Goal: Task Accomplishment & Management: Complete application form

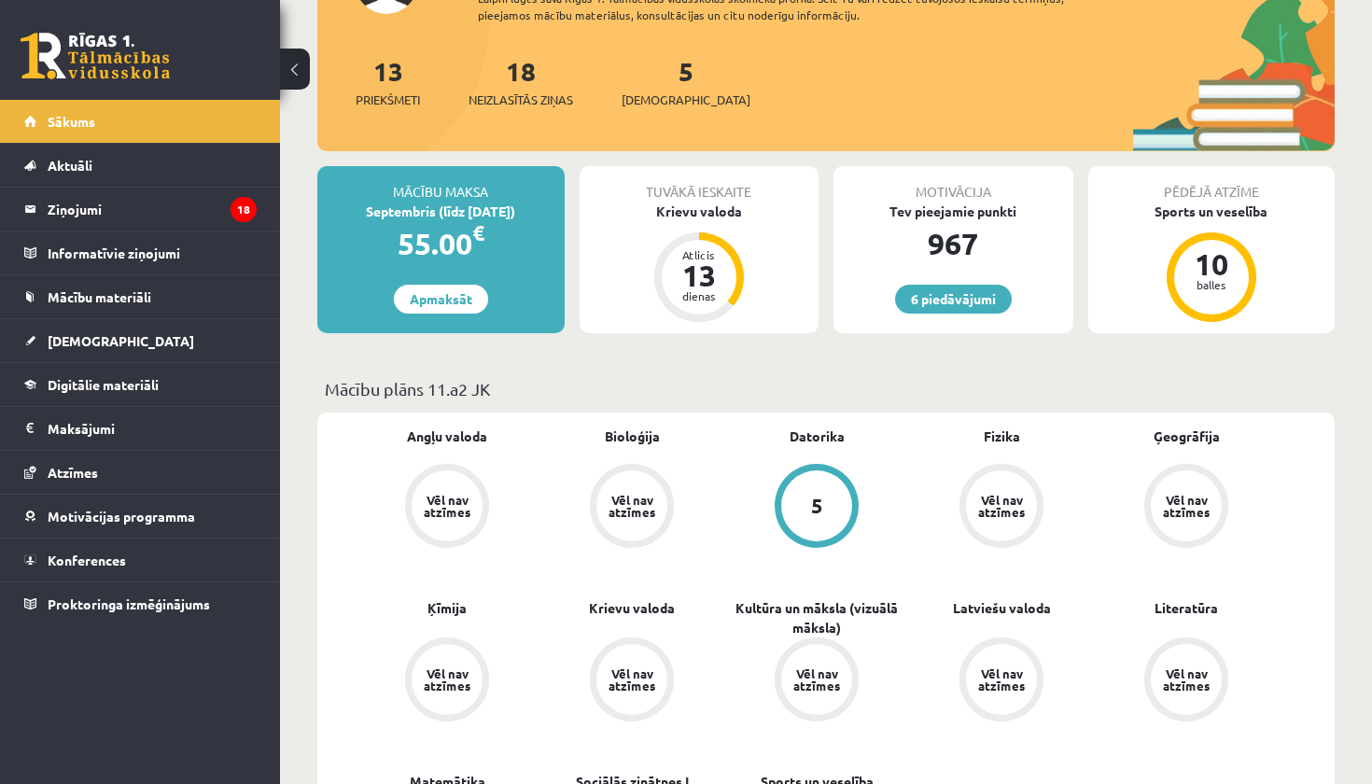
scroll to position [207, 0]
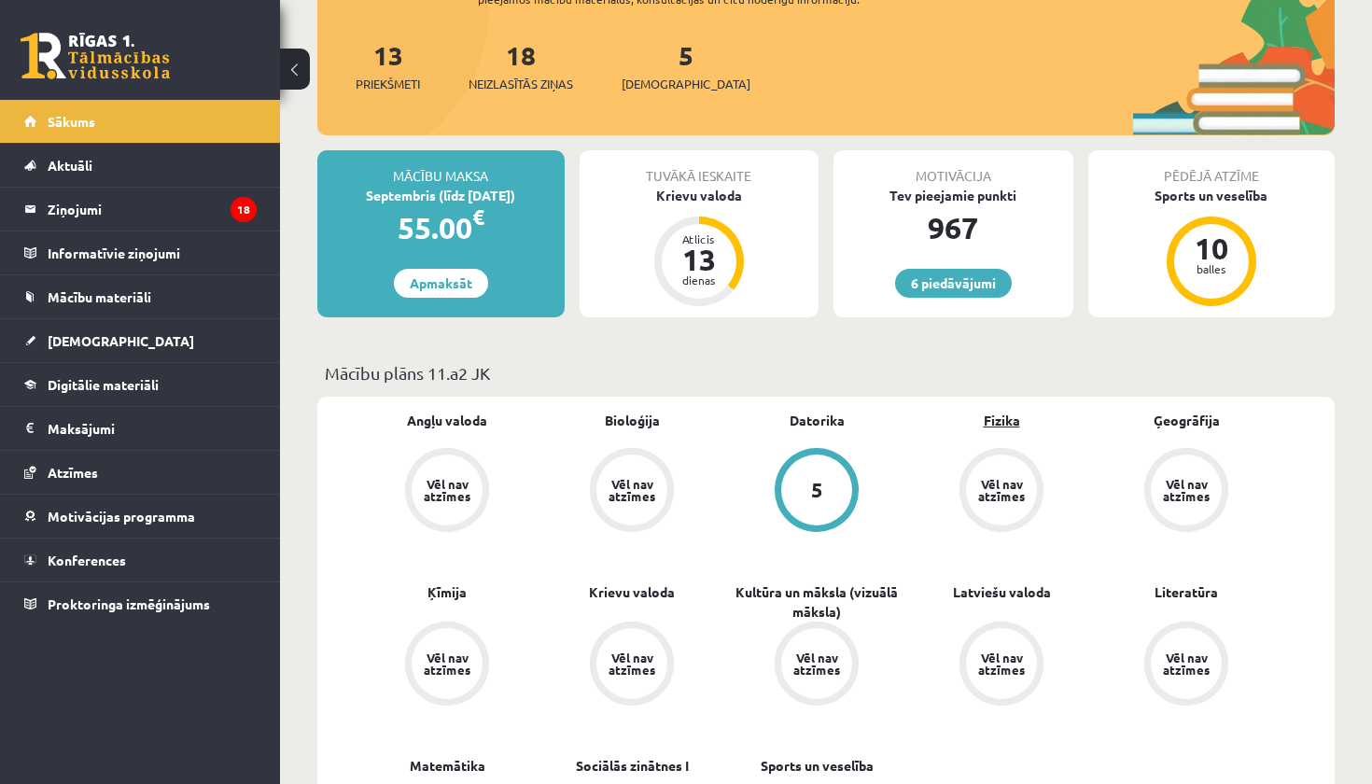
click at [998, 418] on link "Fizika" at bounding box center [1002, 421] width 36 height 20
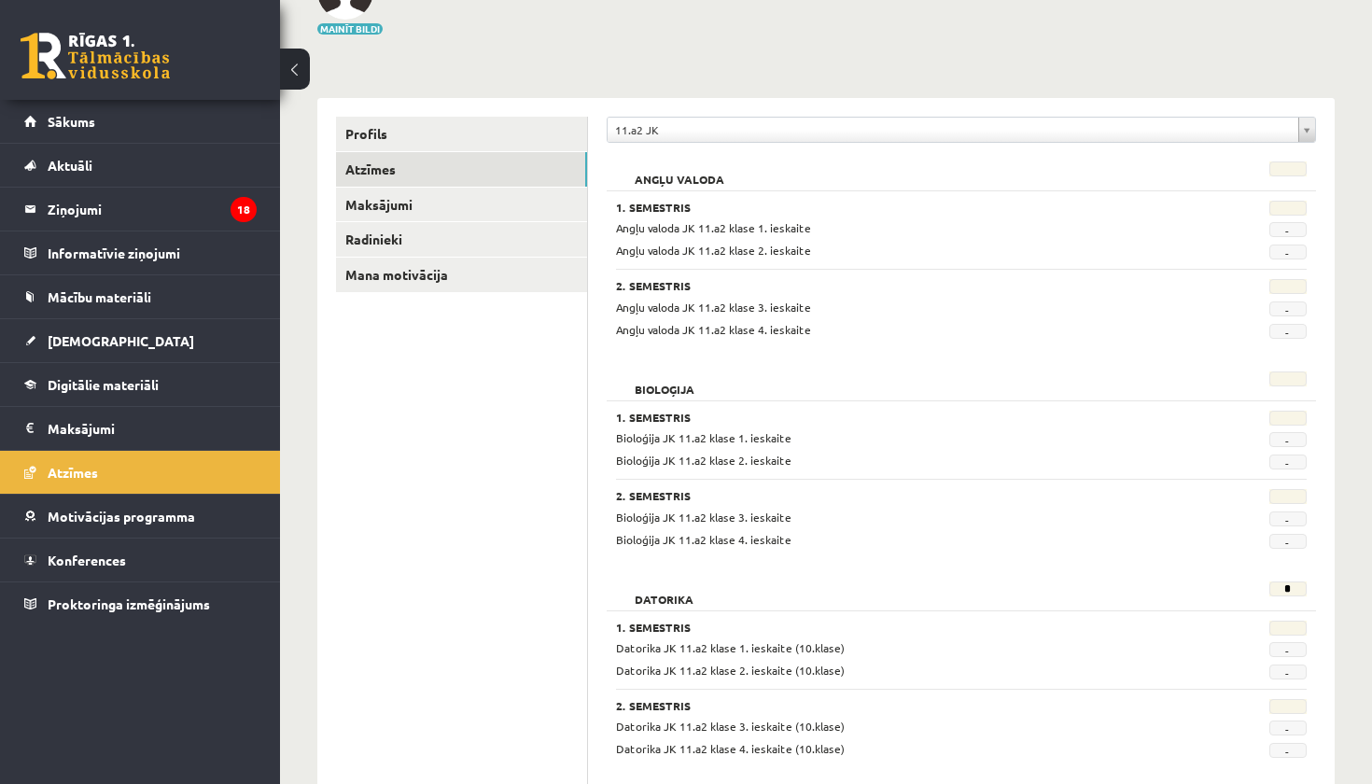
scroll to position [132, 0]
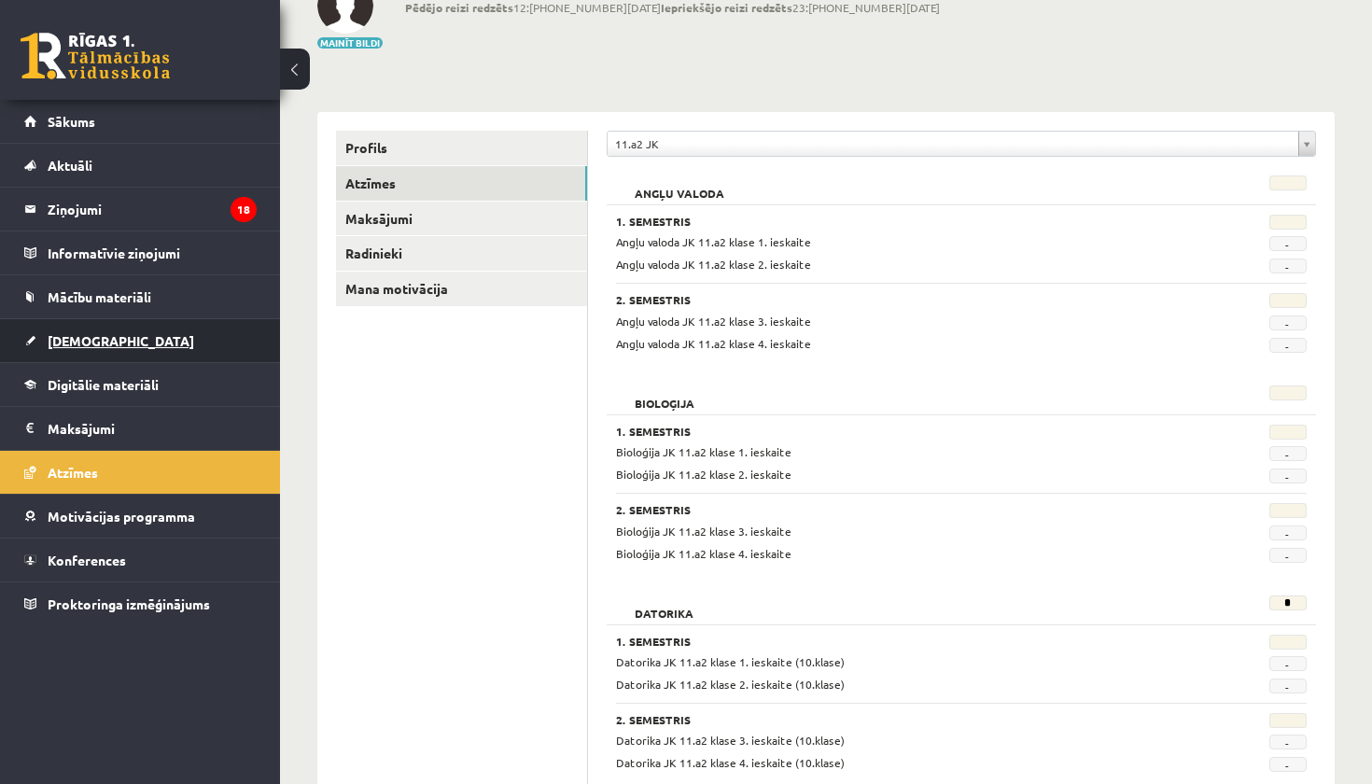
click at [84, 344] on span "[DEMOGRAPHIC_DATA]" at bounding box center [121, 340] width 147 height 17
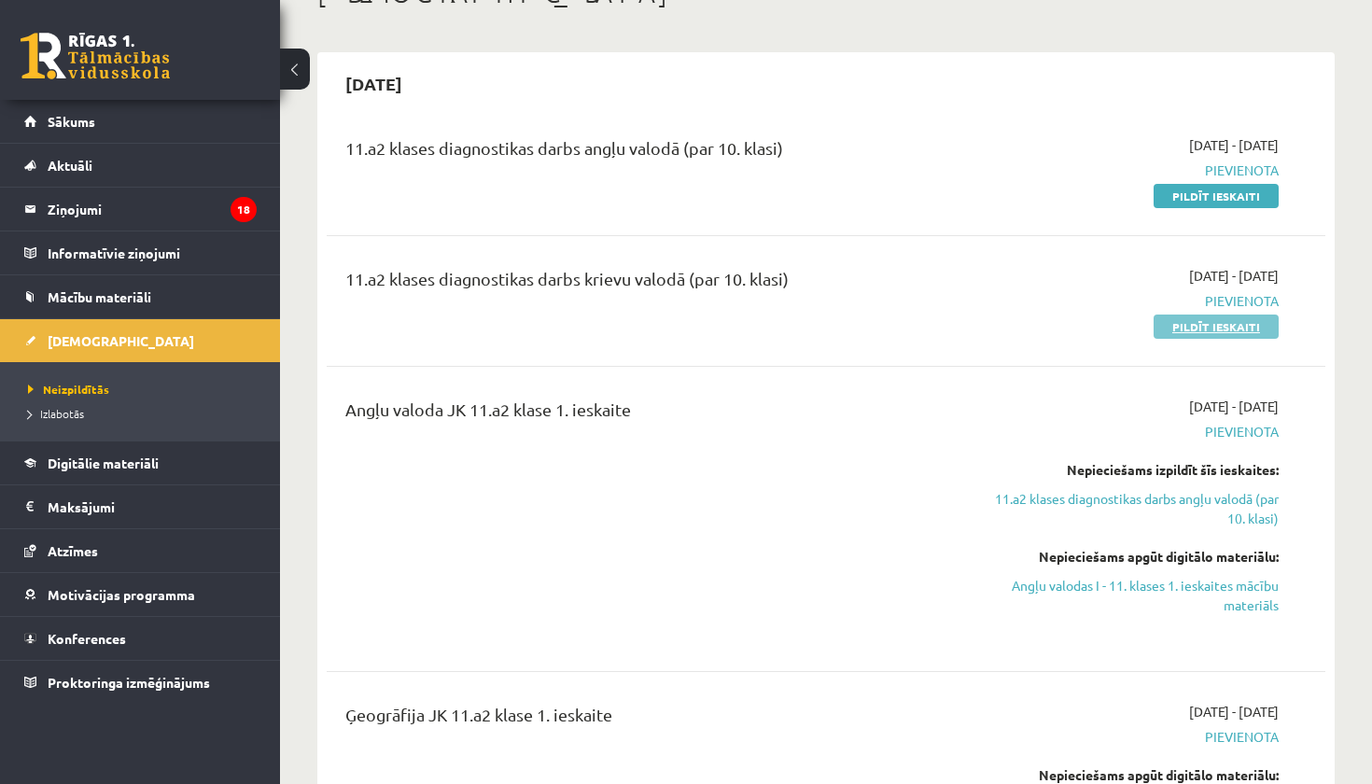
click at [1246, 330] on link "Pildīt ieskaiti" at bounding box center [1216, 327] width 125 height 24
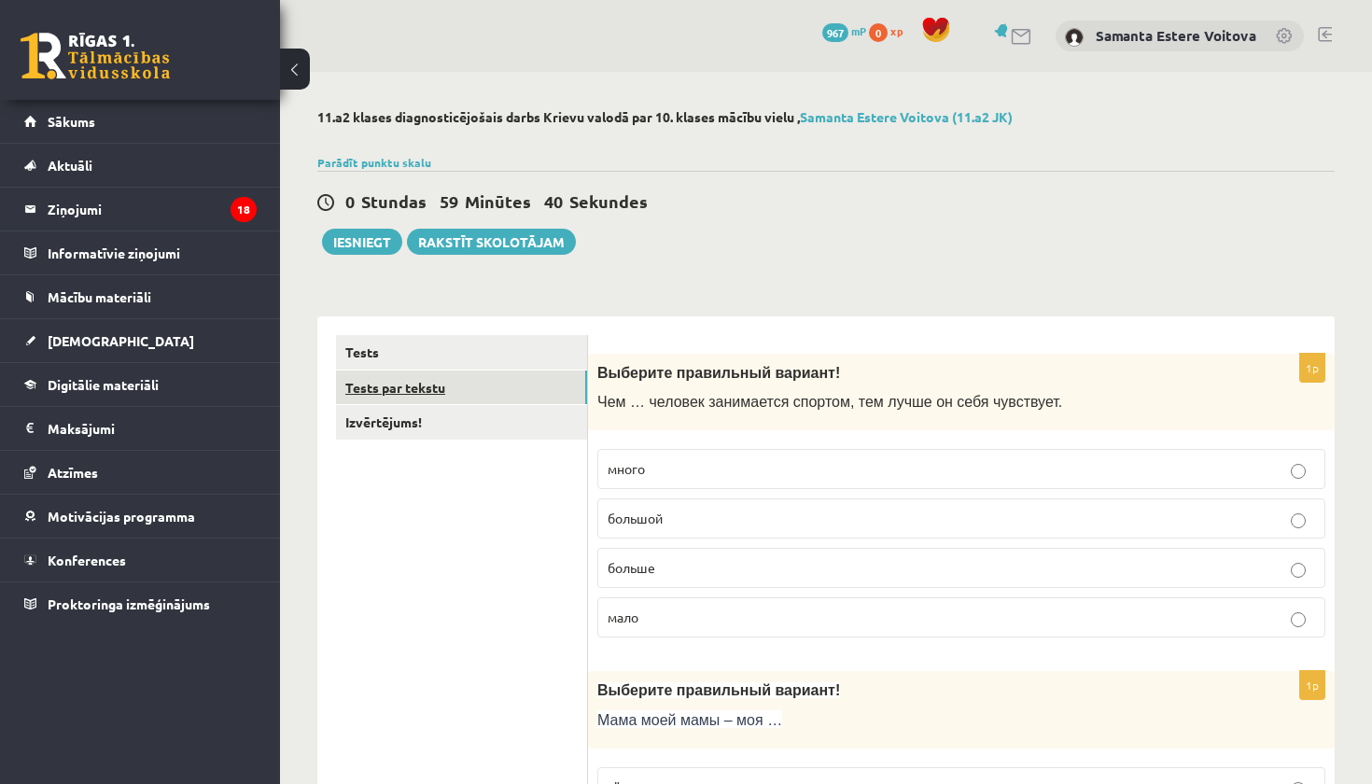
click at [443, 379] on link "Tests par tekstu" at bounding box center [461, 388] width 251 height 35
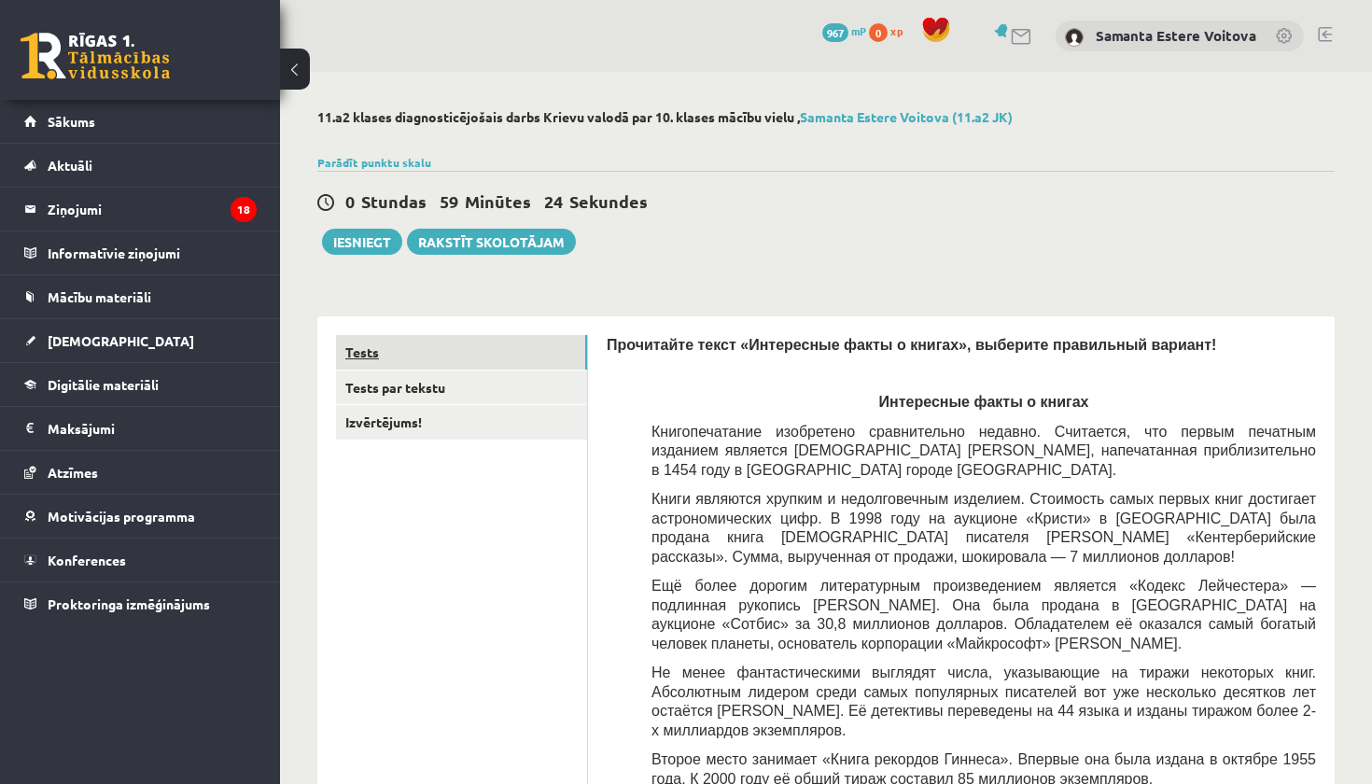
click at [357, 349] on link "Tests" at bounding box center [461, 352] width 251 height 35
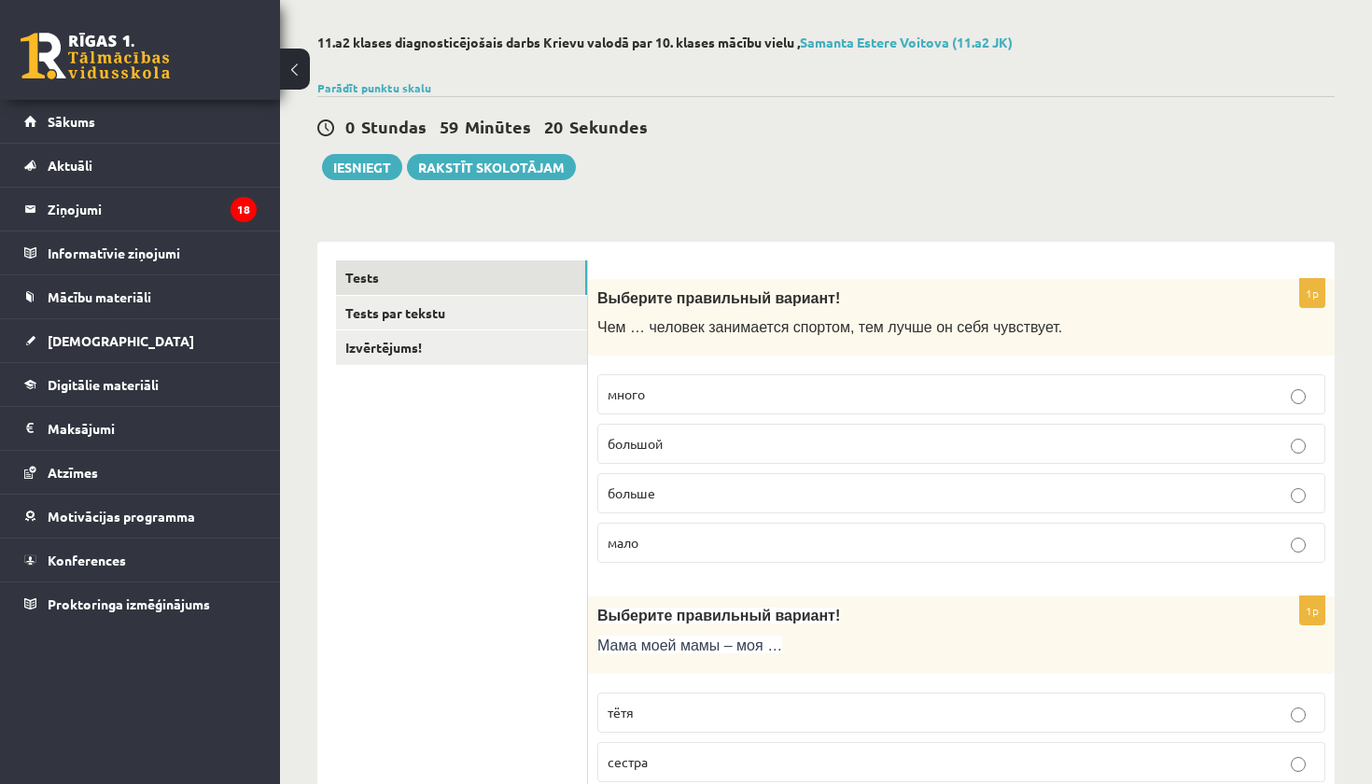
scroll to position [77, 0]
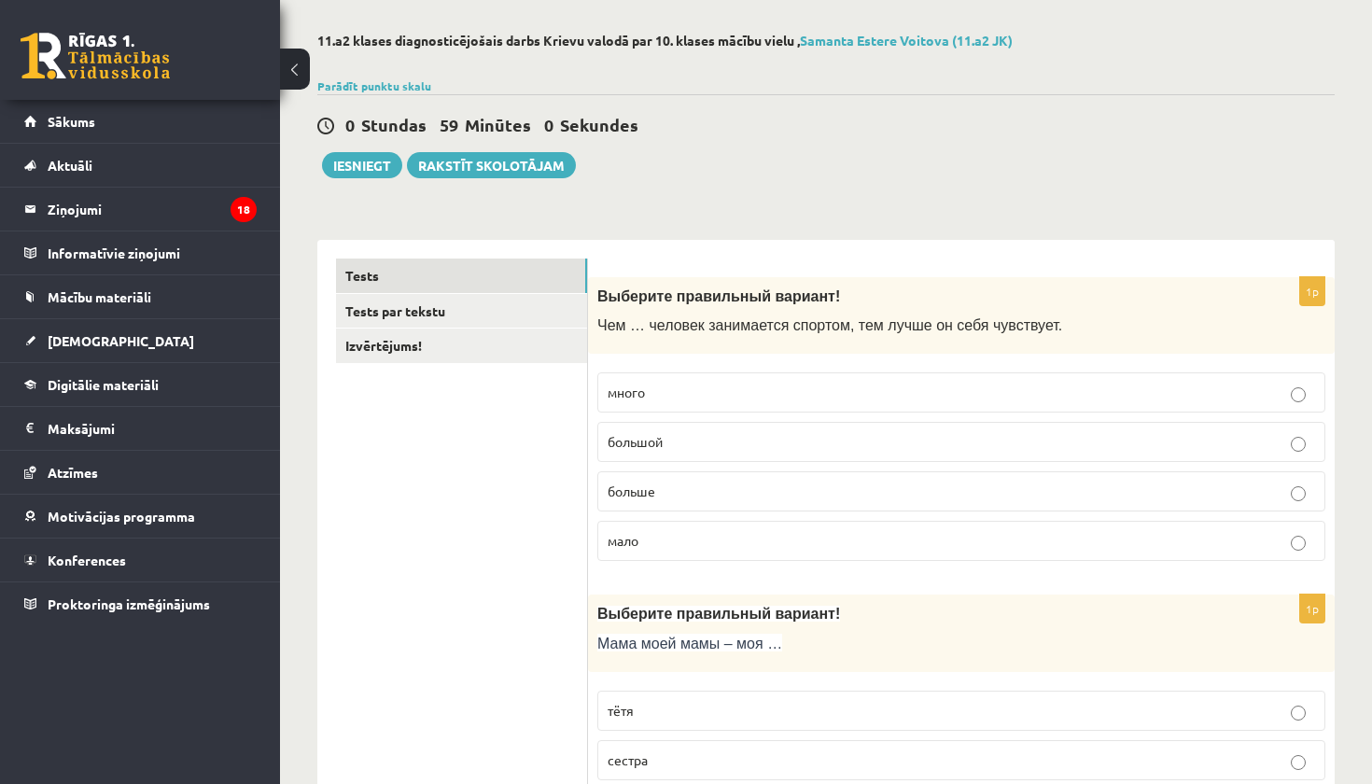
click at [740, 390] on p "много" at bounding box center [962, 393] width 708 height 20
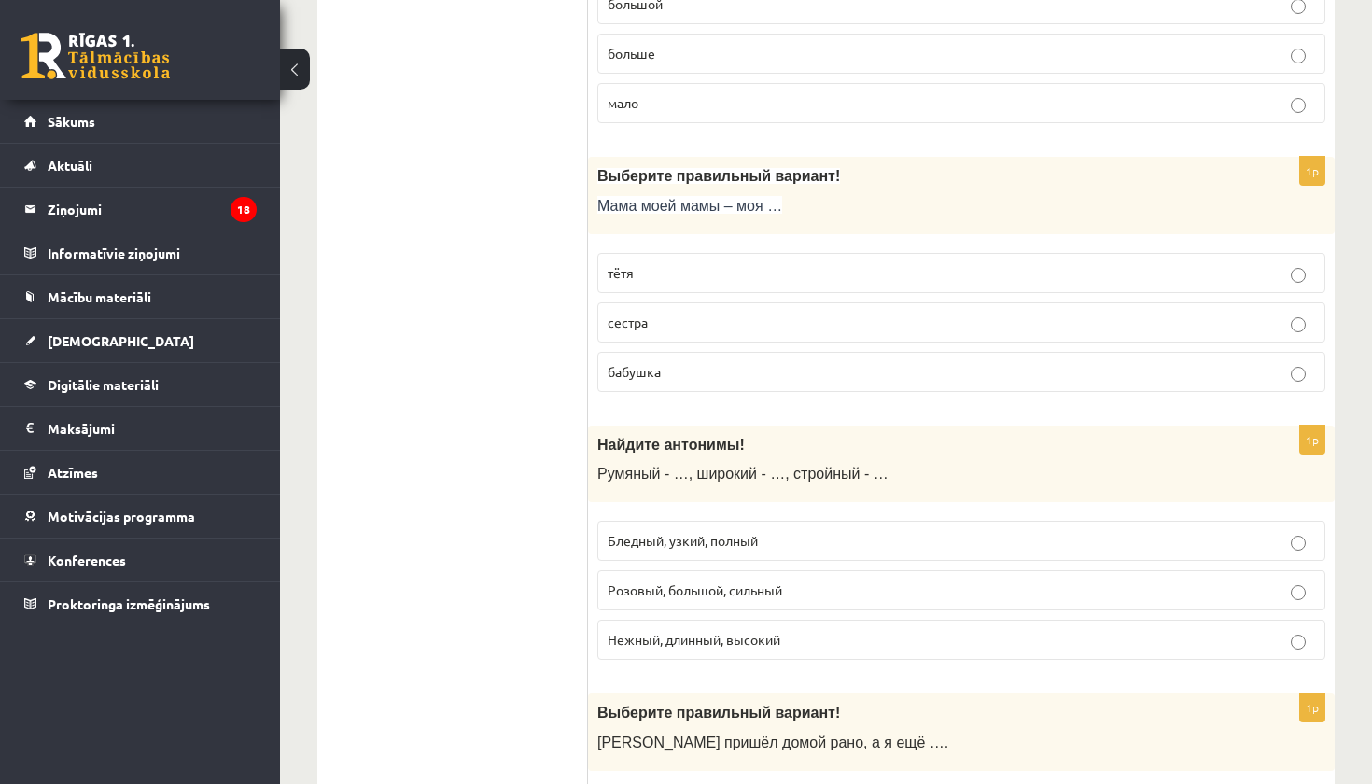
scroll to position [511, 0]
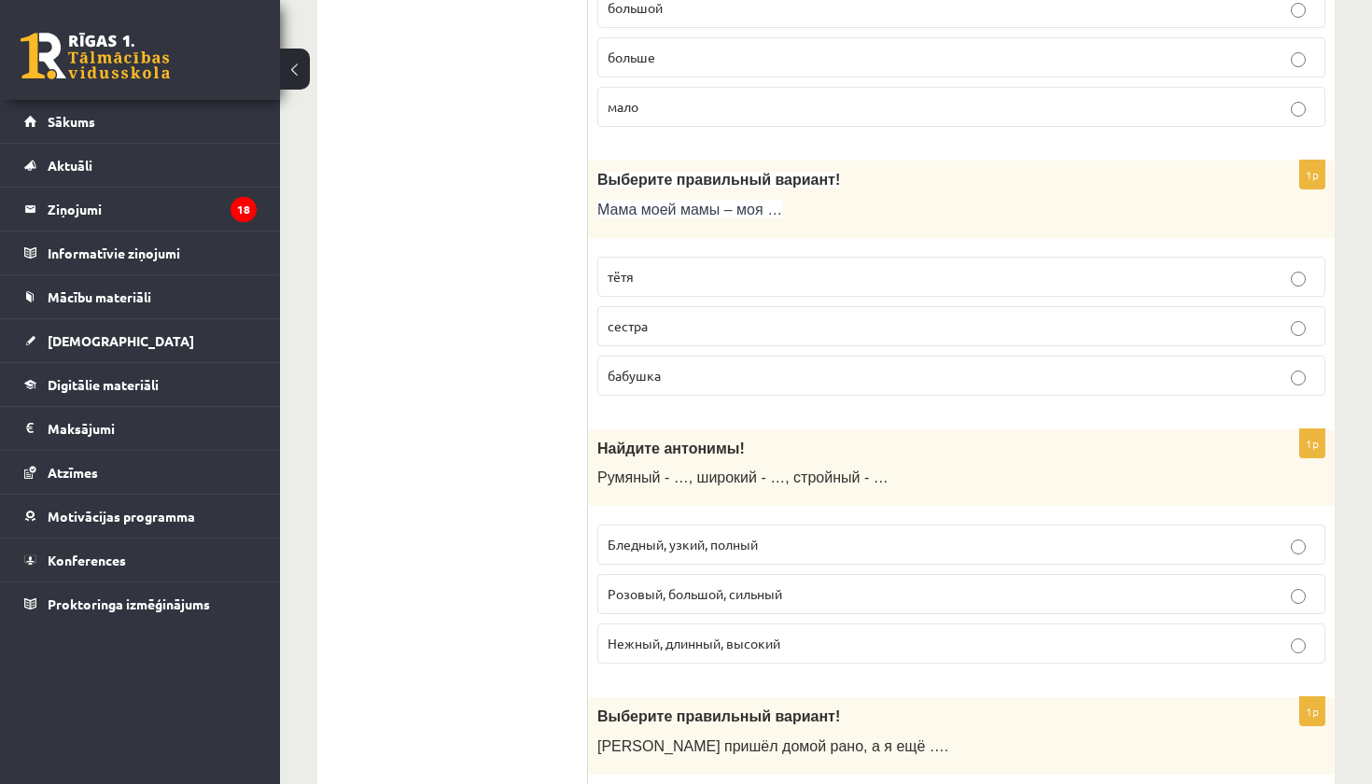
click at [726, 376] on p "бабушка" at bounding box center [962, 376] width 708 height 20
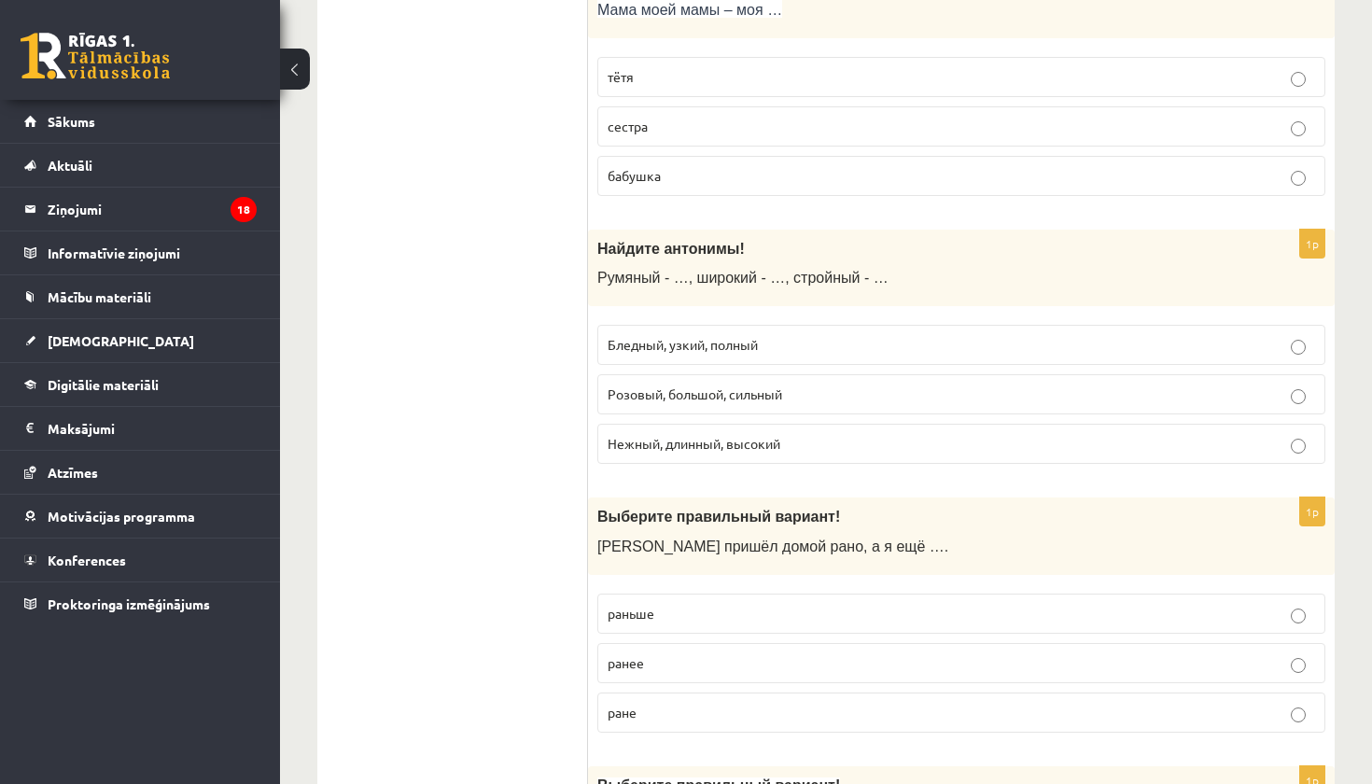
scroll to position [712, 0]
drag, startPoint x: 597, startPoint y: 271, endPoint x: 916, endPoint y: 270, distance: 318.3
click at [916, 270] on p "Румяный - …, широкий - …, стройный - …" at bounding box center [914, 276] width 635 height 20
copy span "Румяный - …, широкий - …, стройный - …"
click at [778, 300] on div "Найдите антонимы! Румяный - …, широкий - …, стройный - …" at bounding box center [961, 266] width 747 height 77
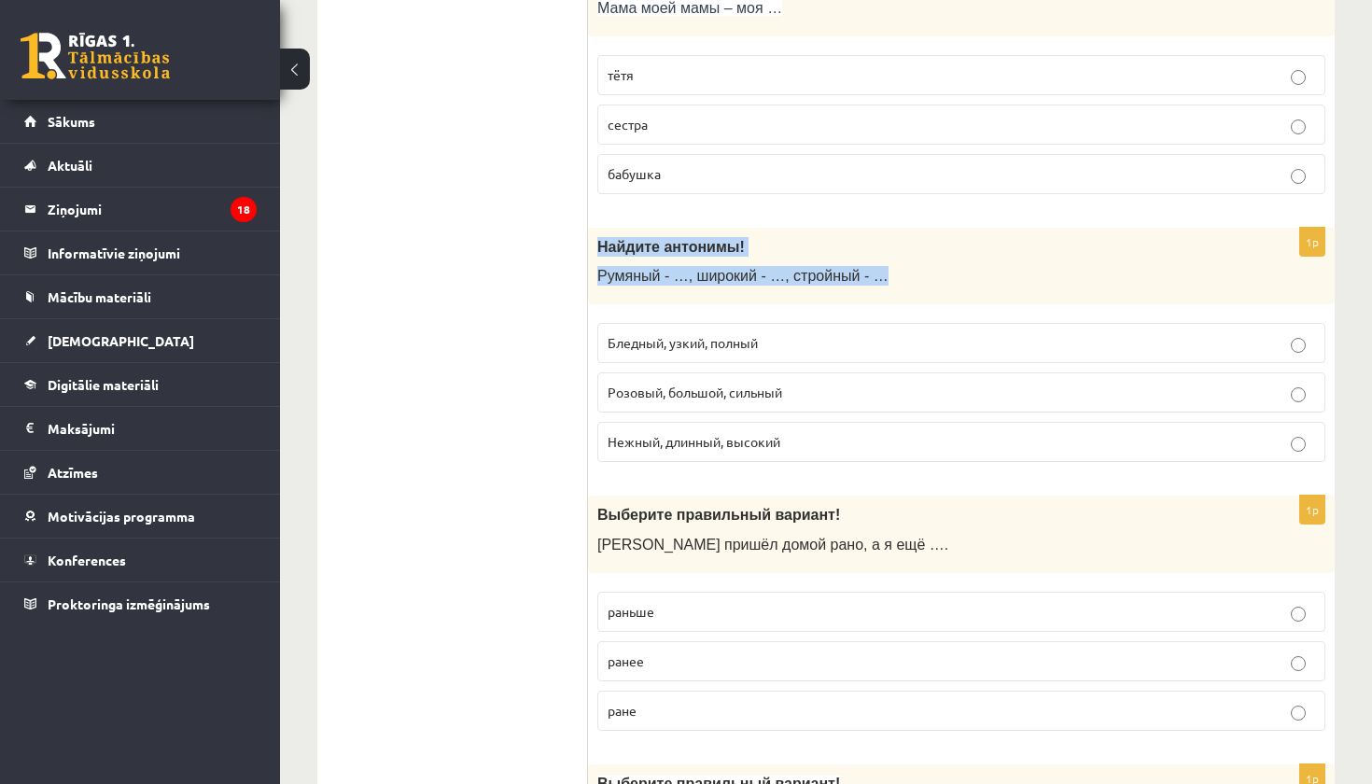
drag, startPoint x: 597, startPoint y: 243, endPoint x: 776, endPoint y: 285, distance: 183.2
click at [776, 285] on div "Найдите антонимы! Румяный - …, широкий - …, стройный - …" at bounding box center [961, 266] width 747 height 77
copy div "Найдите антонимы! Румяный - …, широкий - …, стройный - …"
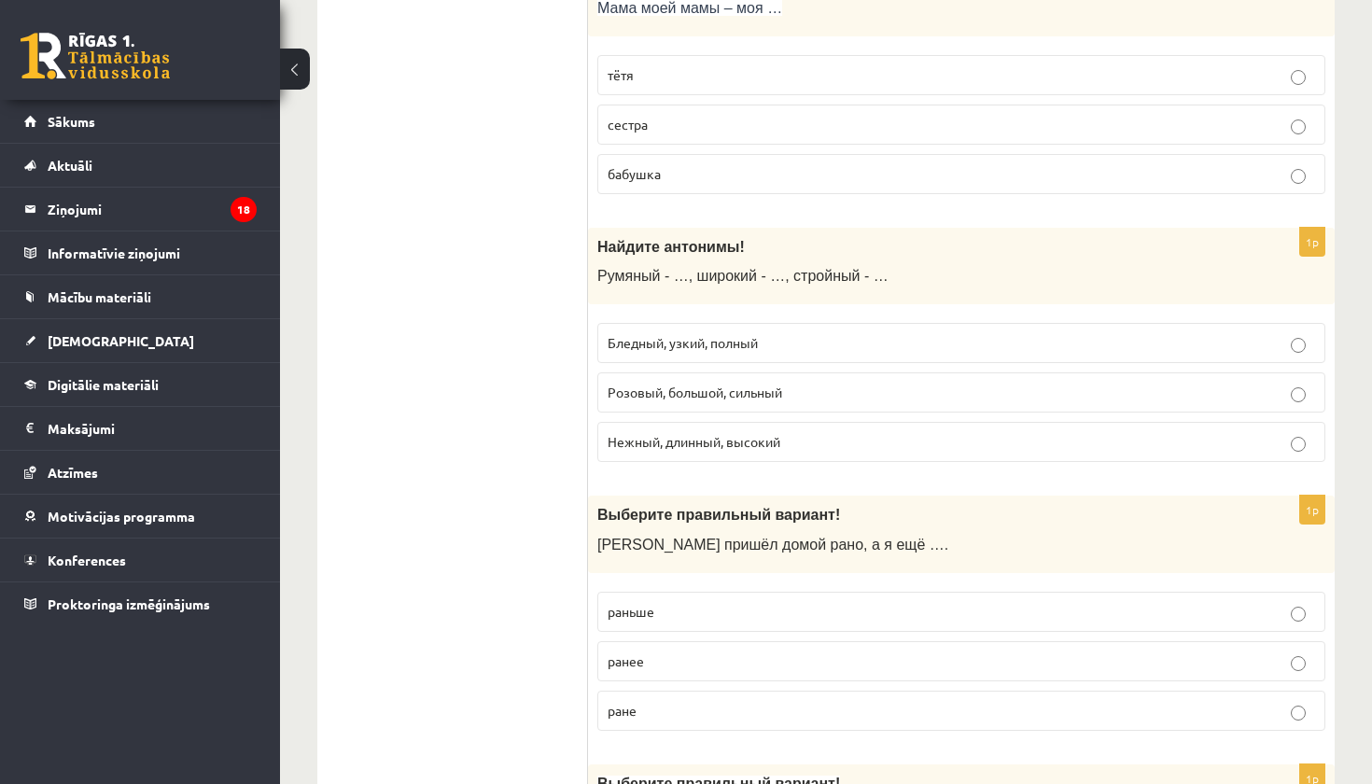
click at [790, 305] on div "1p Найдите антонимы! Румяный - …, широкий - …, стройный - … Бледный, узкий, пол…" at bounding box center [961, 353] width 747 height 250
click at [775, 344] on p "Бледный, узкий, полный" at bounding box center [962, 343] width 708 height 20
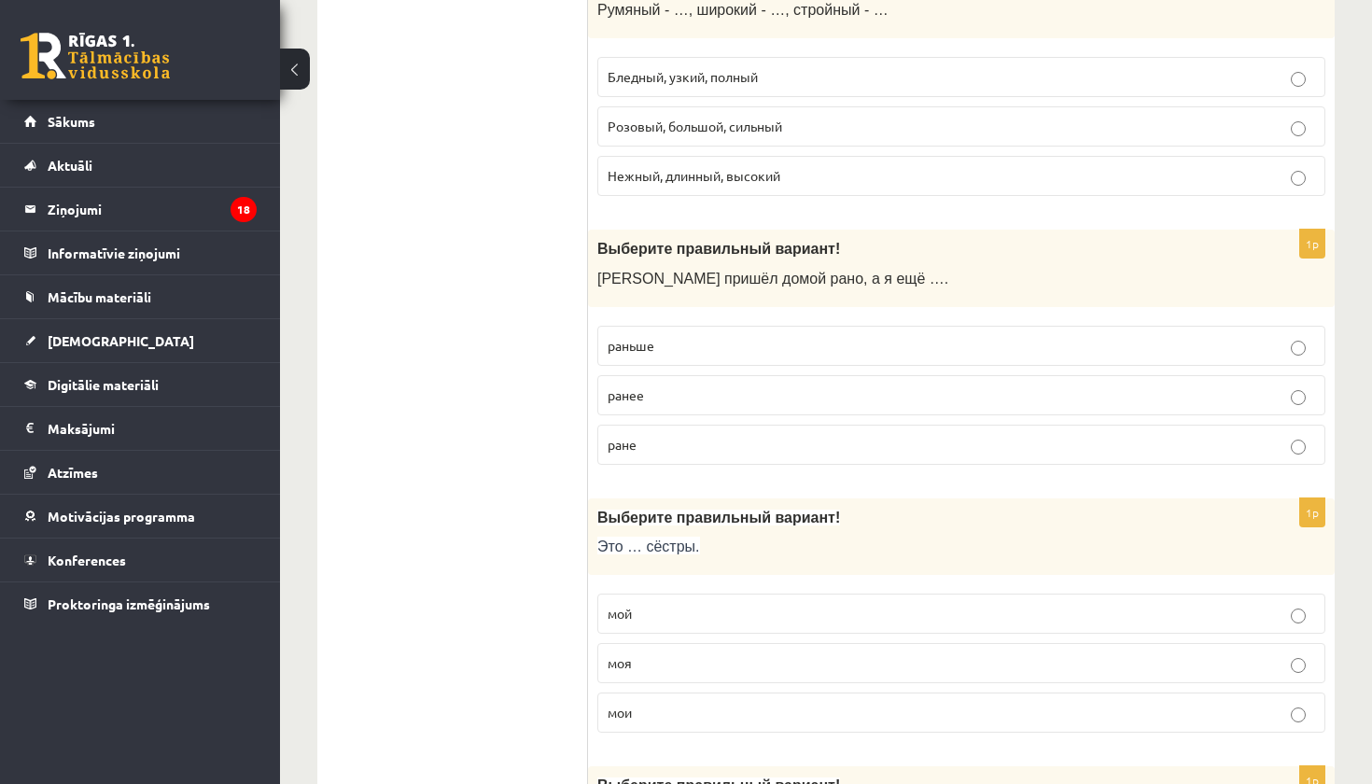
scroll to position [984, 0]
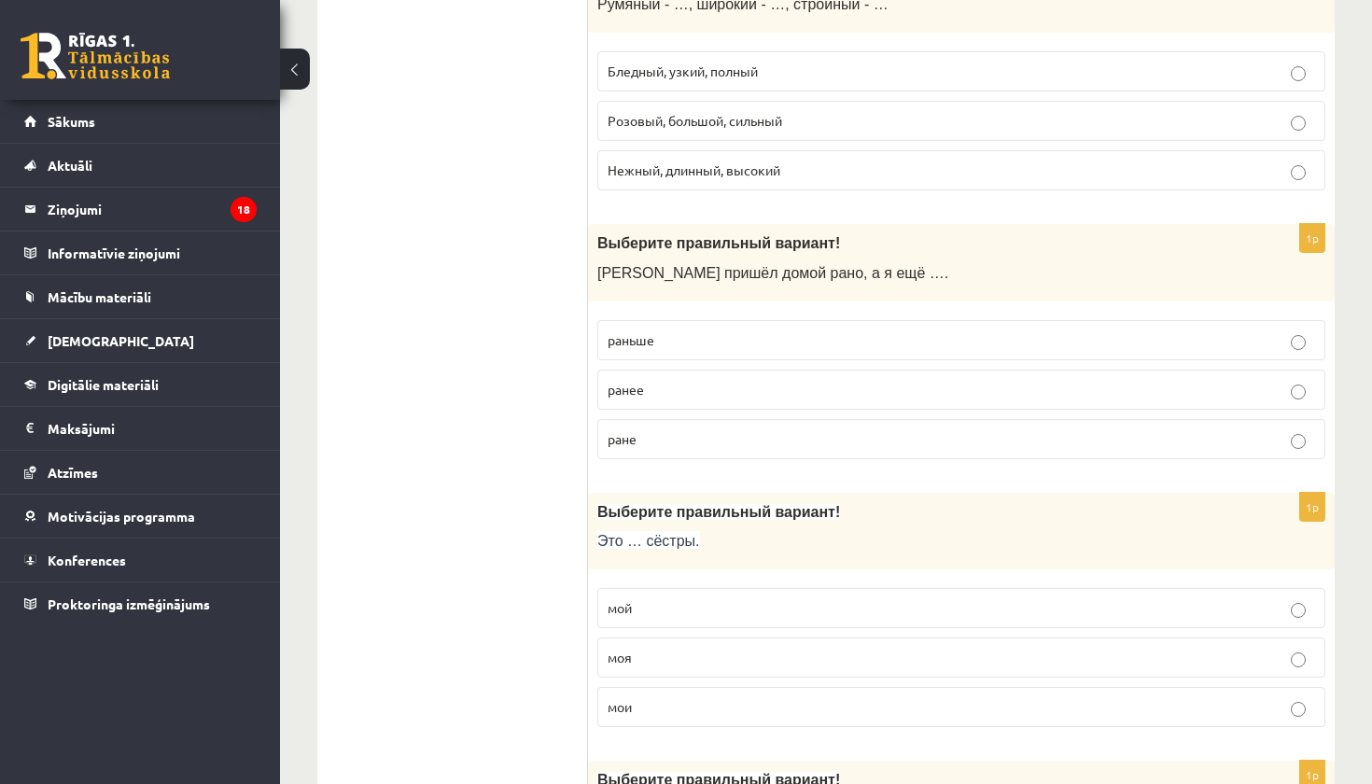
click at [774, 344] on p "раньше" at bounding box center [962, 340] width 708 height 20
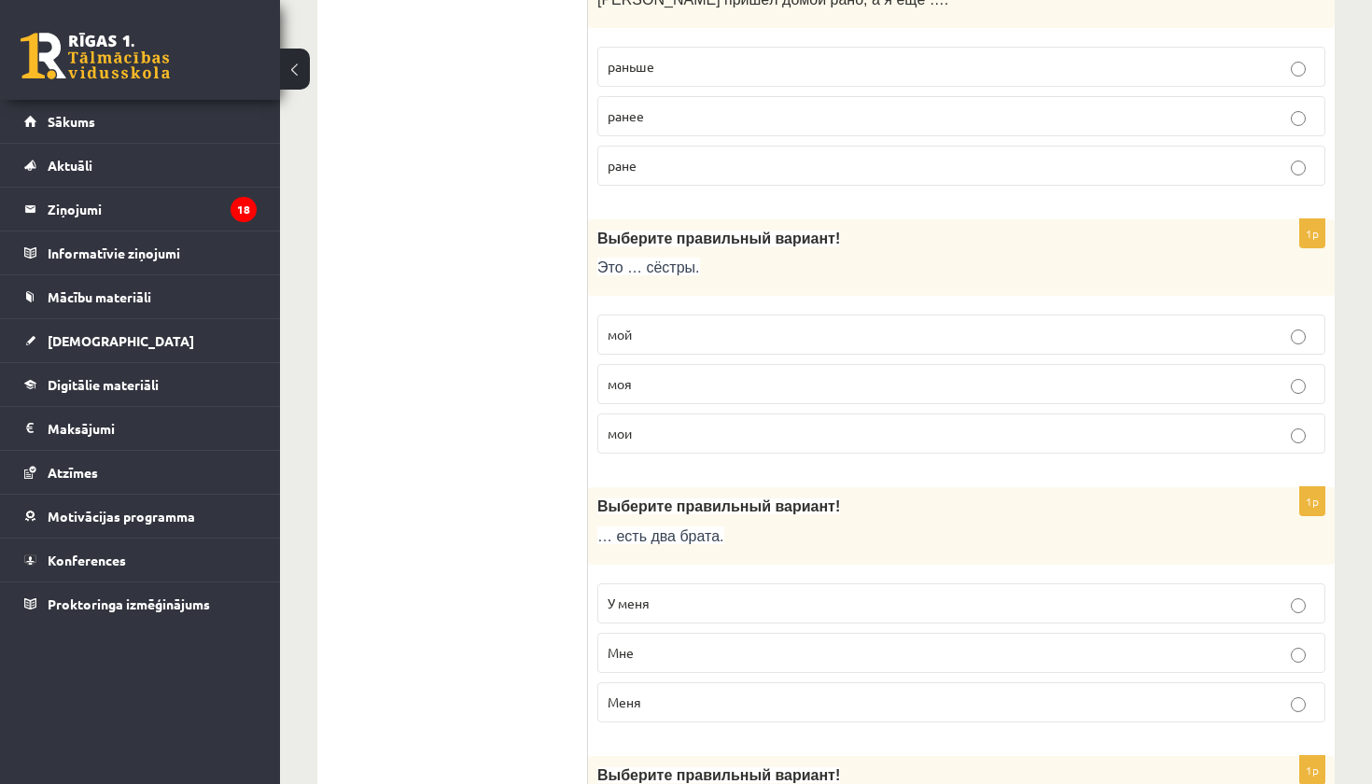
scroll to position [1258, 0]
click at [762, 382] on p "моя" at bounding box center [962, 383] width 708 height 20
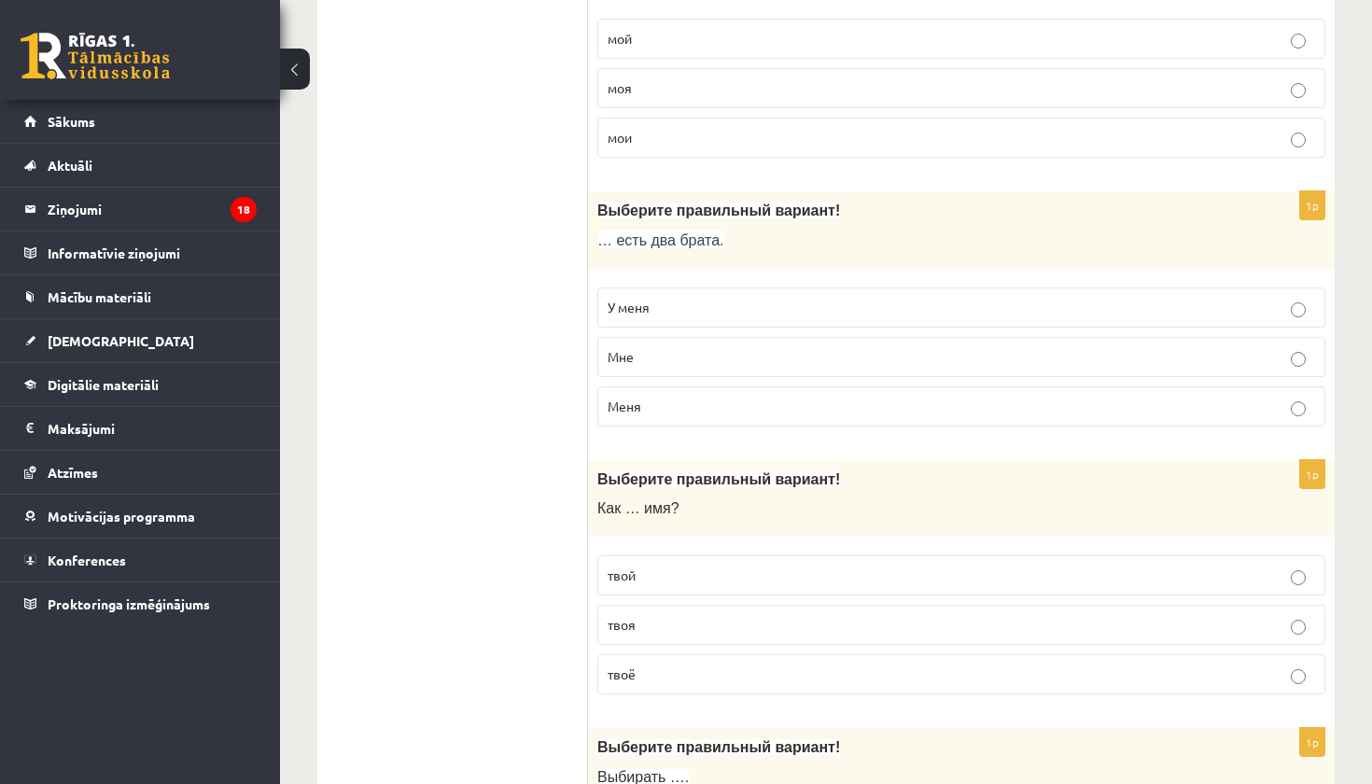
scroll to position [1559, 0]
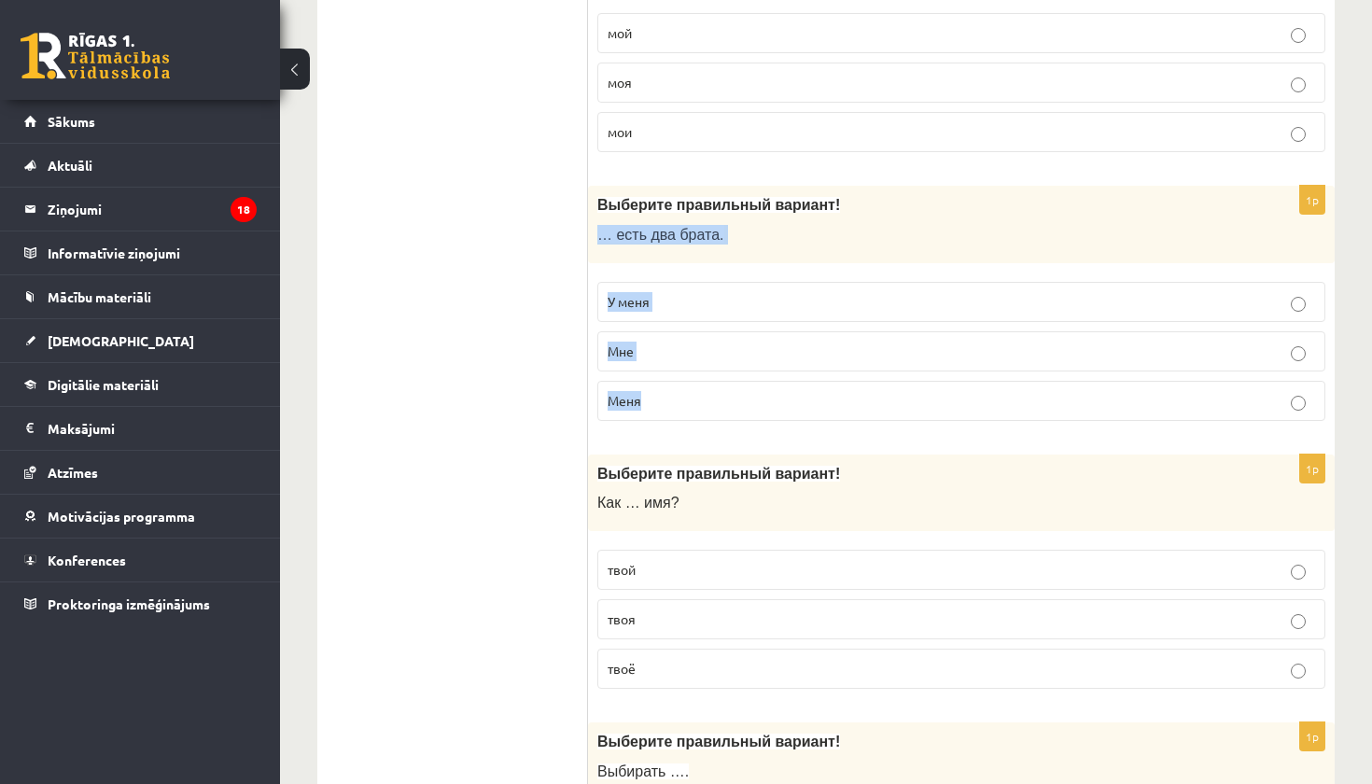
drag, startPoint x: 597, startPoint y: 218, endPoint x: 686, endPoint y: 422, distance: 222.0
click at [686, 422] on div "1p Выберите правильный вариант! … есть два брата. У меня Мне Меня" at bounding box center [961, 311] width 747 height 250
copy div "… есть два брата. У меня Мне Меня"
click at [667, 293] on p "У меня" at bounding box center [962, 302] width 708 height 20
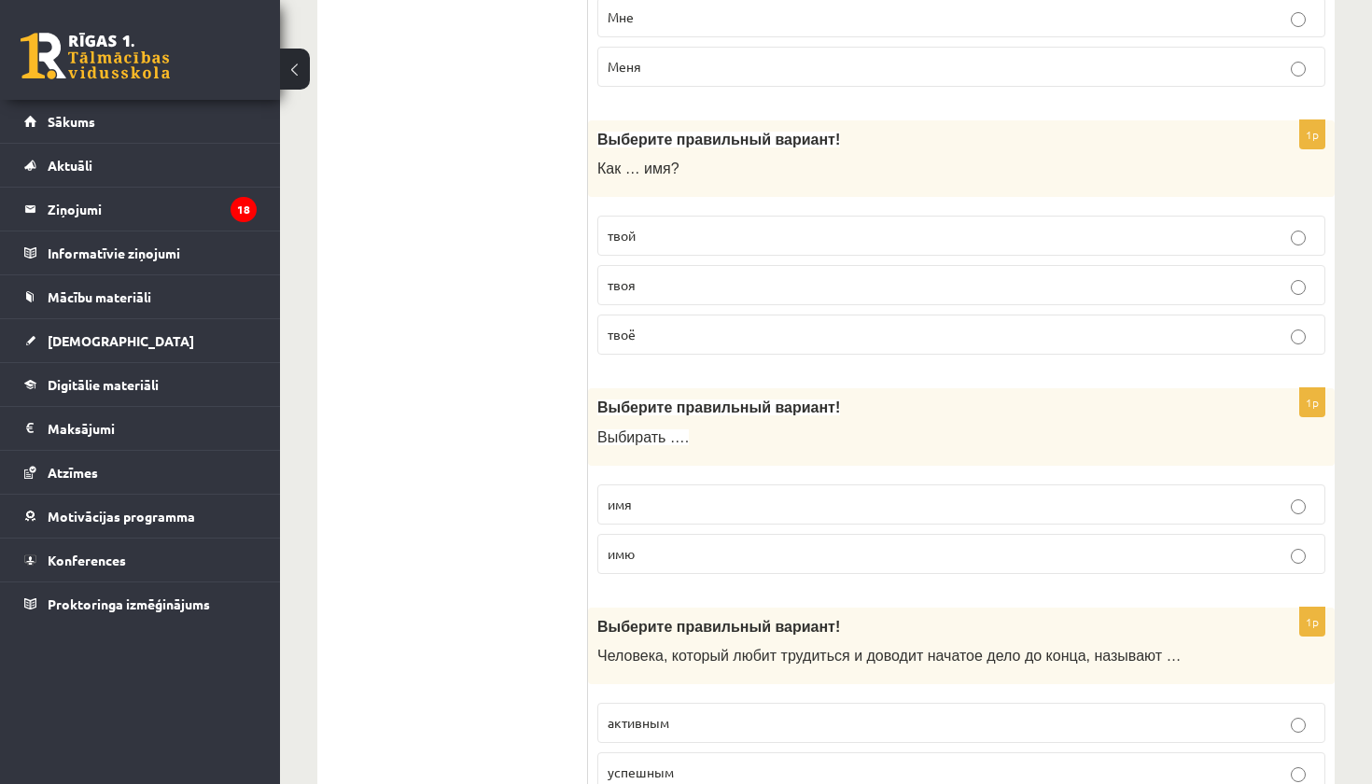
scroll to position [1905, 0]
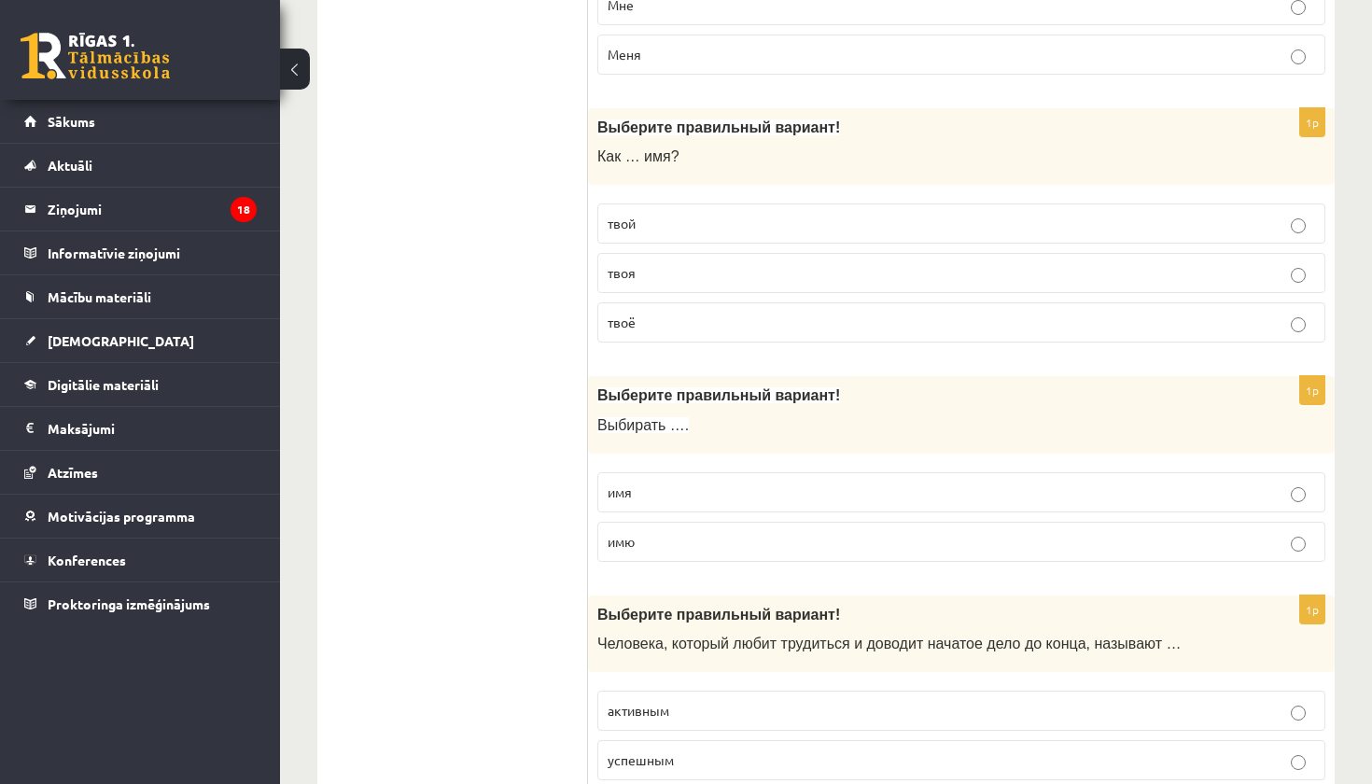
click at [695, 267] on p "твоя" at bounding box center [962, 273] width 708 height 20
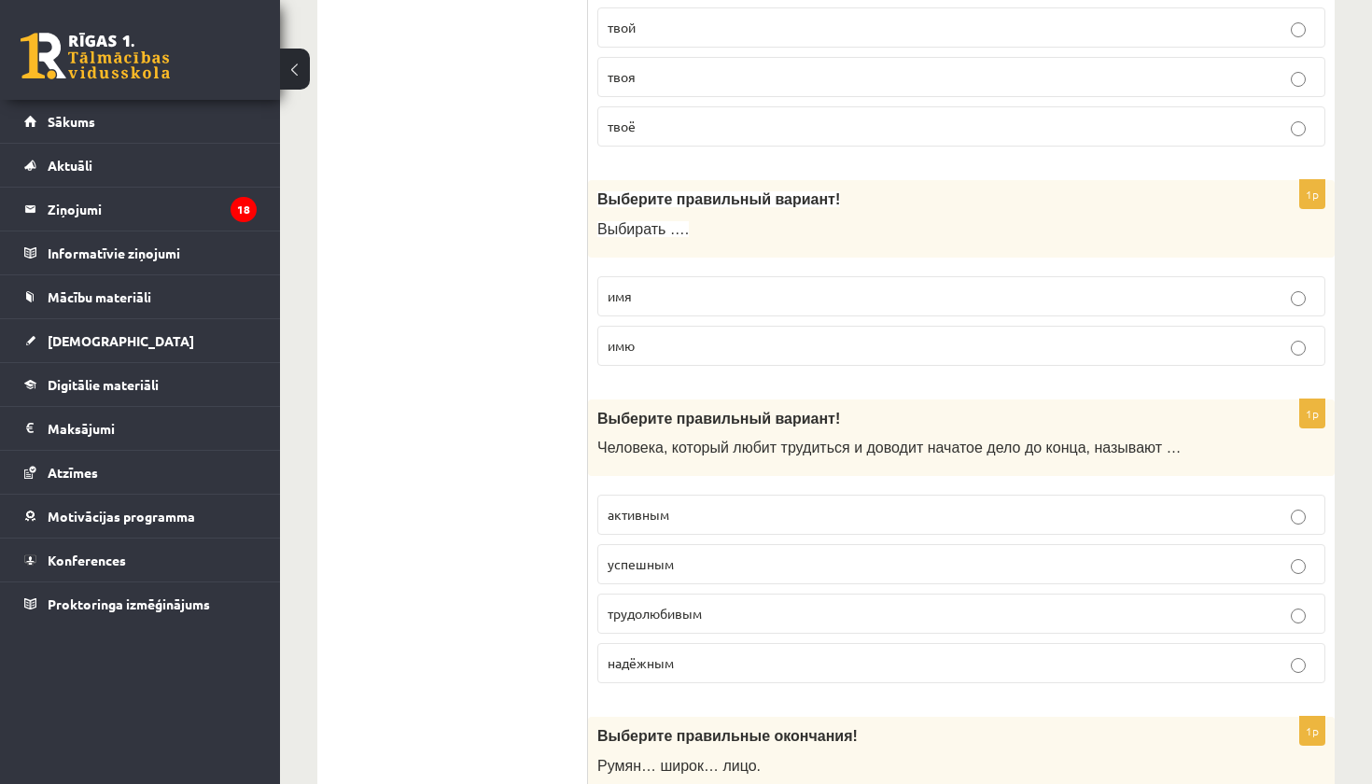
scroll to position [2104, 0]
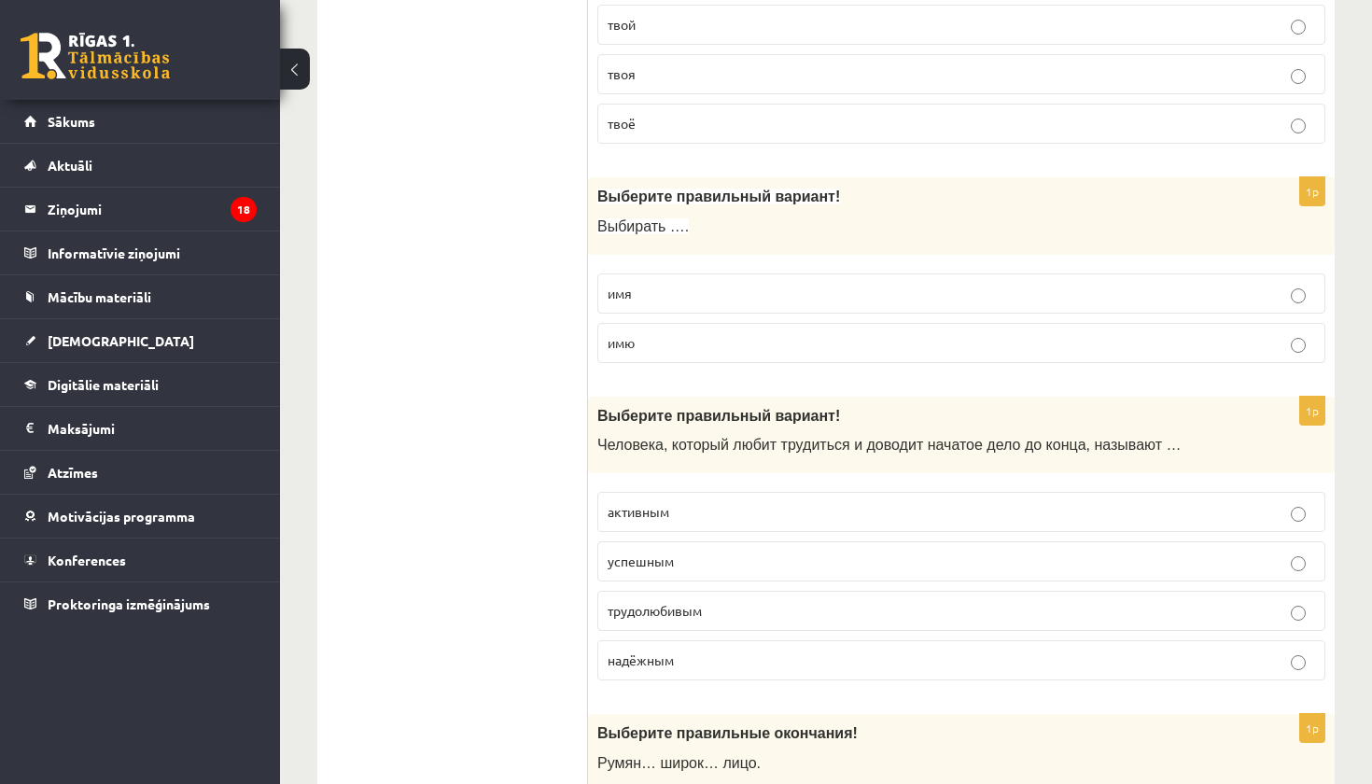
click at [699, 333] on p "имю" at bounding box center [962, 343] width 708 height 20
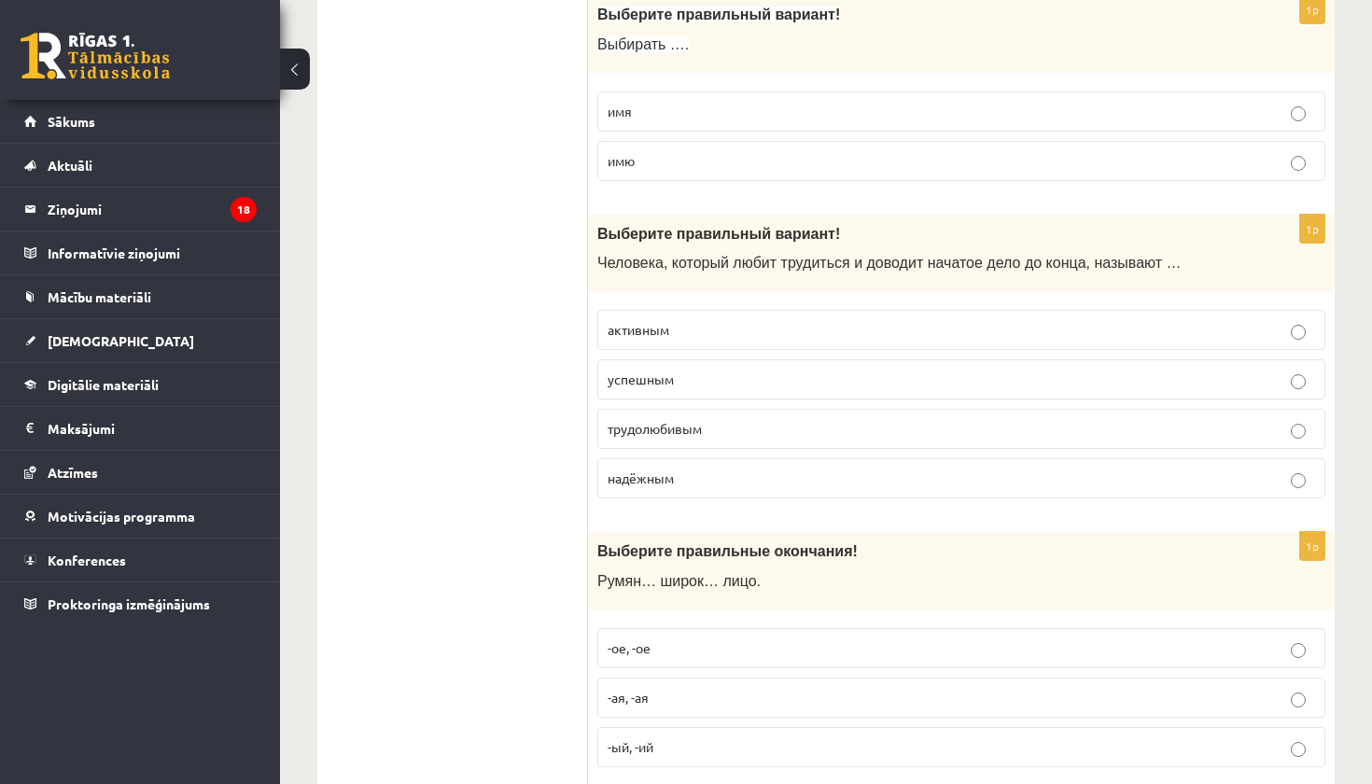
scroll to position [2301, 0]
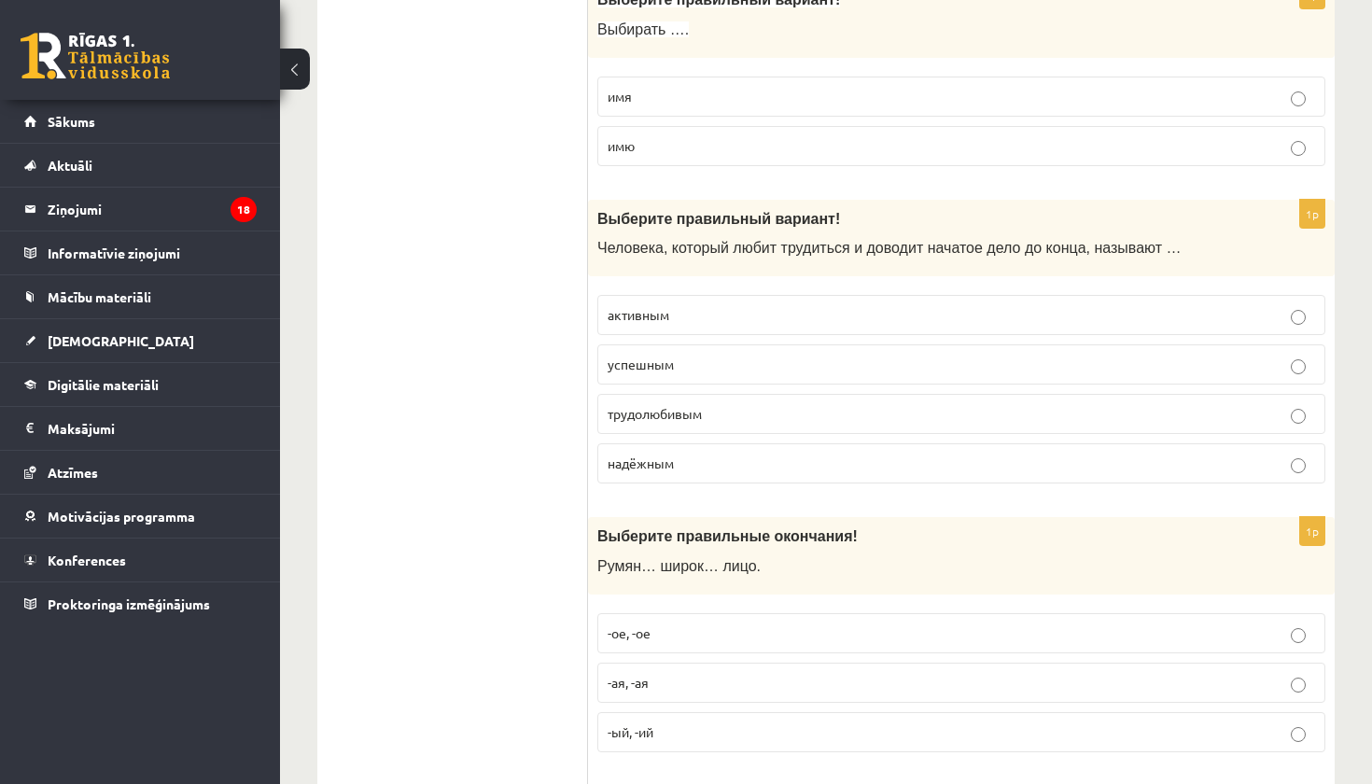
click at [724, 404] on p "трудолюбивым" at bounding box center [962, 414] width 708 height 20
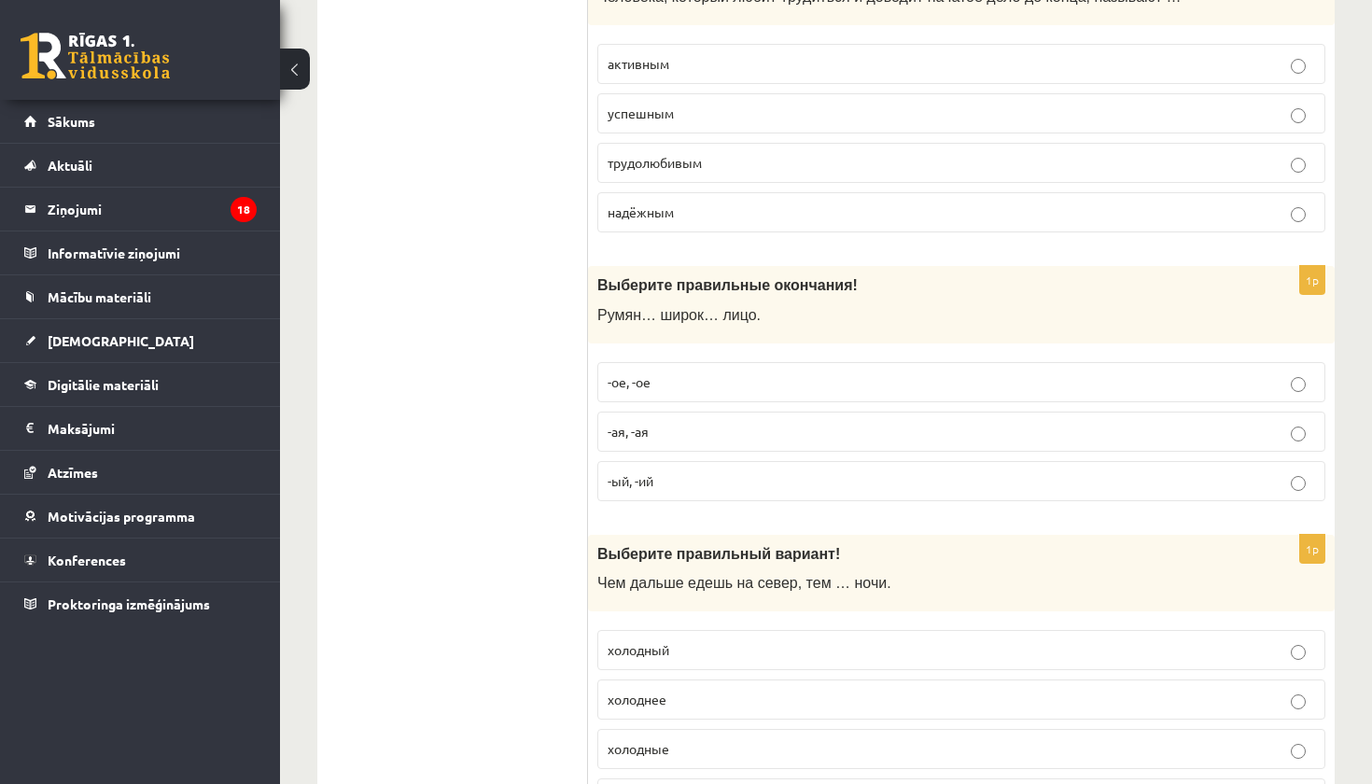
scroll to position [2555, 0]
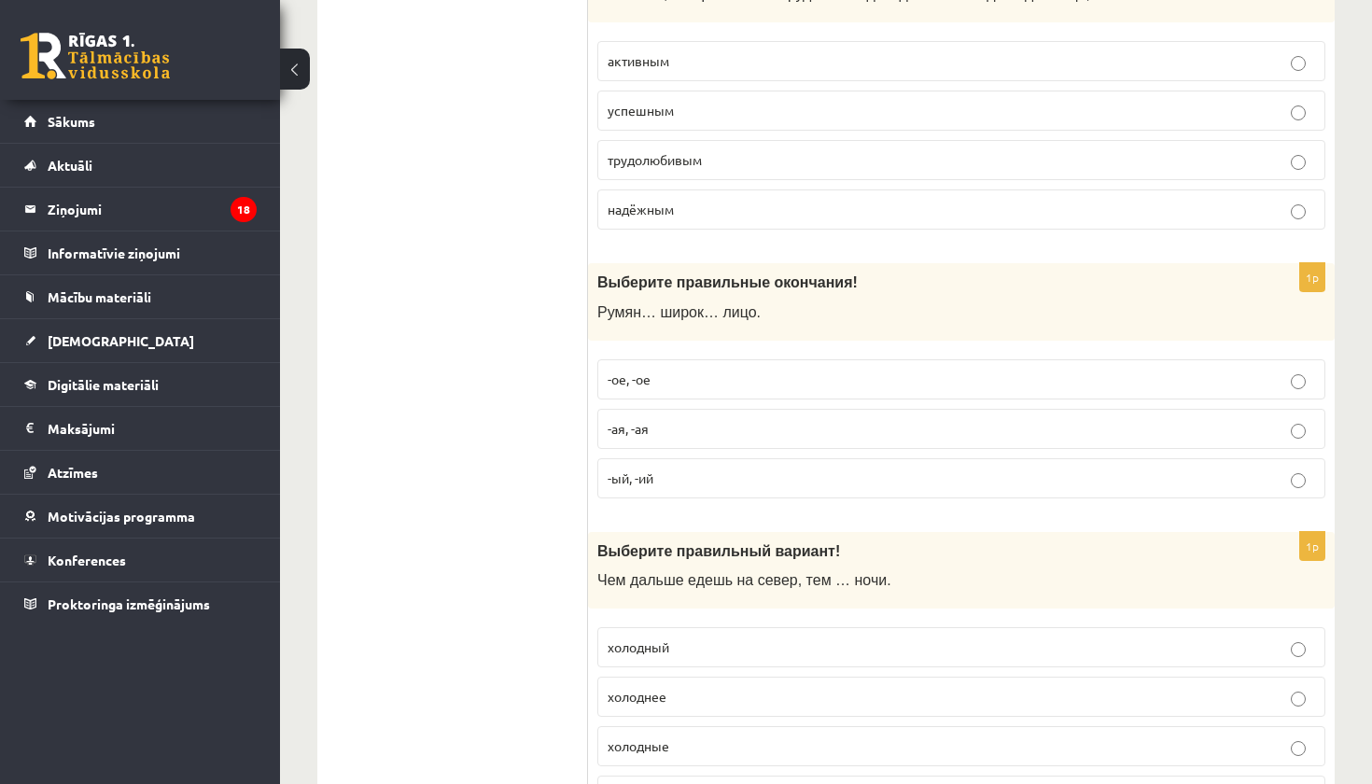
click at [733, 370] on p "-ое, -ое" at bounding box center [962, 380] width 708 height 20
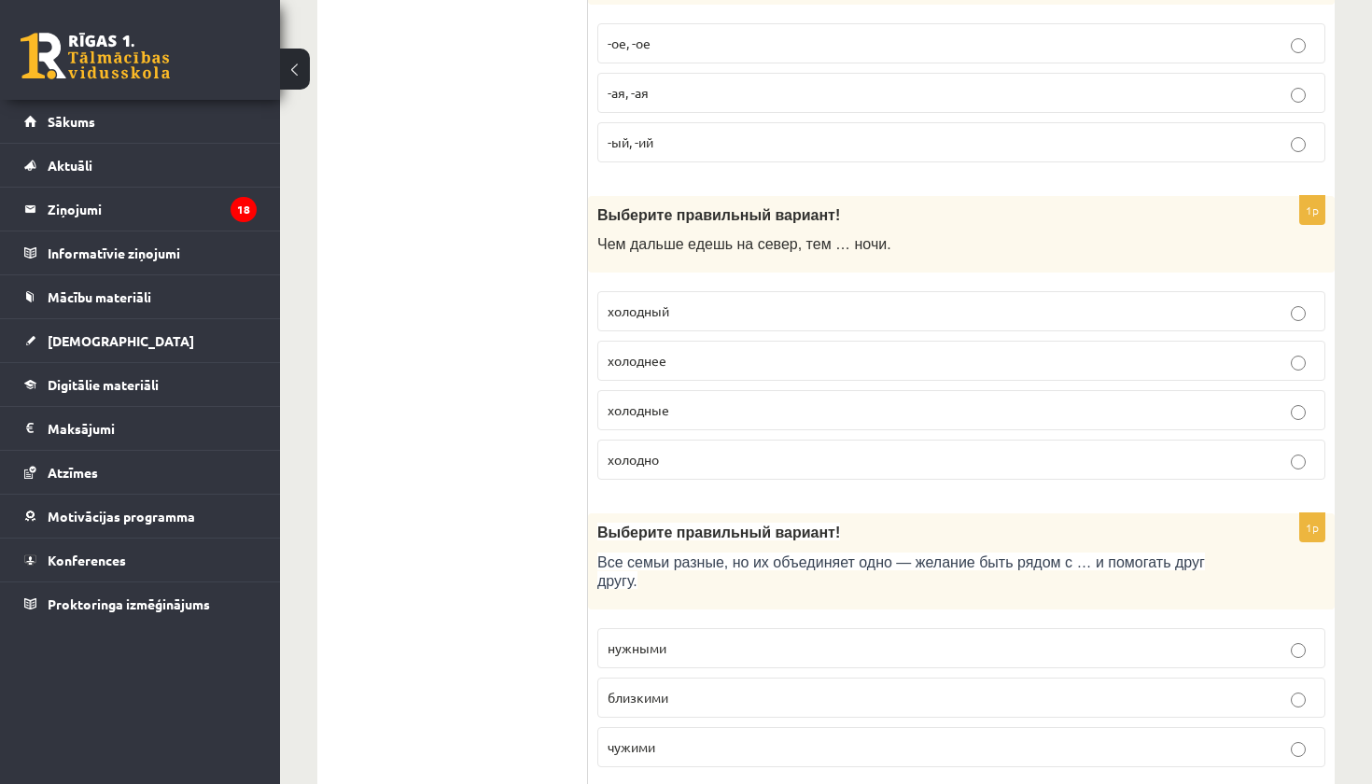
scroll to position [2893, 0]
click at [734, 400] on p "холодные" at bounding box center [962, 409] width 708 height 20
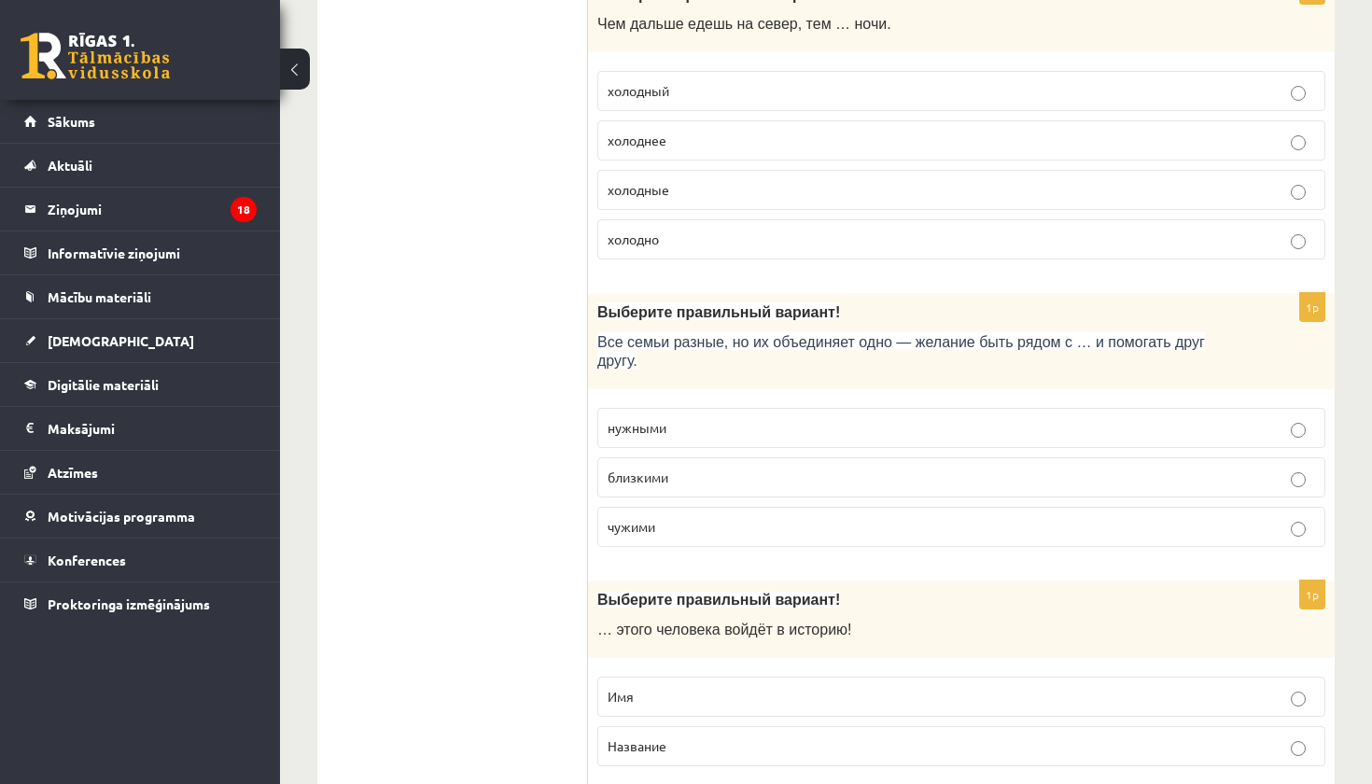
scroll to position [3113, 0]
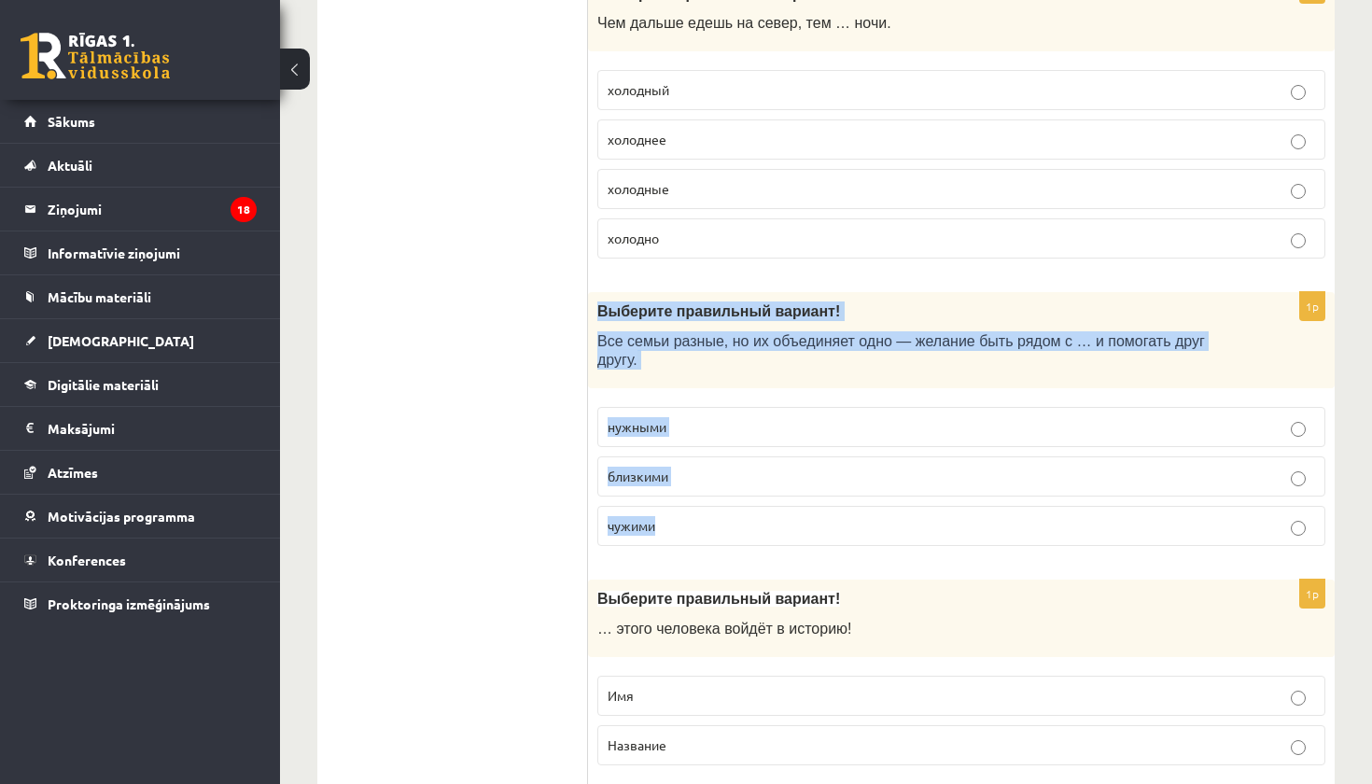
drag, startPoint x: 595, startPoint y: 295, endPoint x: 660, endPoint y: 536, distance: 249.6
click at [660, 536] on div "1p Выберите правильный вариант! Все семьи разные, но их объединяет одно — желан…" at bounding box center [961, 426] width 747 height 269
copy div "Выберите правильный вариант! Все семьи разные, но их объединяет одно — желание …"
click at [709, 541] on div "1p Выберите правильный вариант! Все семьи разные, но их объединяет одно — желан…" at bounding box center [961, 426] width 747 height 269
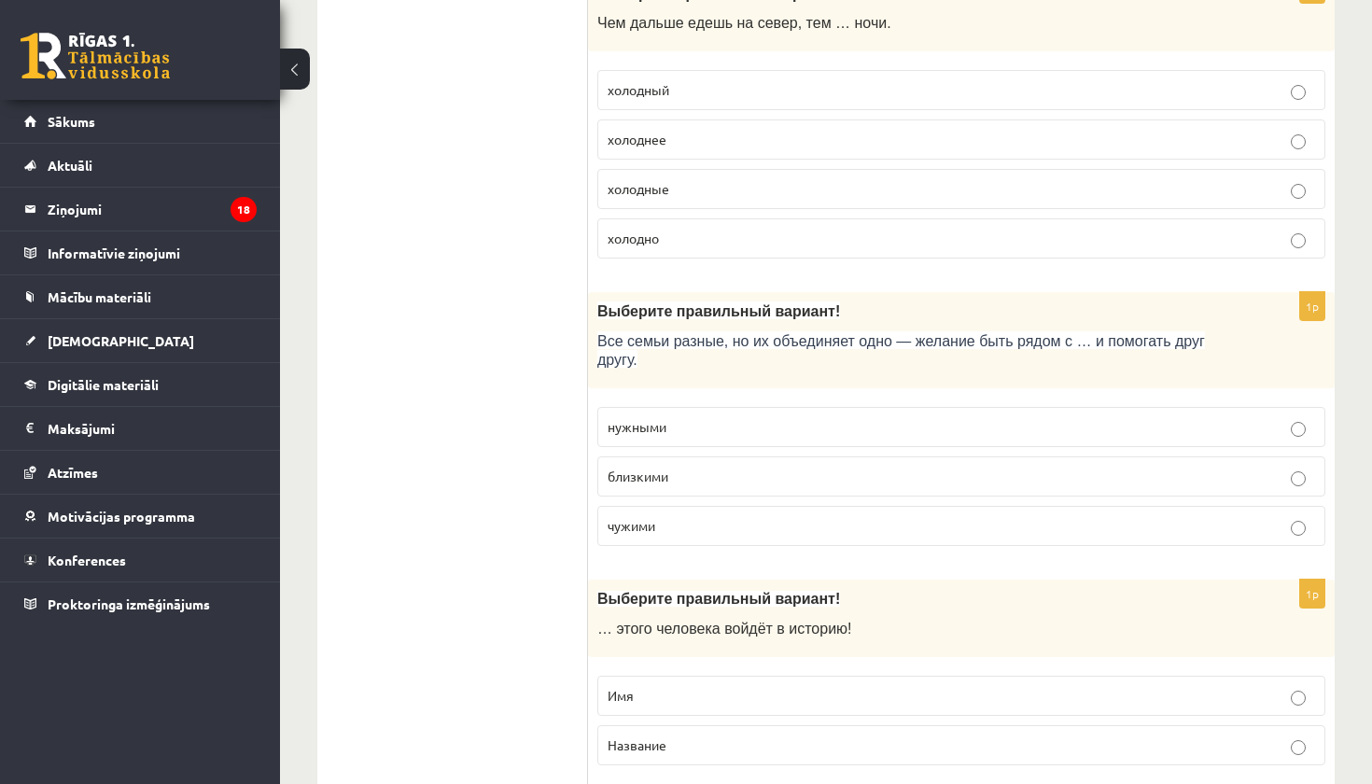
click at [764, 468] on p "близкими" at bounding box center [962, 477] width 708 height 20
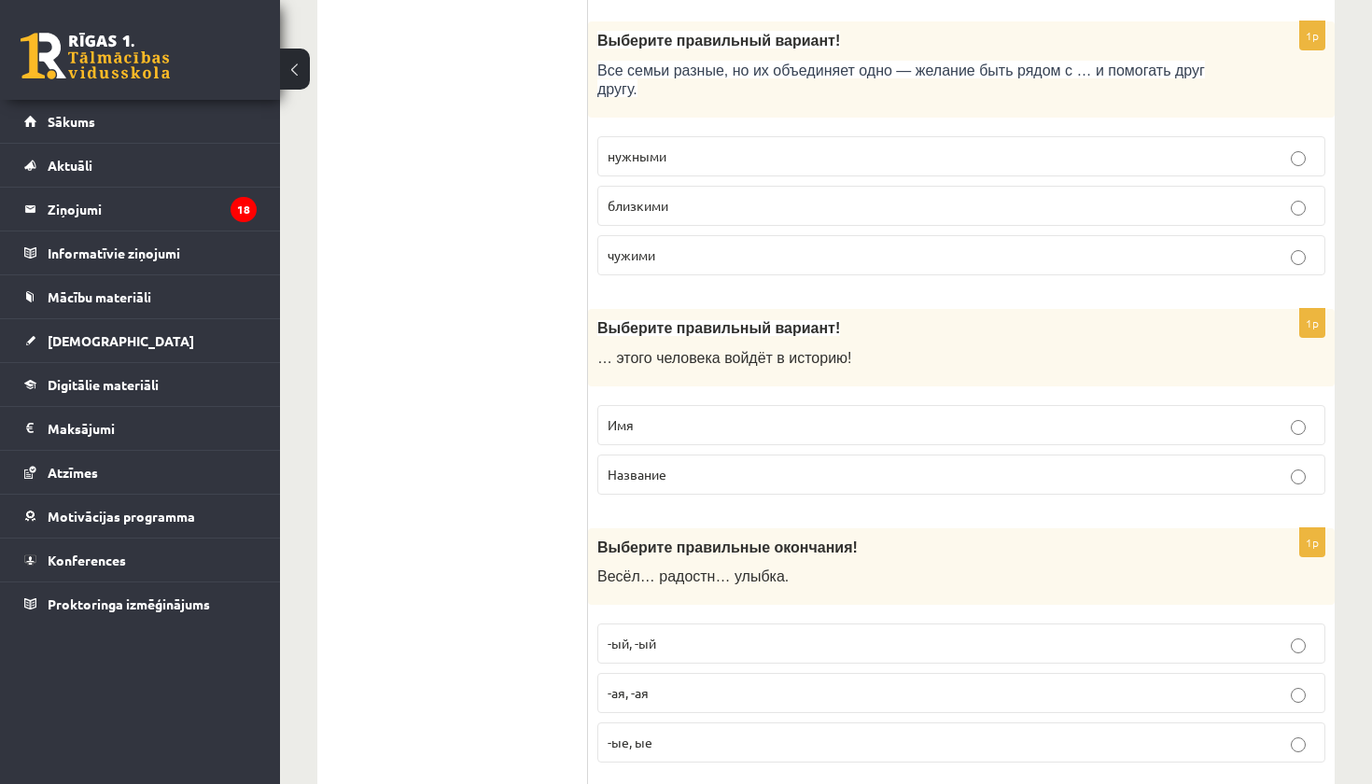
scroll to position [3390, 0]
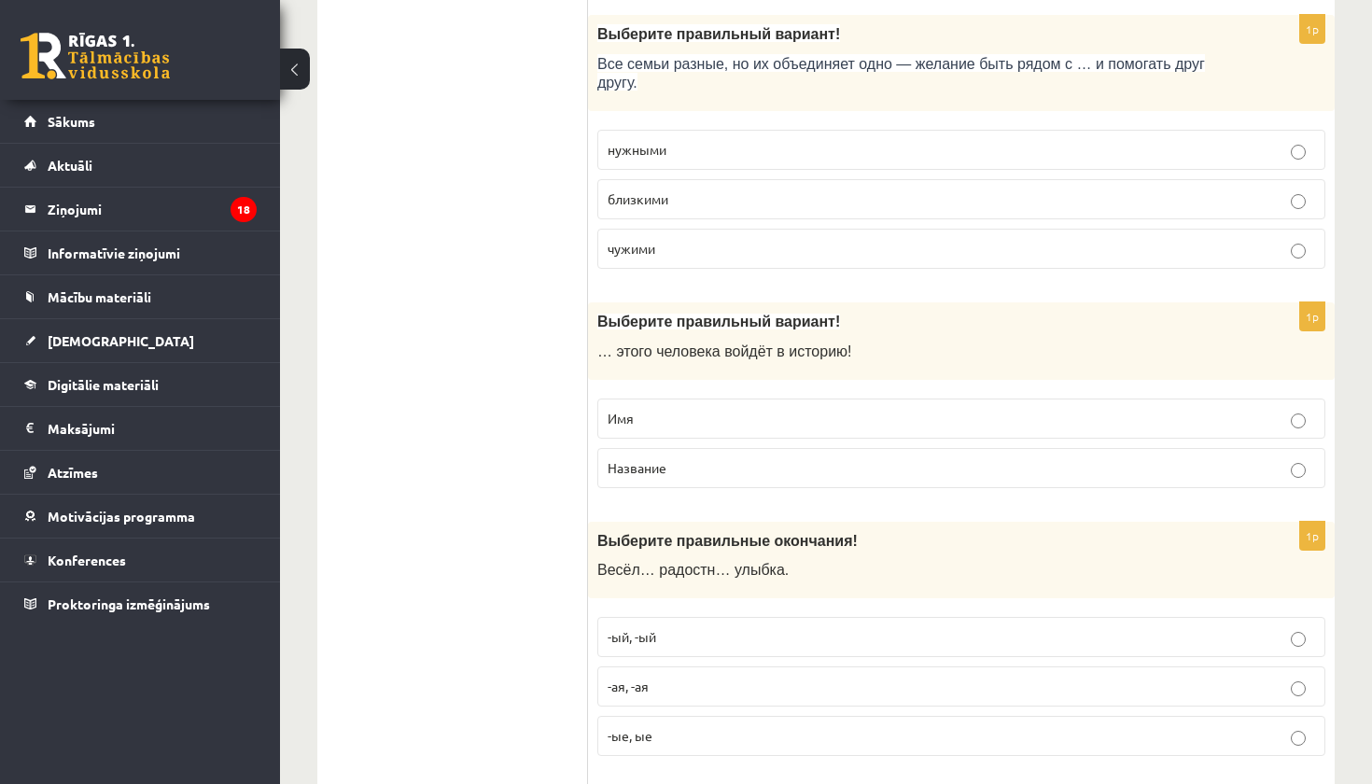
click at [710, 409] on p "Имя" at bounding box center [962, 419] width 708 height 20
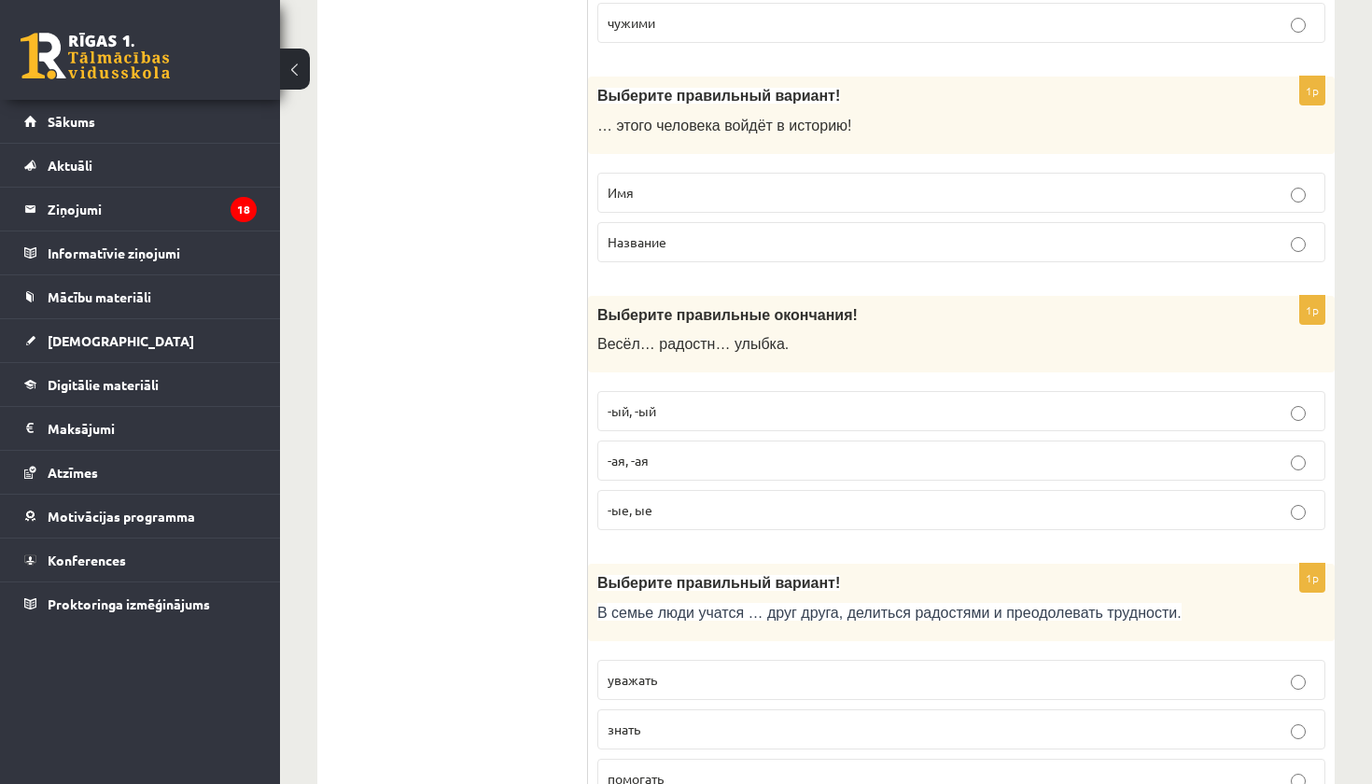
scroll to position [3617, 0]
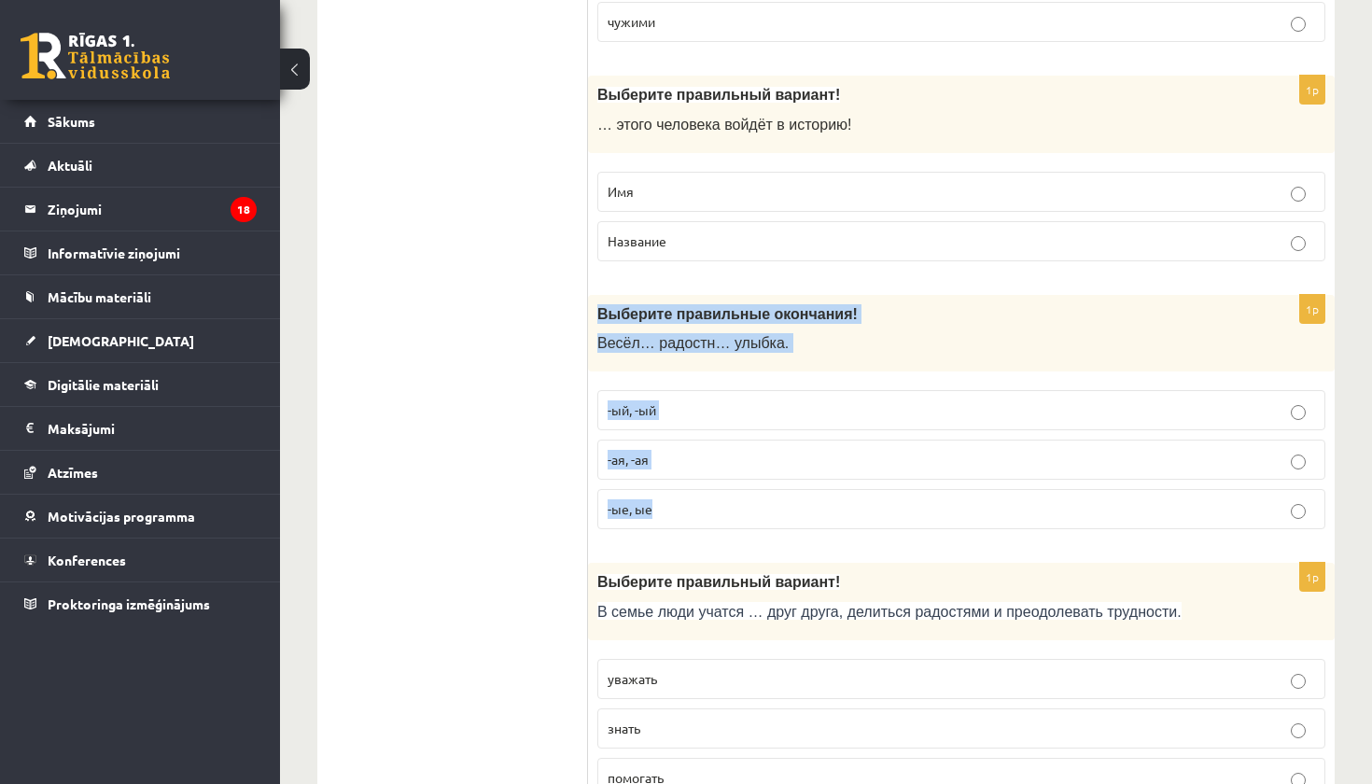
drag, startPoint x: 599, startPoint y: 297, endPoint x: 677, endPoint y: 504, distance: 221.3
click at [677, 504] on div "1p Выберите правильные окончания! Весёл… радостн… улыбка. -ый, -ый -ая, -ая -ые…" at bounding box center [961, 420] width 747 height 250
copy div "Выберите правильные окончания! Весёл… радостн… улыбка. -ый, -ый -ая, -ая -ые, ые"
click at [682, 527] on div "1p Выберите правильные окончания! Весёл… радостн… улыбка. -ый, -ый -ая, -ая -ые…" at bounding box center [961, 420] width 747 height 250
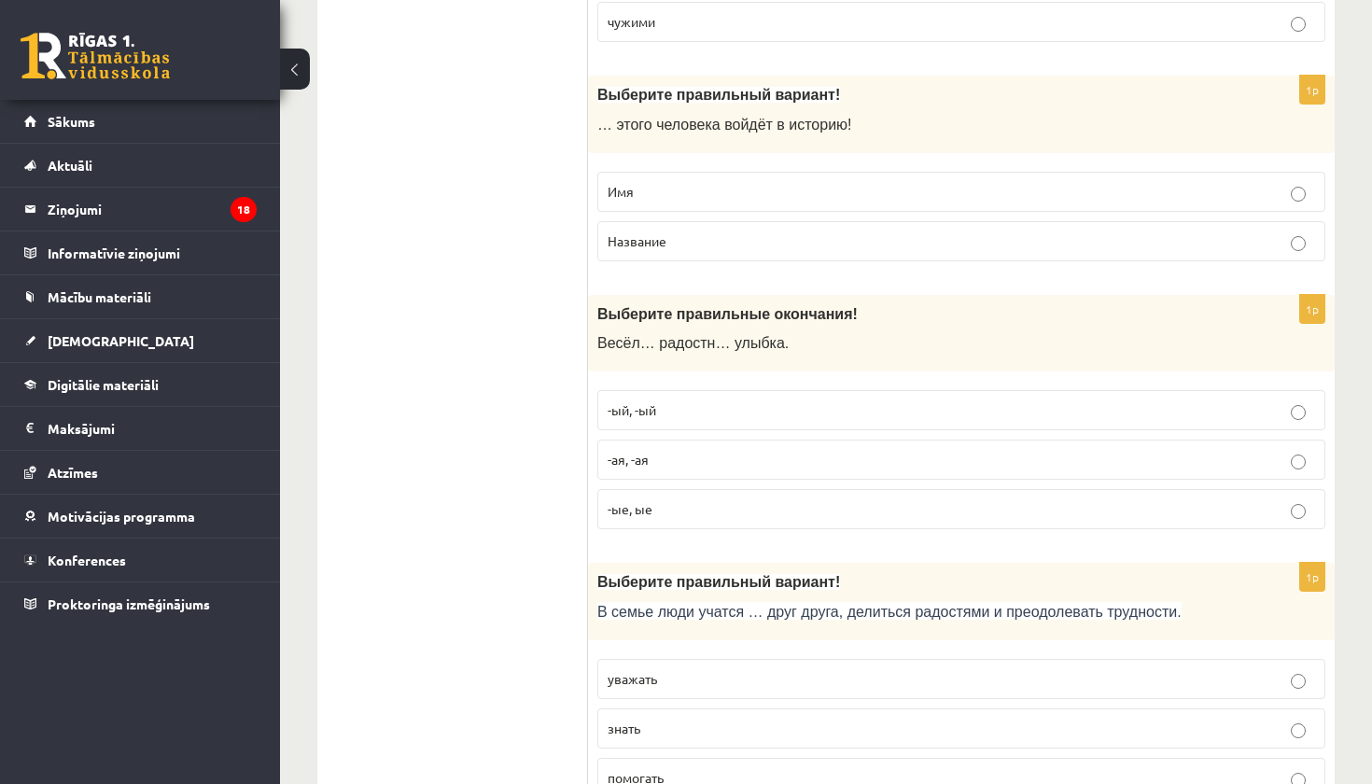
click at [840, 460] on label "-ая, -ая" at bounding box center [961, 460] width 728 height 40
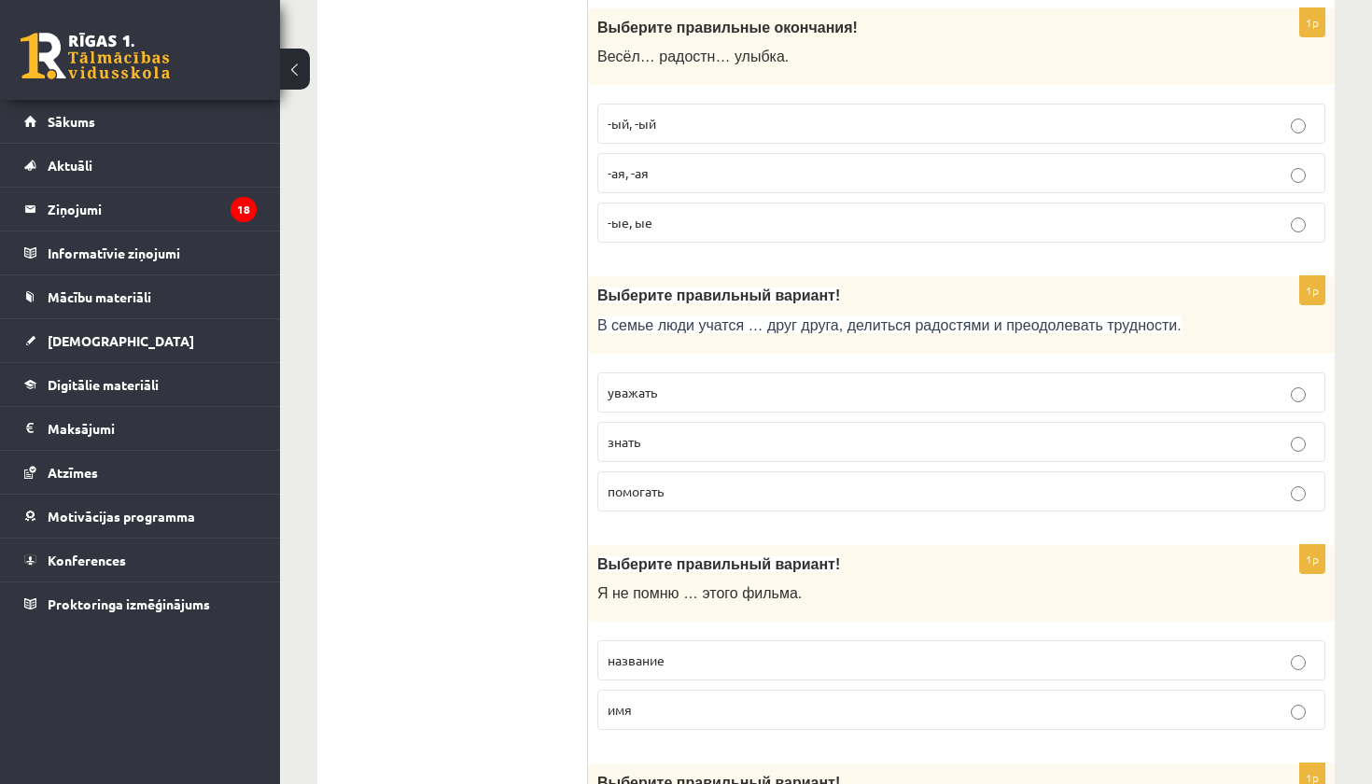
scroll to position [3917, 0]
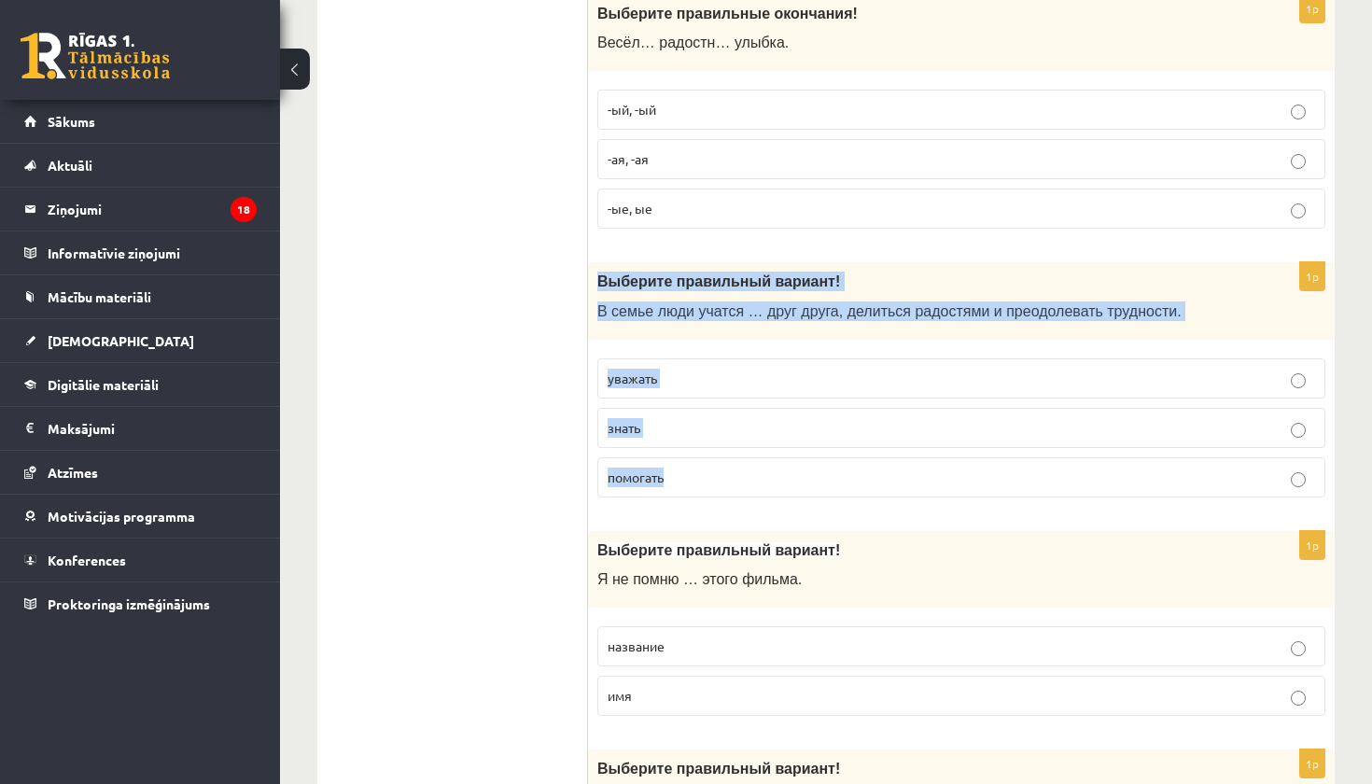
drag, startPoint x: 597, startPoint y: 263, endPoint x: 676, endPoint y: 487, distance: 237.4
click at [676, 487] on div "1p Выберите правильный вариант! В семье люди учатся … друг друга, делиться радо…" at bounding box center [961, 387] width 747 height 250
copy div "Выберите правильный вариант! В семье люди учатся … друг друга, делиться радостя…"
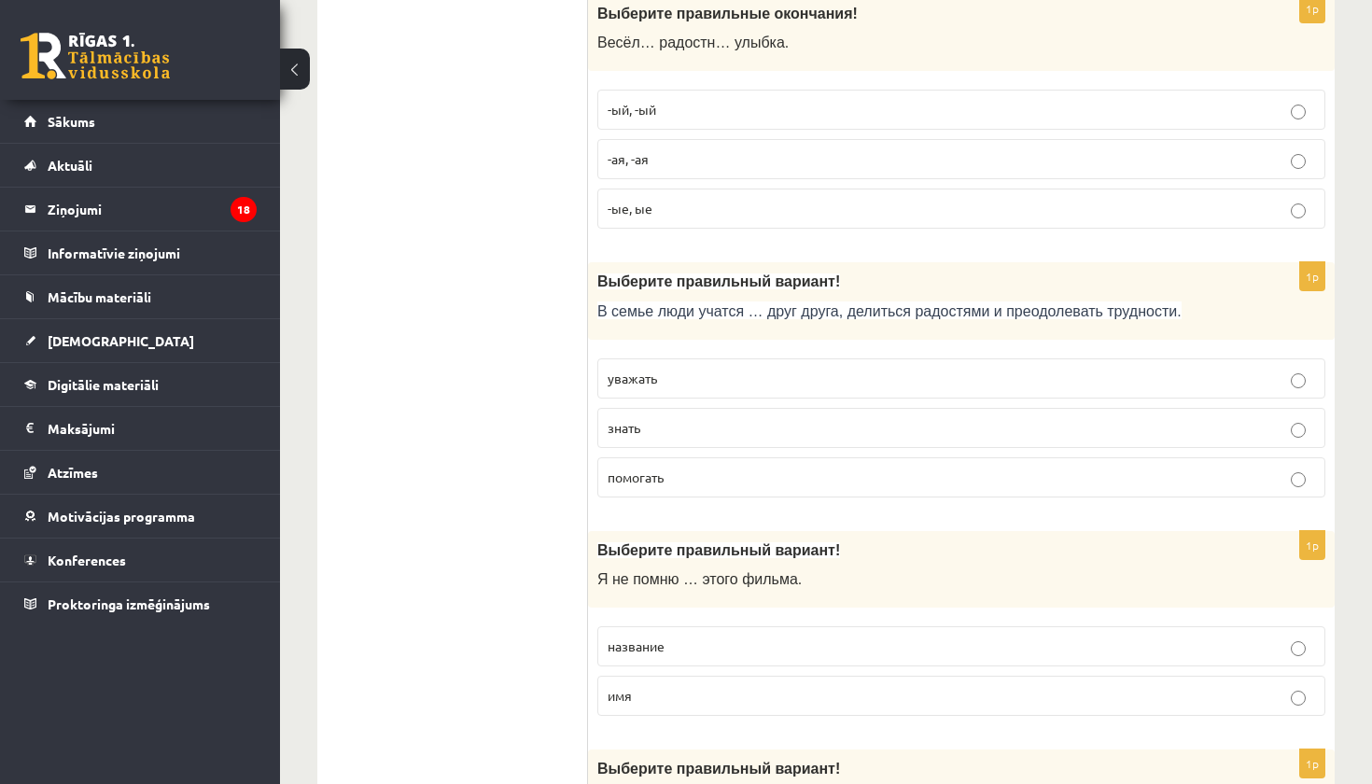
click at [692, 369] on p "уважать" at bounding box center [962, 379] width 708 height 20
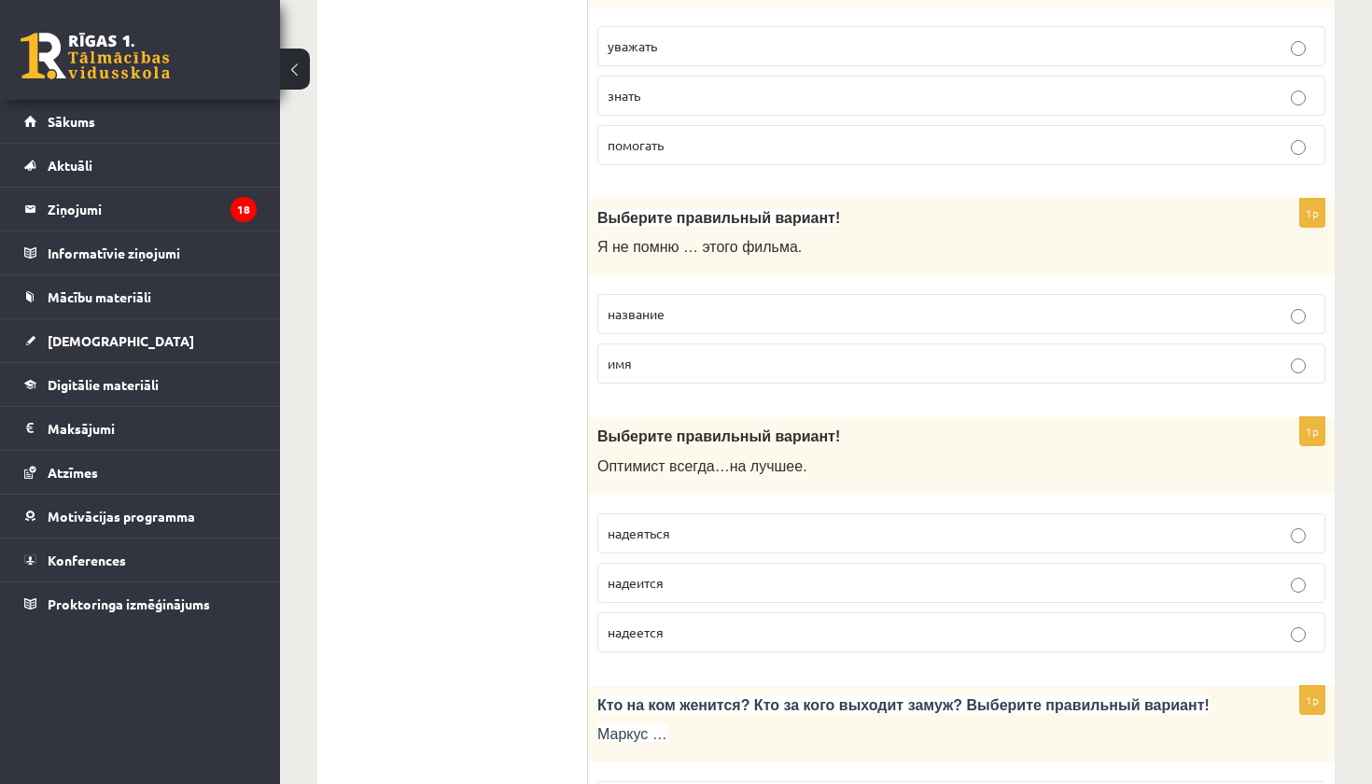
scroll to position [4250, 0]
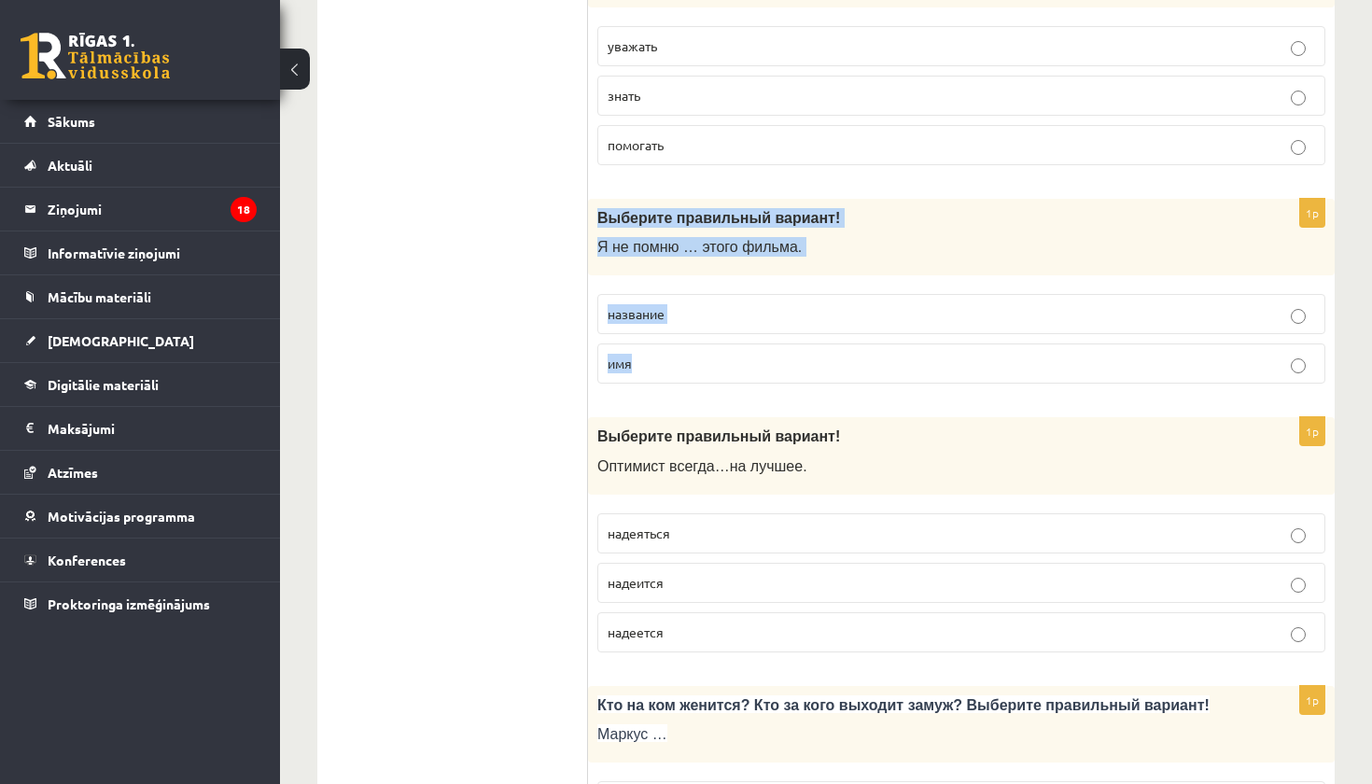
drag, startPoint x: 596, startPoint y: 201, endPoint x: 676, endPoint y: 373, distance: 190.5
click at [676, 373] on div "1p Выберите правильный вариант! Я не помню … этого фильма. название имя" at bounding box center [961, 299] width 747 height 201
copy div "Выберите правильный вариант! Я не помню … этого фильма. название имя"
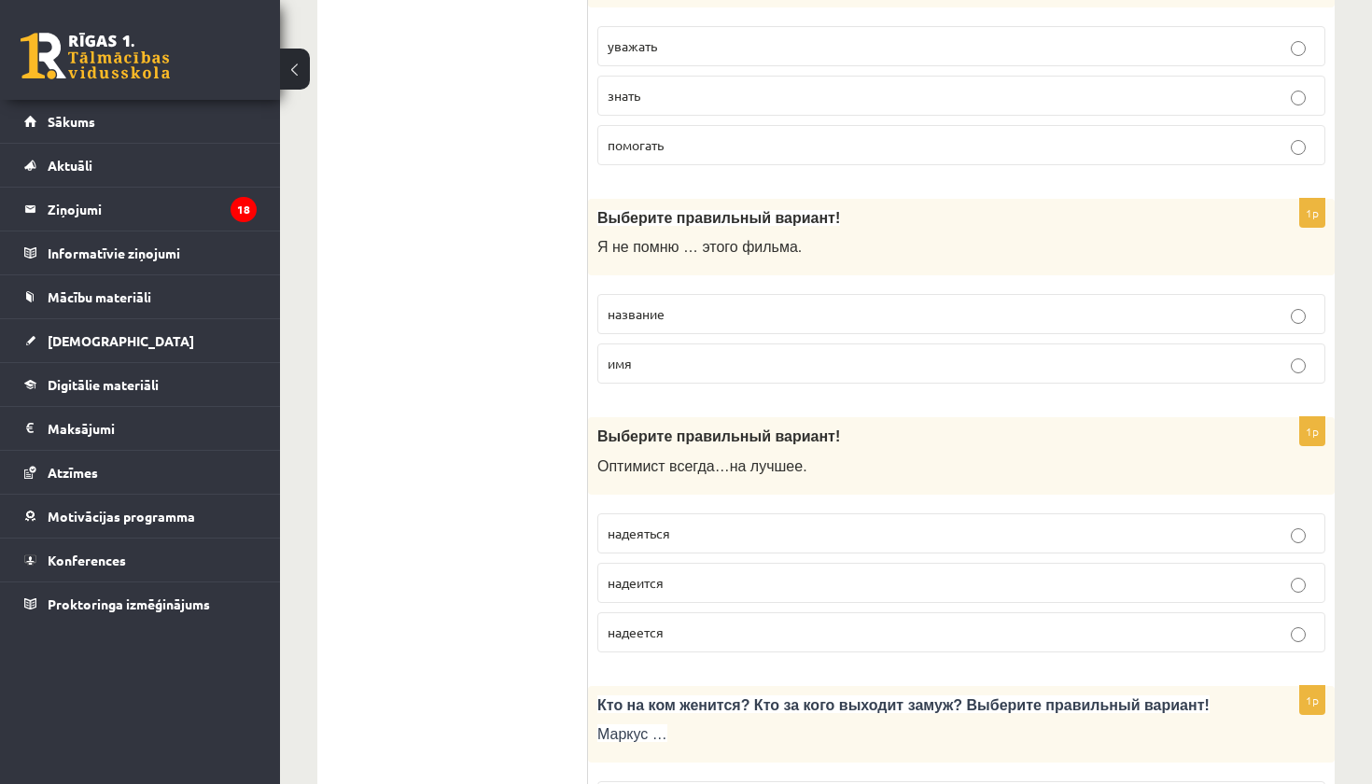
click at [766, 285] on fieldset "название имя" at bounding box center [961, 337] width 728 height 105
click at [766, 294] on label "название" at bounding box center [961, 314] width 728 height 40
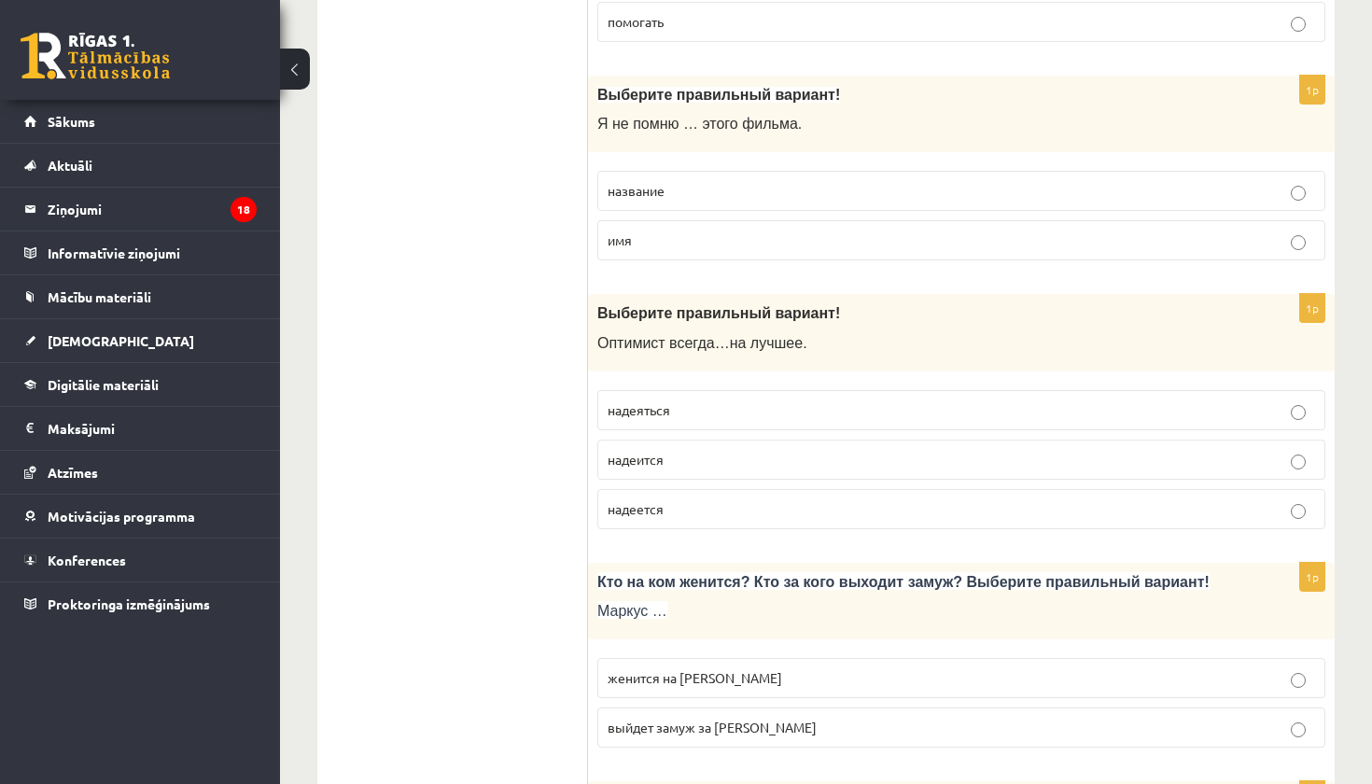
scroll to position [4375, 0]
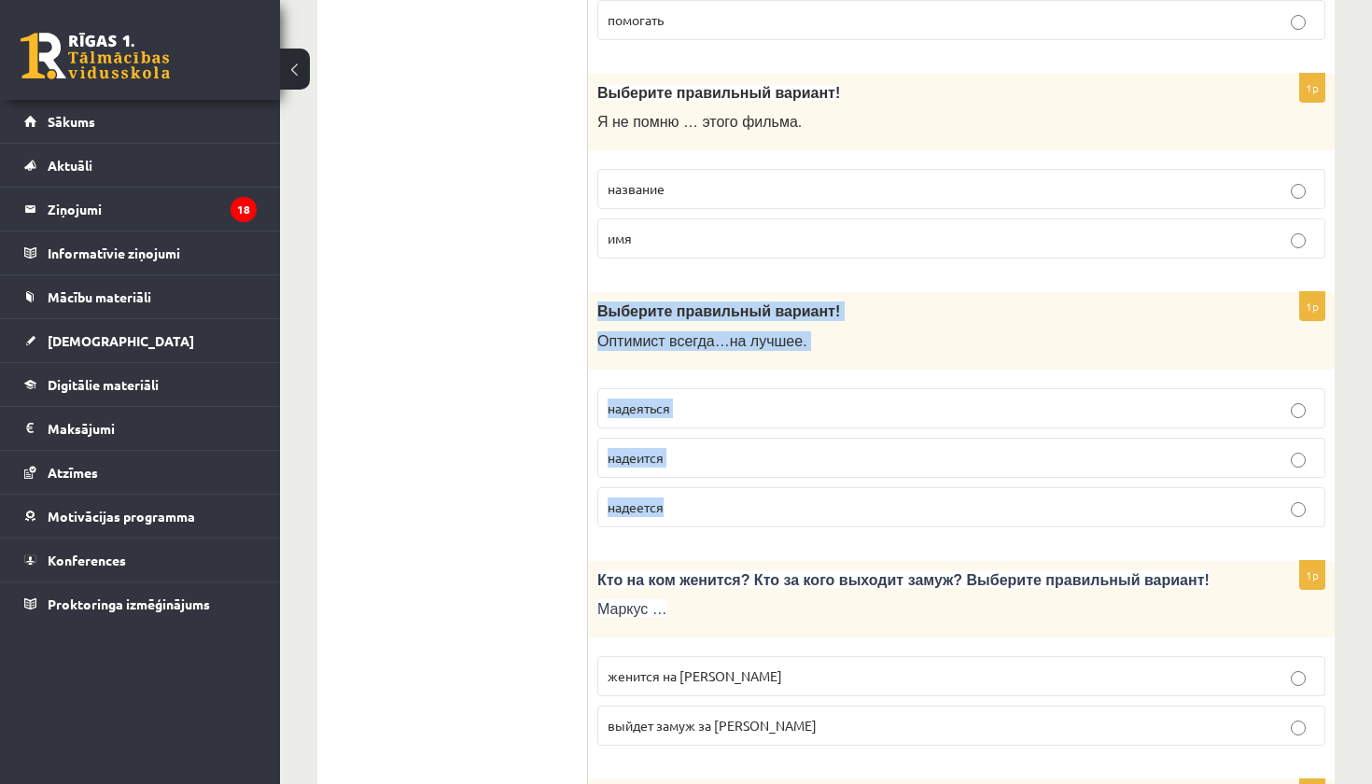
drag, startPoint x: 596, startPoint y: 288, endPoint x: 691, endPoint y: 510, distance: 241.7
click at [691, 510] on div "1p Выберите правильный вариант! О птимист всегда … на лучшее . надеяться надеит…" at bounding box center [961, 417] width 747 height 250
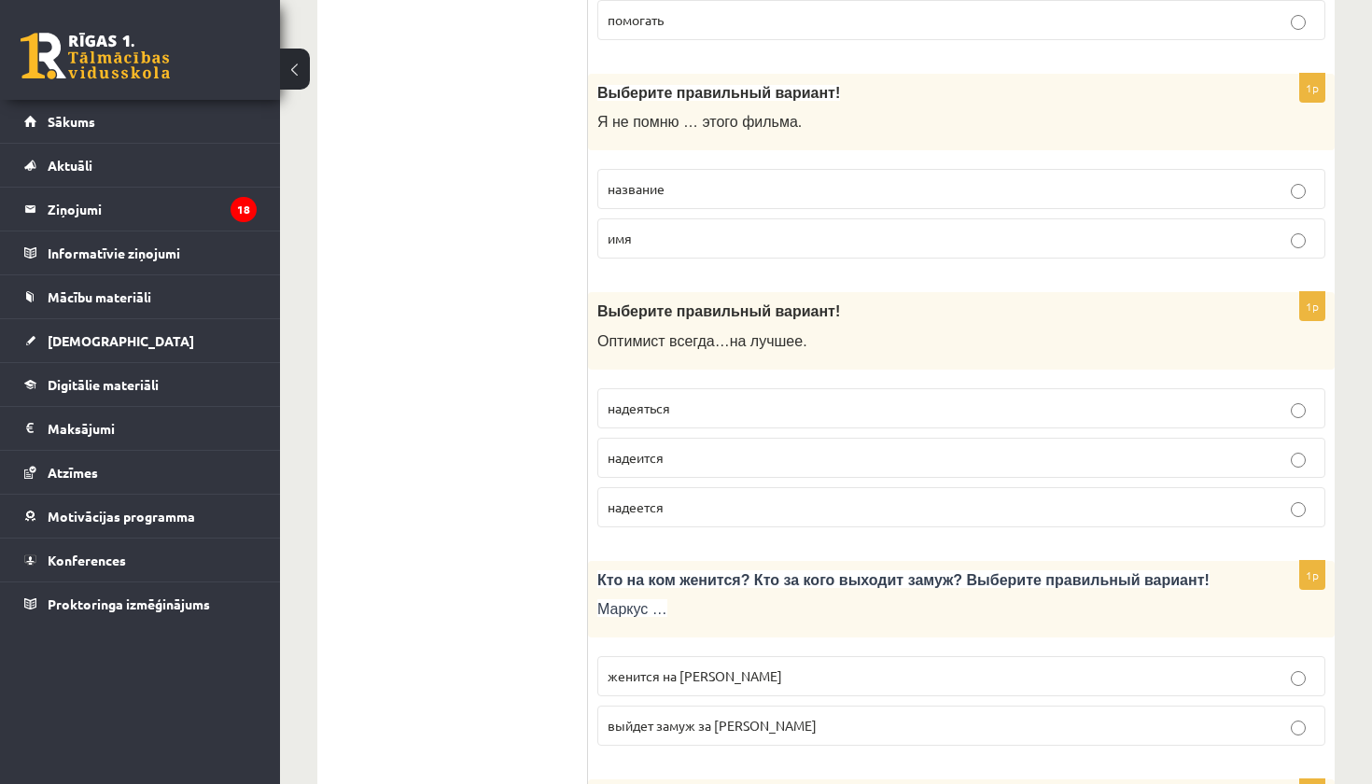
click at [740, 399] on p "надеяться" at bounding box center [962, 409] width 708 height 20
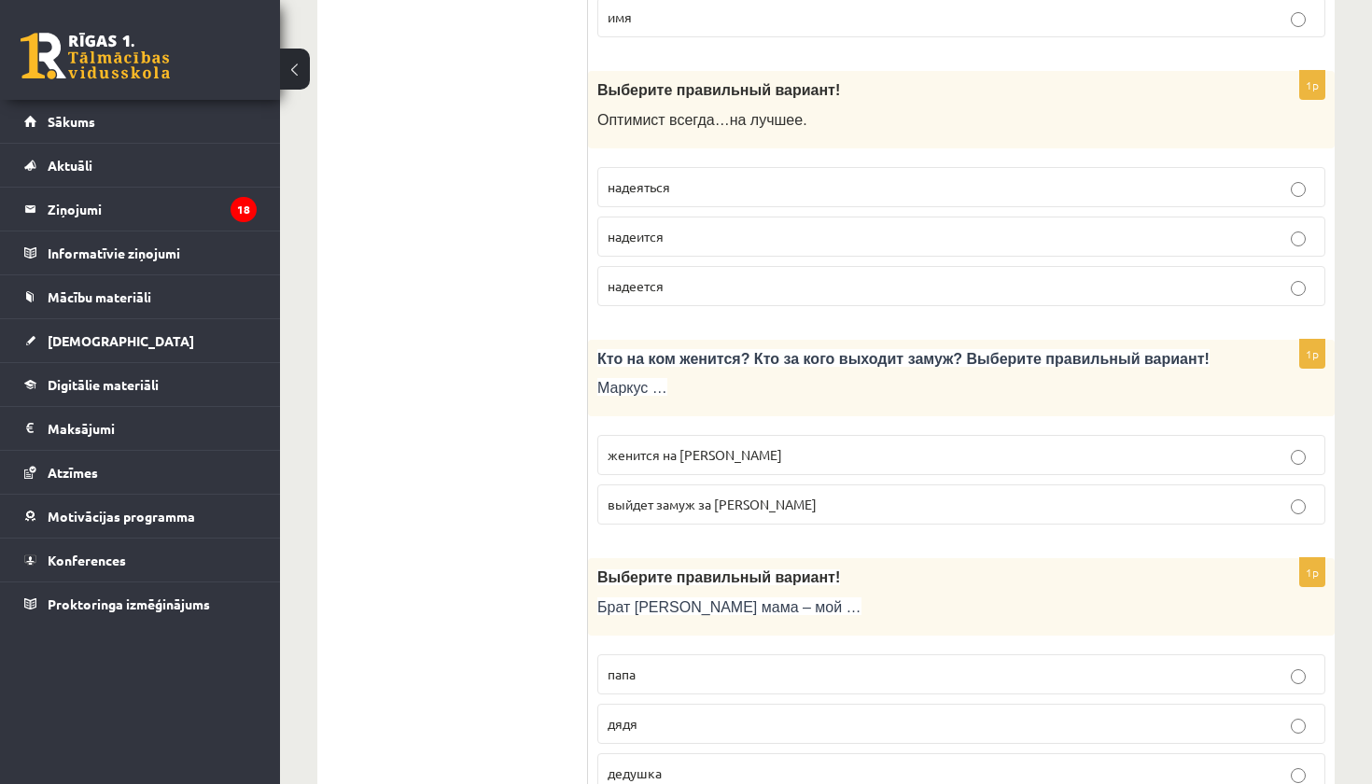
scroll to position [4602, 0]
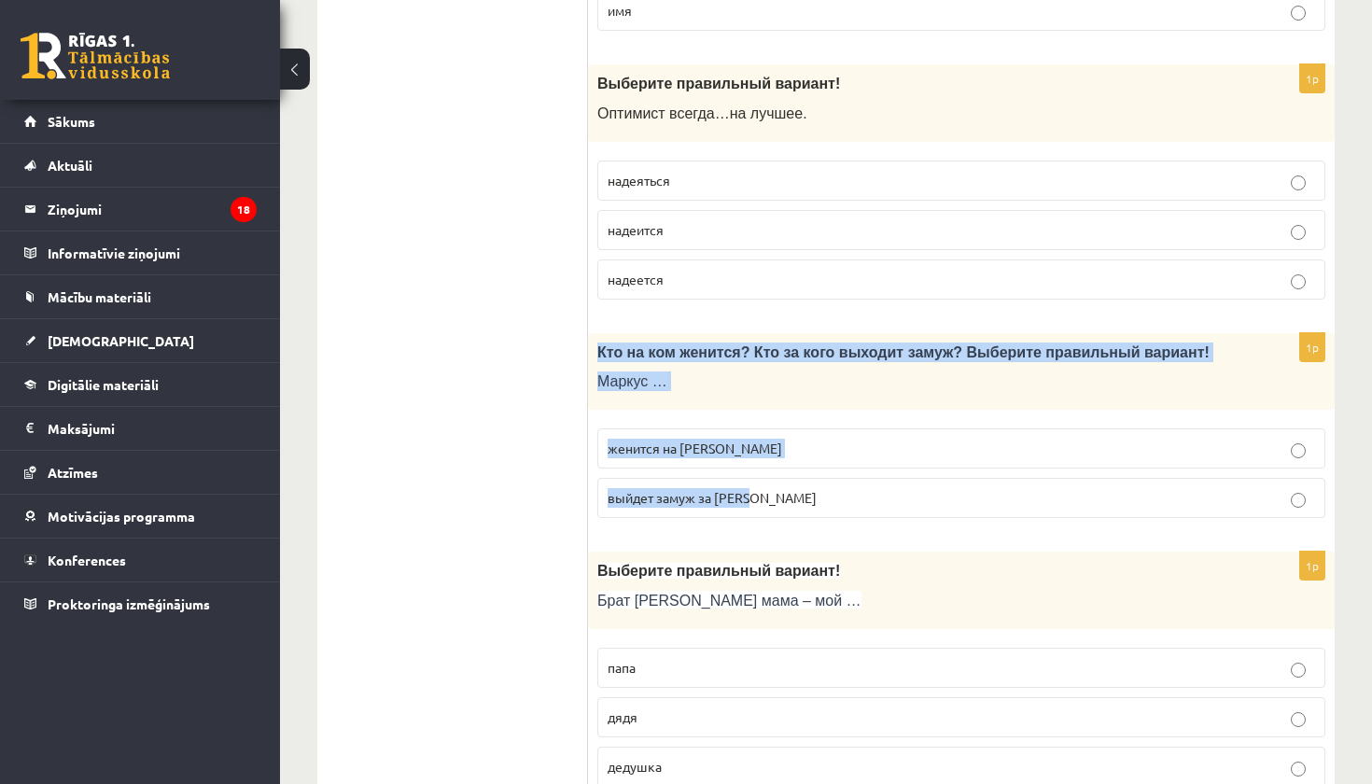
drag, startPoint x: 597, startPoint y: 329, endPoint x: 697, endPoint y: 490, distance: 190.4
click at [697, 490] on div "1p Кто на ком женится? Кто за кого выходит замуж? Выберите правильный вариант! …" at bounding box center [961, 433] width 747 height 201
copy div "Кто на ком женится? Кто за кого выходит замуж? Выберите правильный вариант! Мар…"
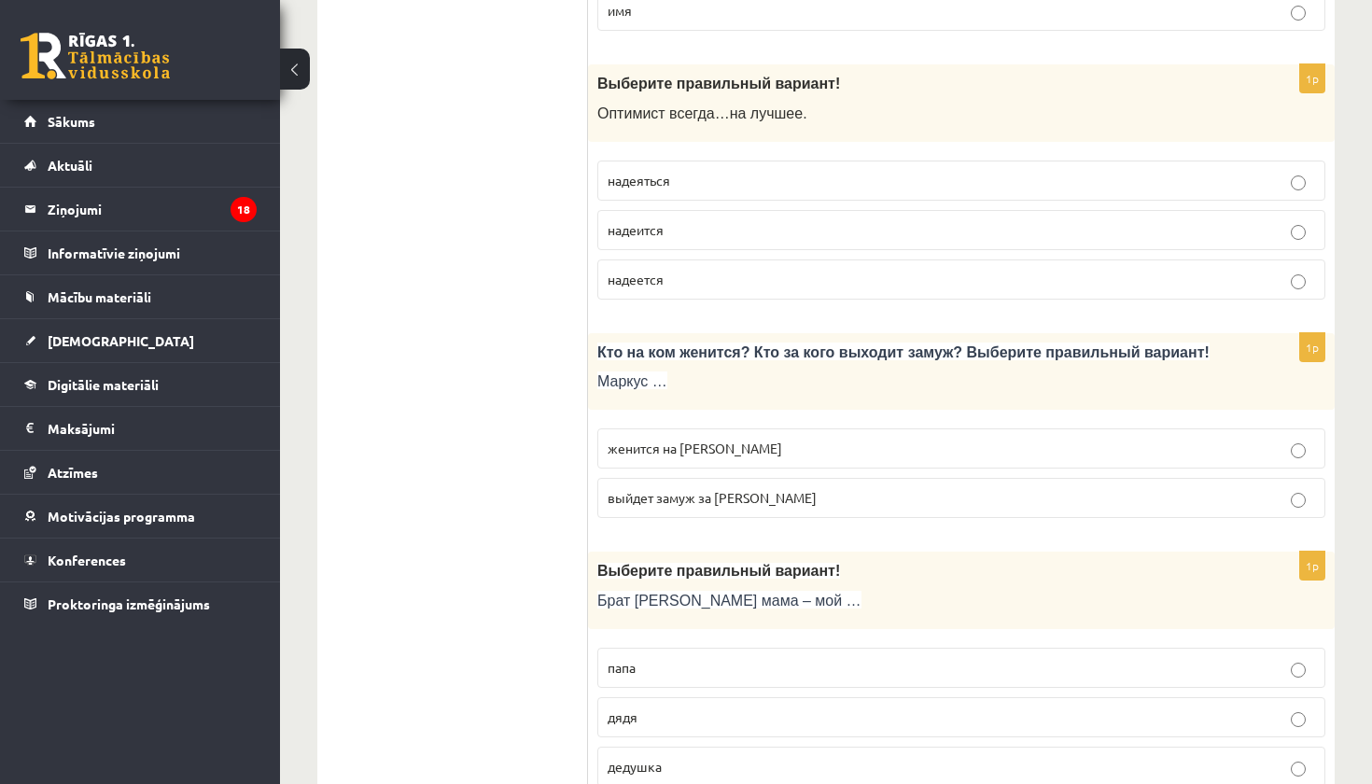
click at [813, 439] on p "женится на [PERSON_NAME]" at bounding box center [962, 449] width 708 height 20
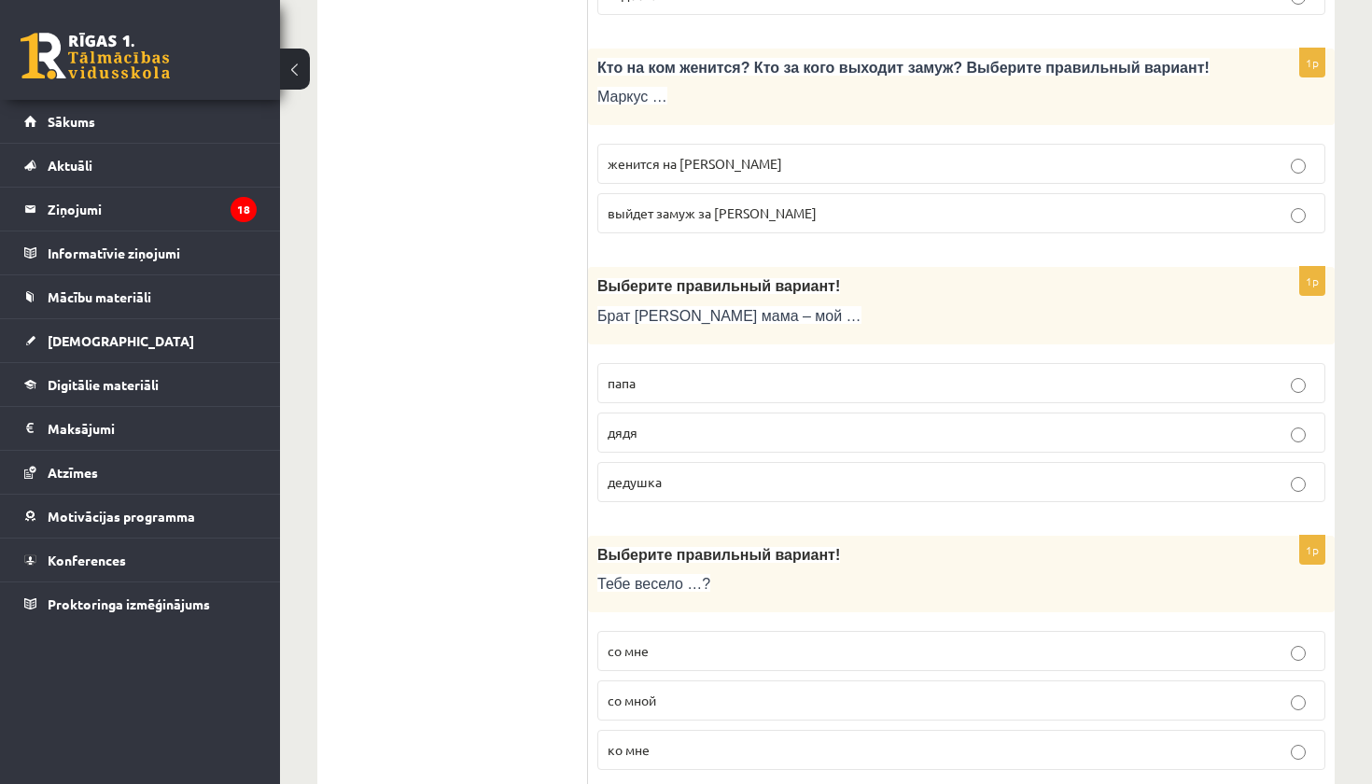
scroll to position [4891, 0]
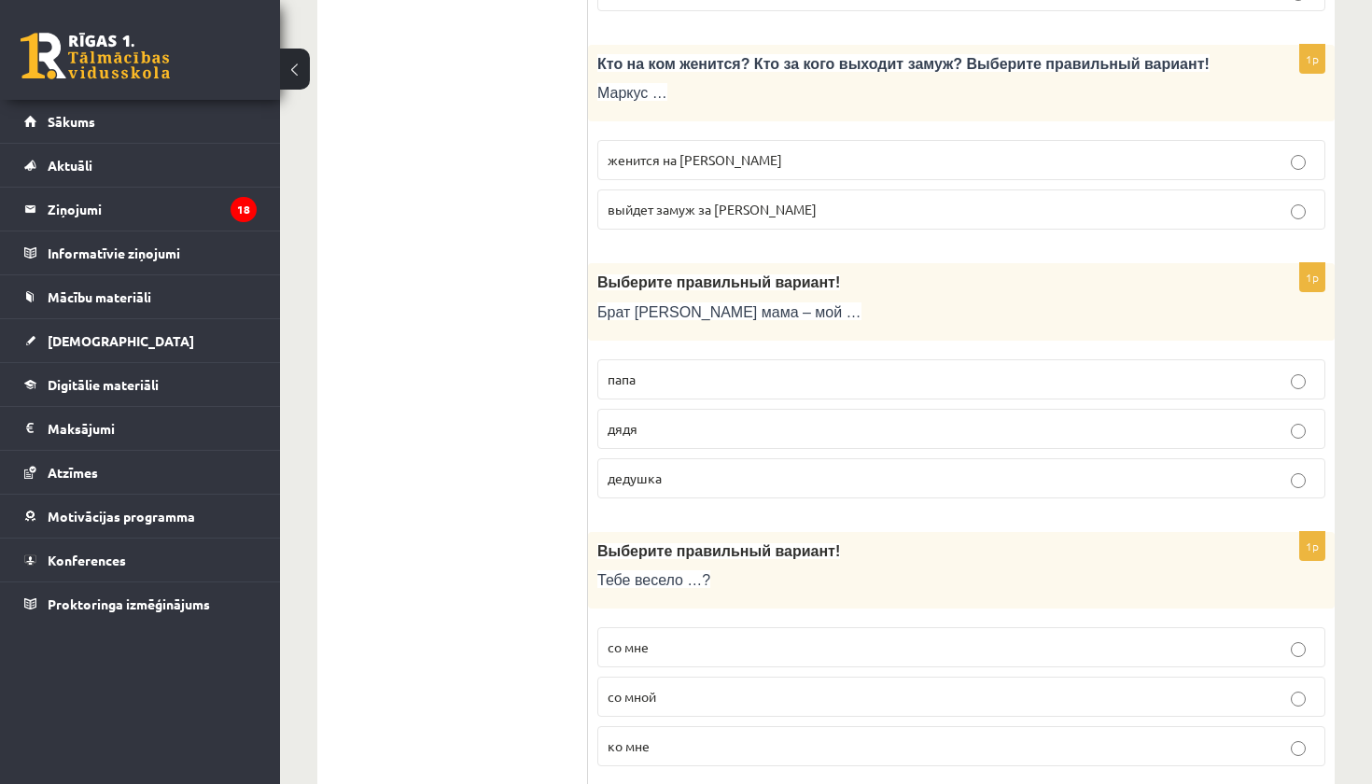
click at [809, 420] on label "дядя" at bounding box center [961, 429] width 728 height 40
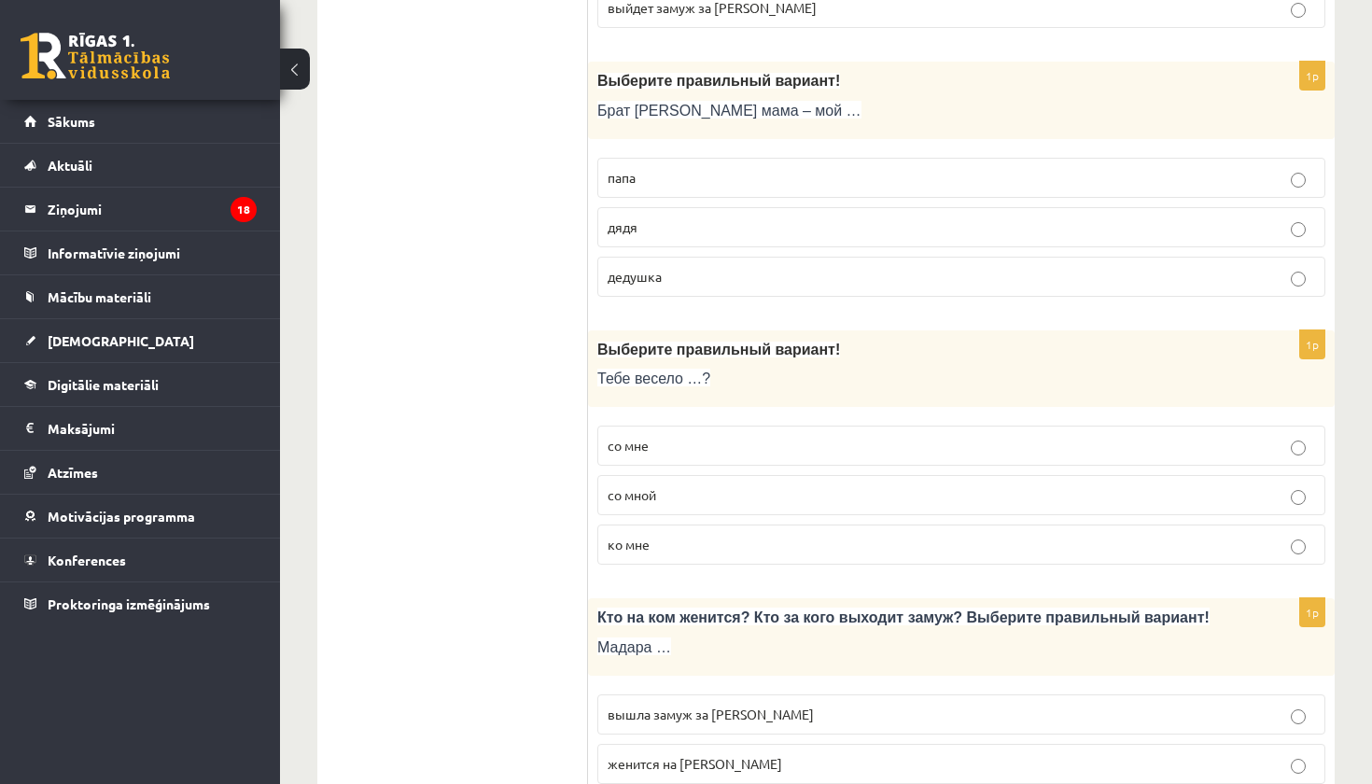
scroll to position [5095, 0]
click at [800, 433] on p "со мне" at bounding box center [962, 443] width 708 height 20
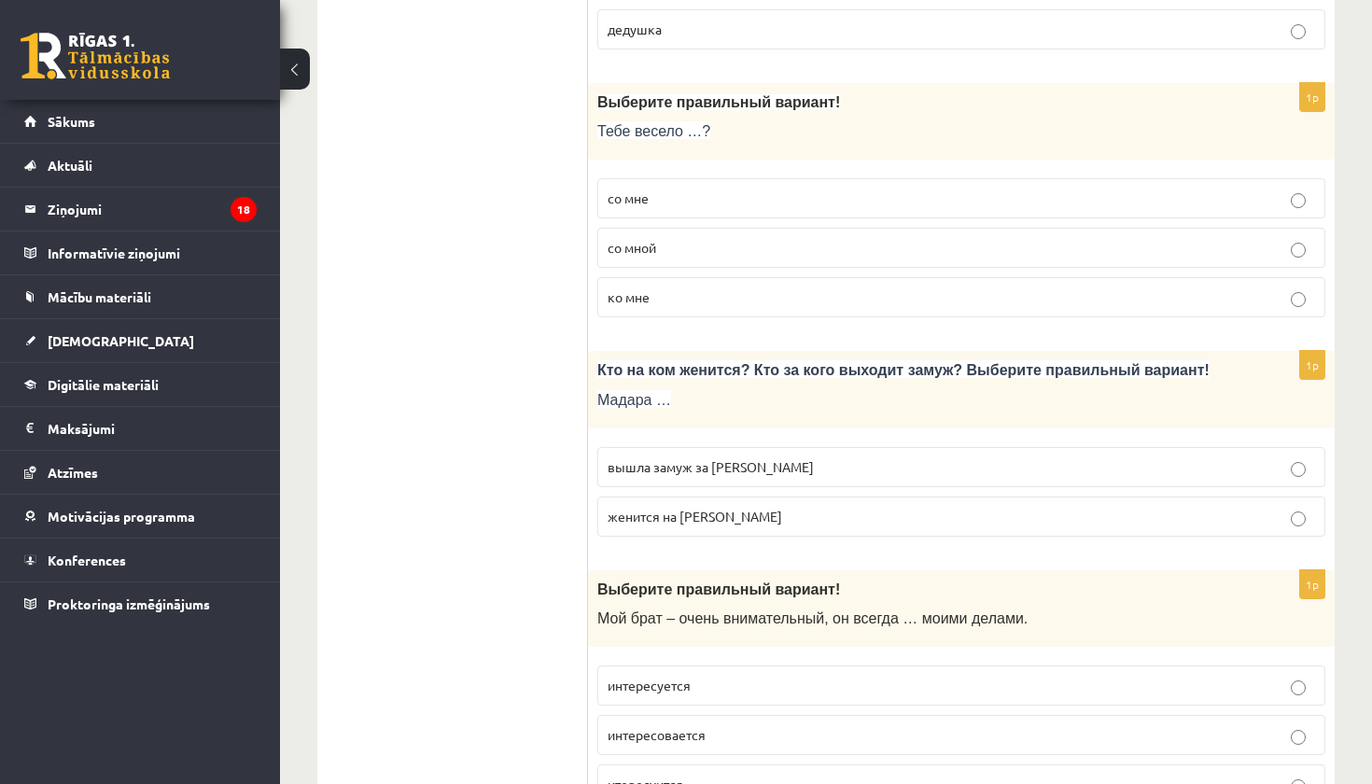
scroll to position [5342, 0]
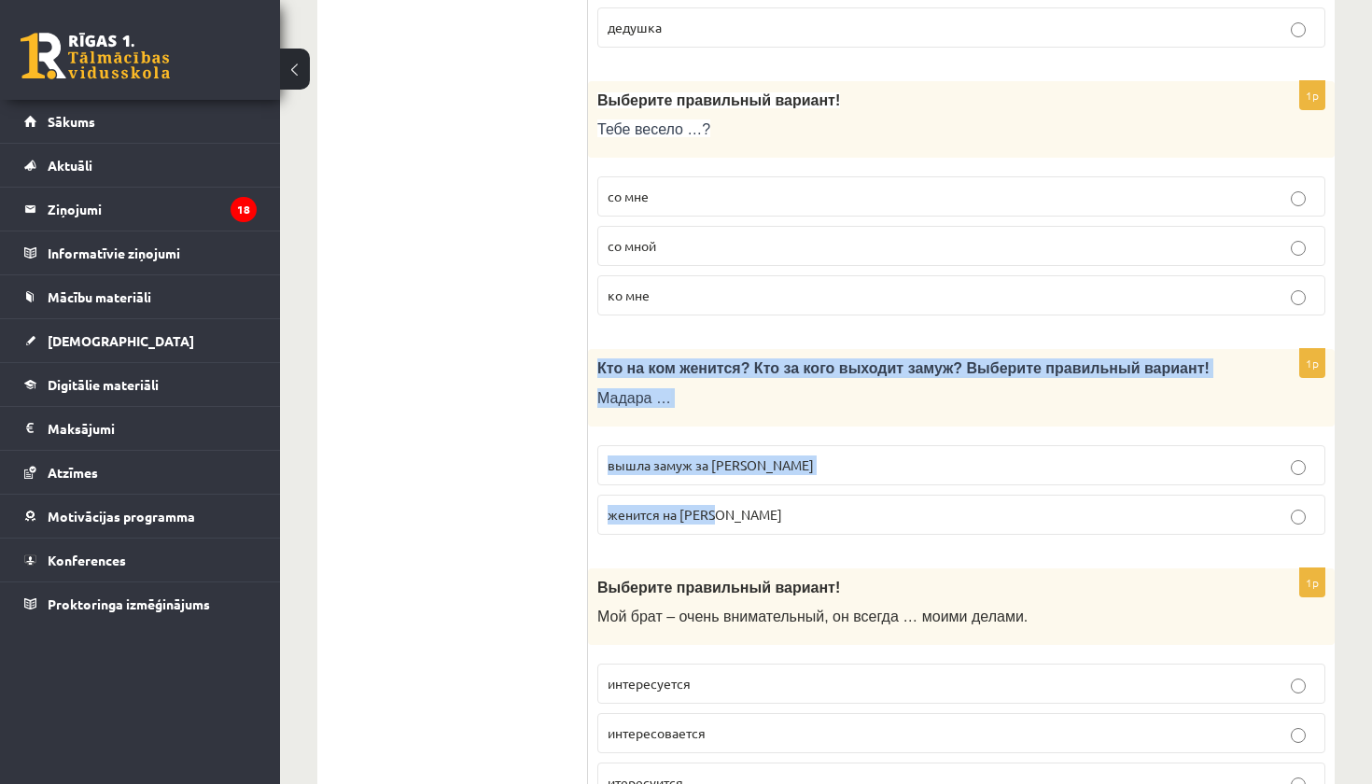
drag, startPoint x: 593, startPoint y: 339, endPoint x: 713, endPoint y: 508, distance: 207.5
click at [713, 508] on div "1p Кто на ком женится? Кто за кого выходит замуж? Выберите правильный вариант! …" at bounding box center [961, 449] width 747 height 201
copy div "Кто на ком женится? Кто за кого выходит замуж? Выберите правильный вариант! Мад…"
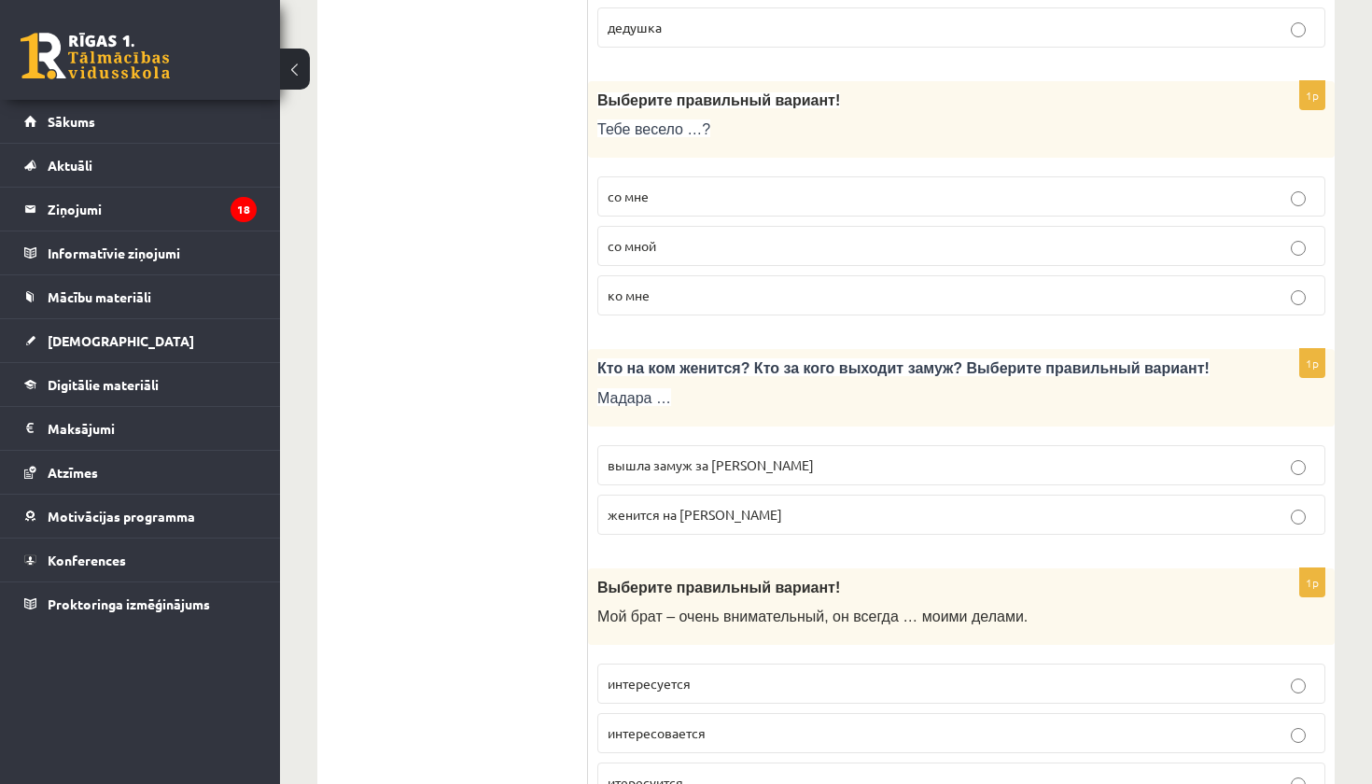
click at [766, 456] on p "вышла замуж за [PERSON_NAME]" at bounding box center [962, 466] width 708 height 20
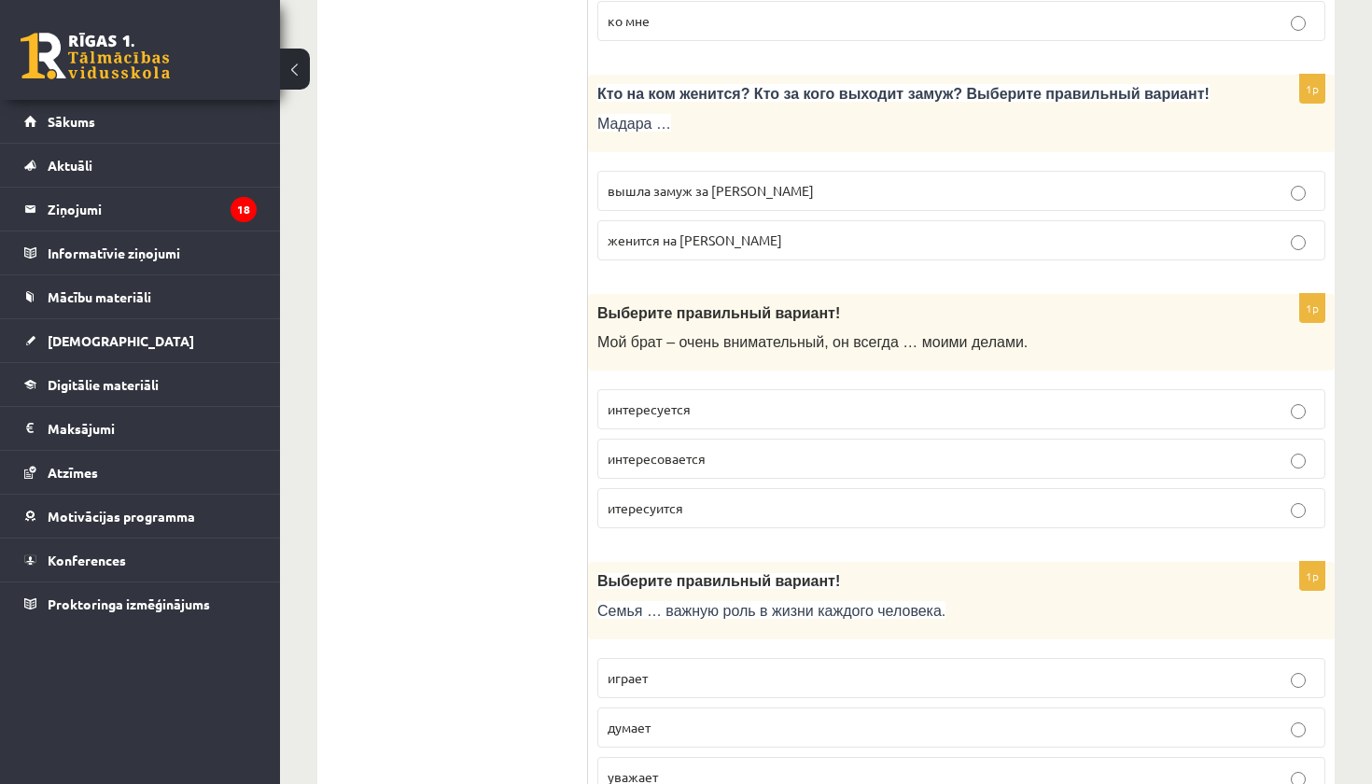
scroll to position [5617, 0]
click at [784, 399] on p "интересуется" at bounding box center [962, 409] width 708 height 20
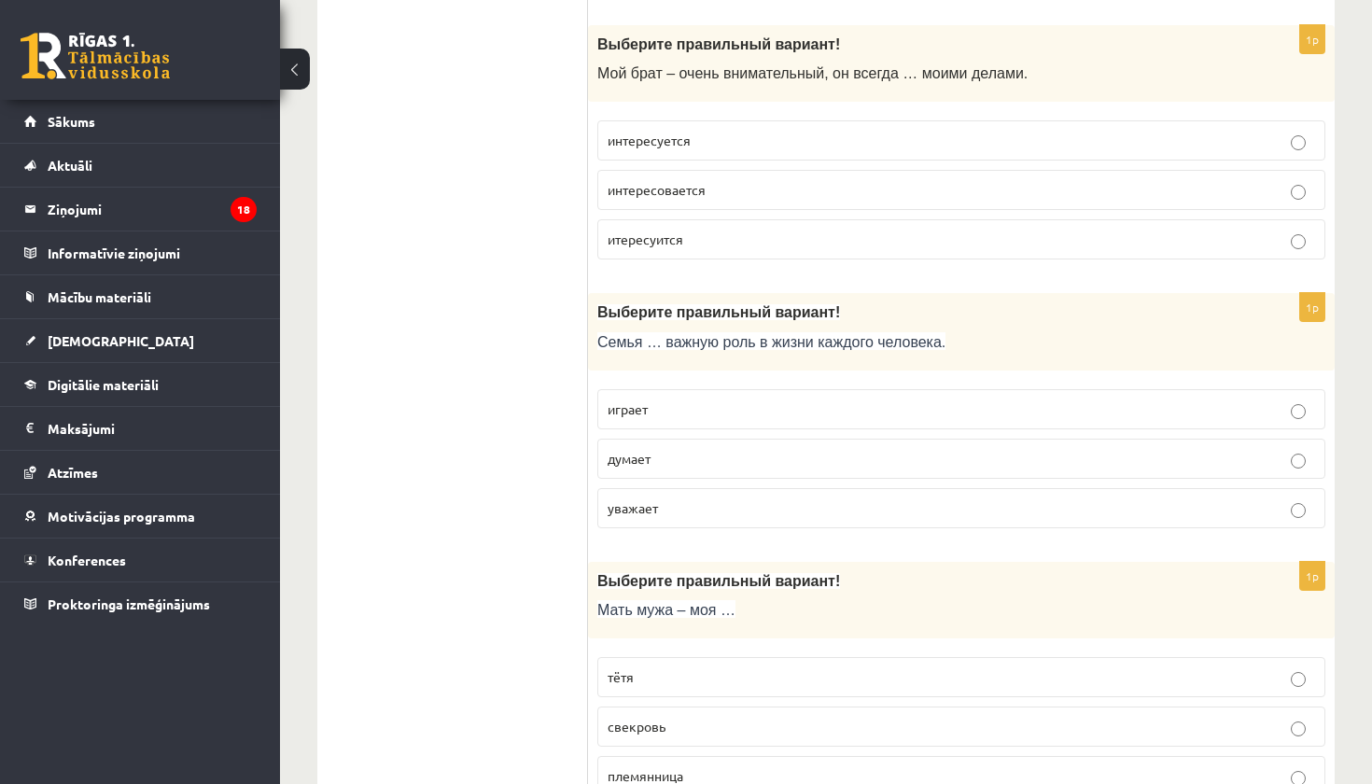
scroll to position [5887, 0]
click at [791, 447] on p "думает" at bounding box center [962, 457] width 708 height 20
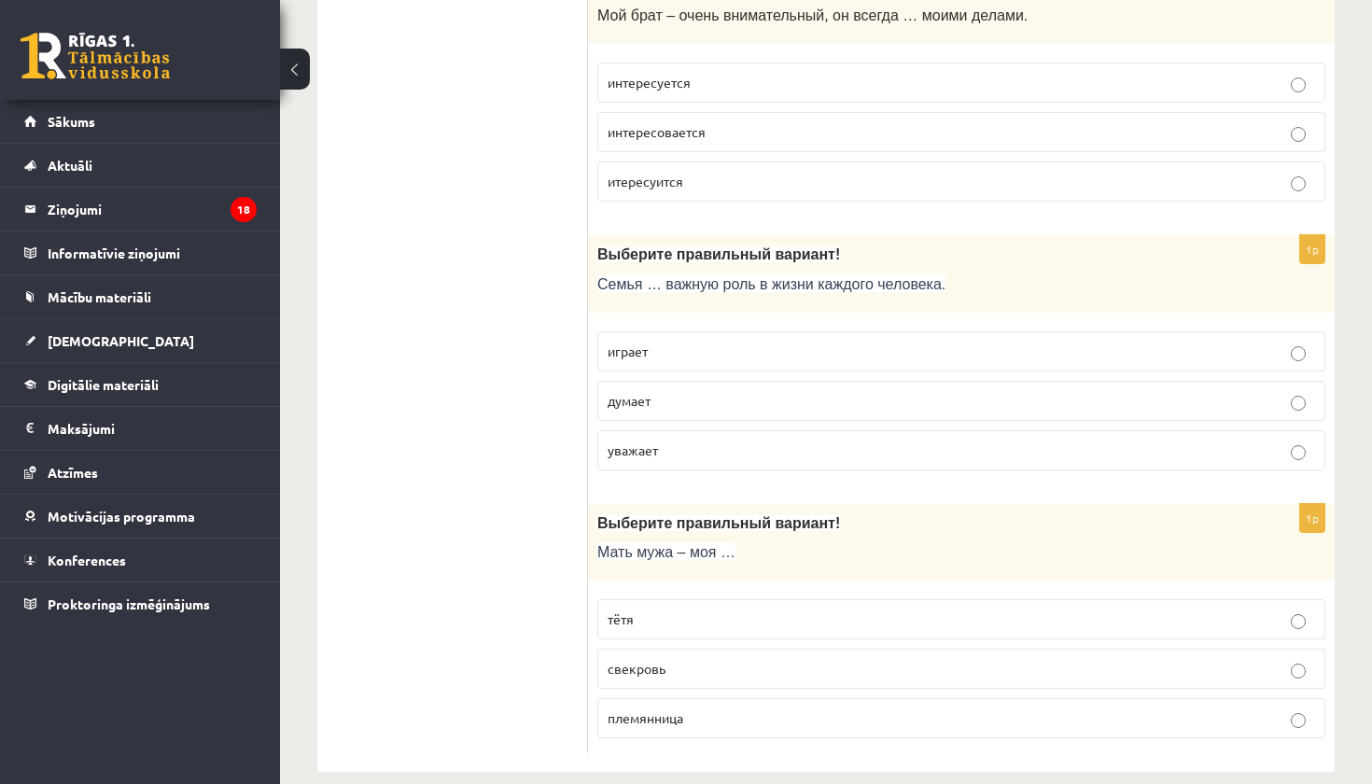
scroll to position [5942, 0]
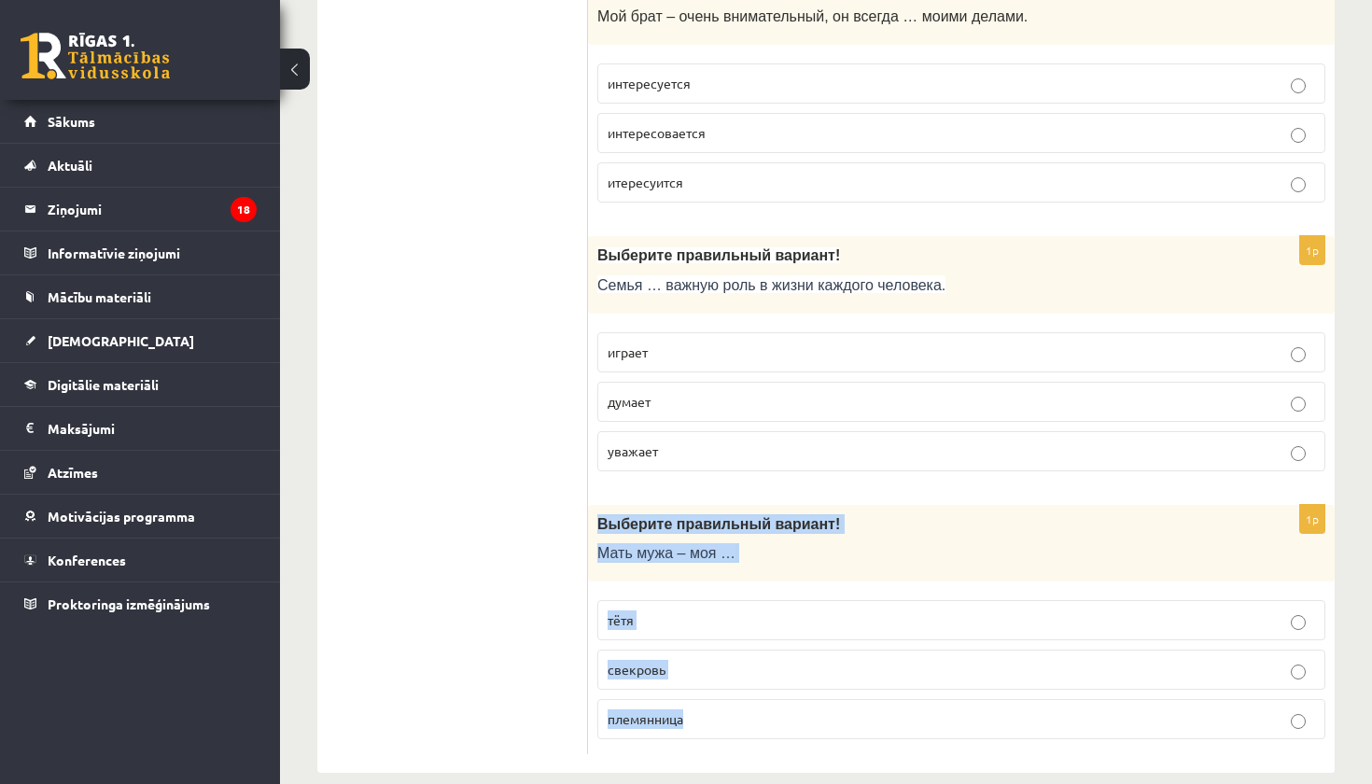
drag, startPoint x: 592, startPoint y: 491, endPoint x: 657, endPoint y: 709, distance: 227.1
click at [657, 709] on div "1p Выберите правильный вариант! Мать мужа – моя … тётя свекровь племянница" at bounding box center [961, 630] width 747 height 250
copy div "Выберите правильный вариант! Мать мужа – моя … тётя свекровь племянница"
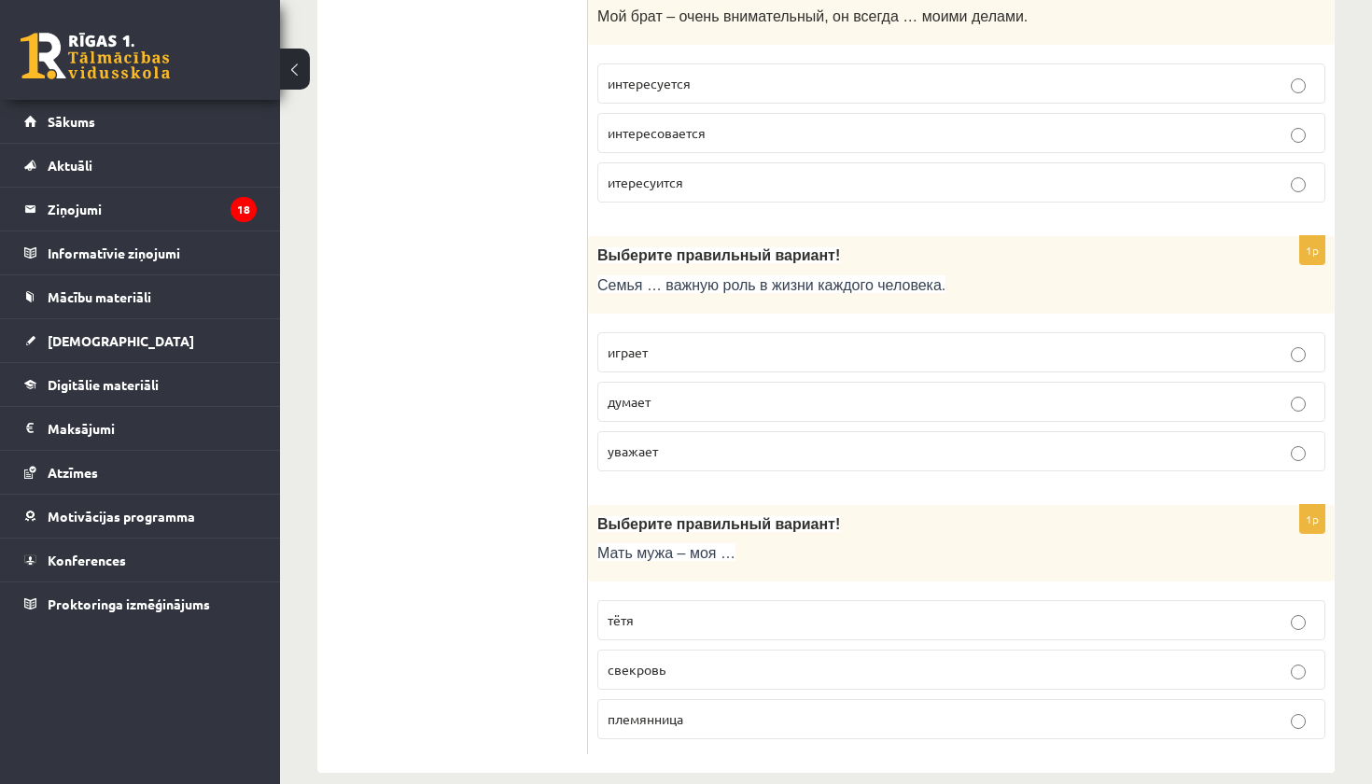
click at [758, 660] on p "свекровь" at bounding box center [962, 670] width 708 height 20
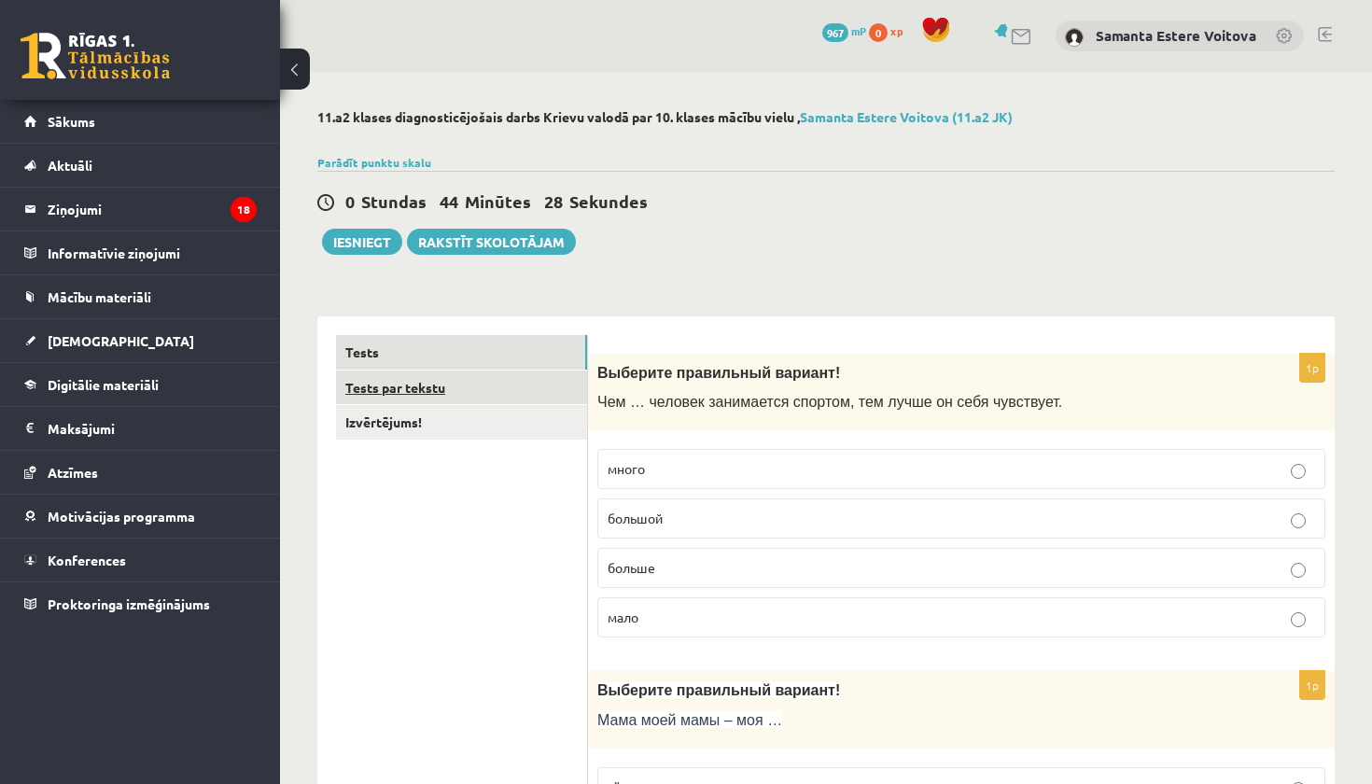
scroll to position [0, 0]
click at [415, 389] on link "Tests par tekstu" at bounding box center [461, 388] width 251 height 35
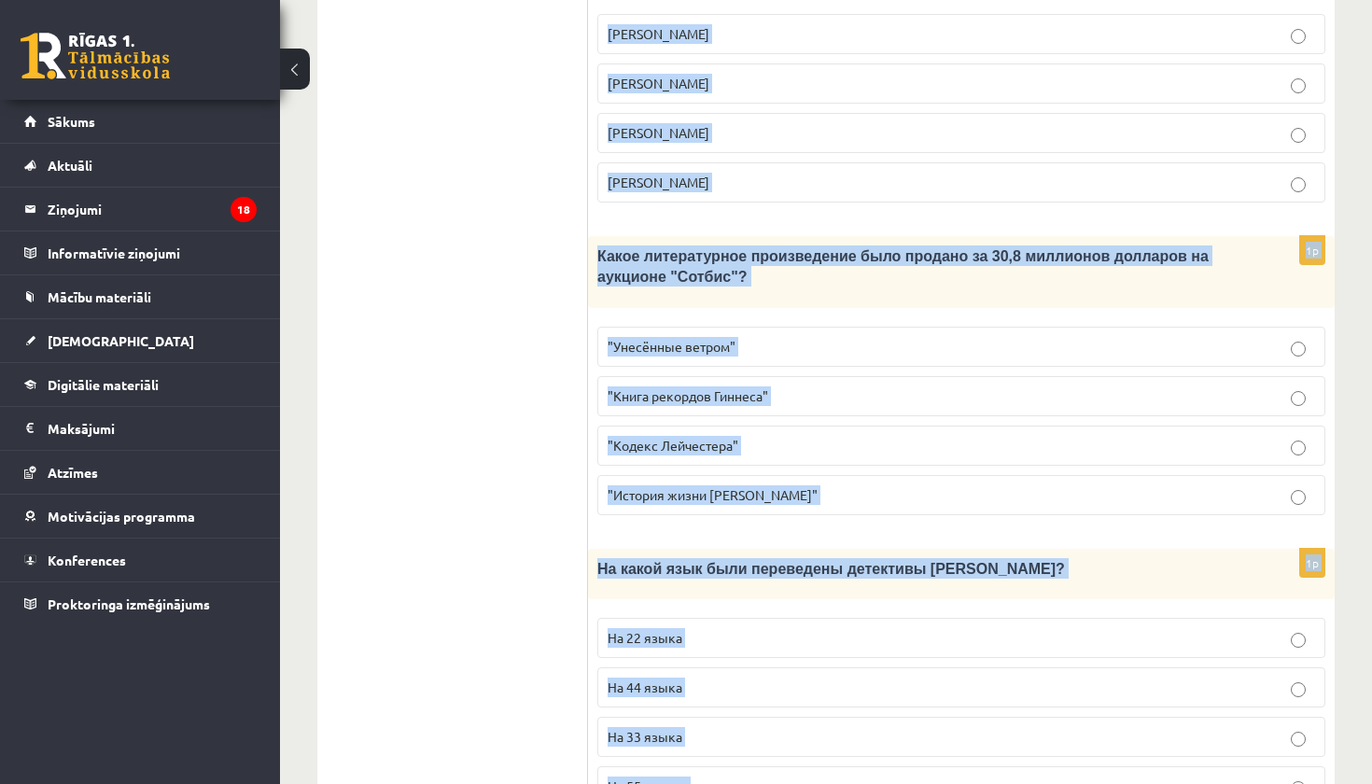
scroll to position [1876, 0]
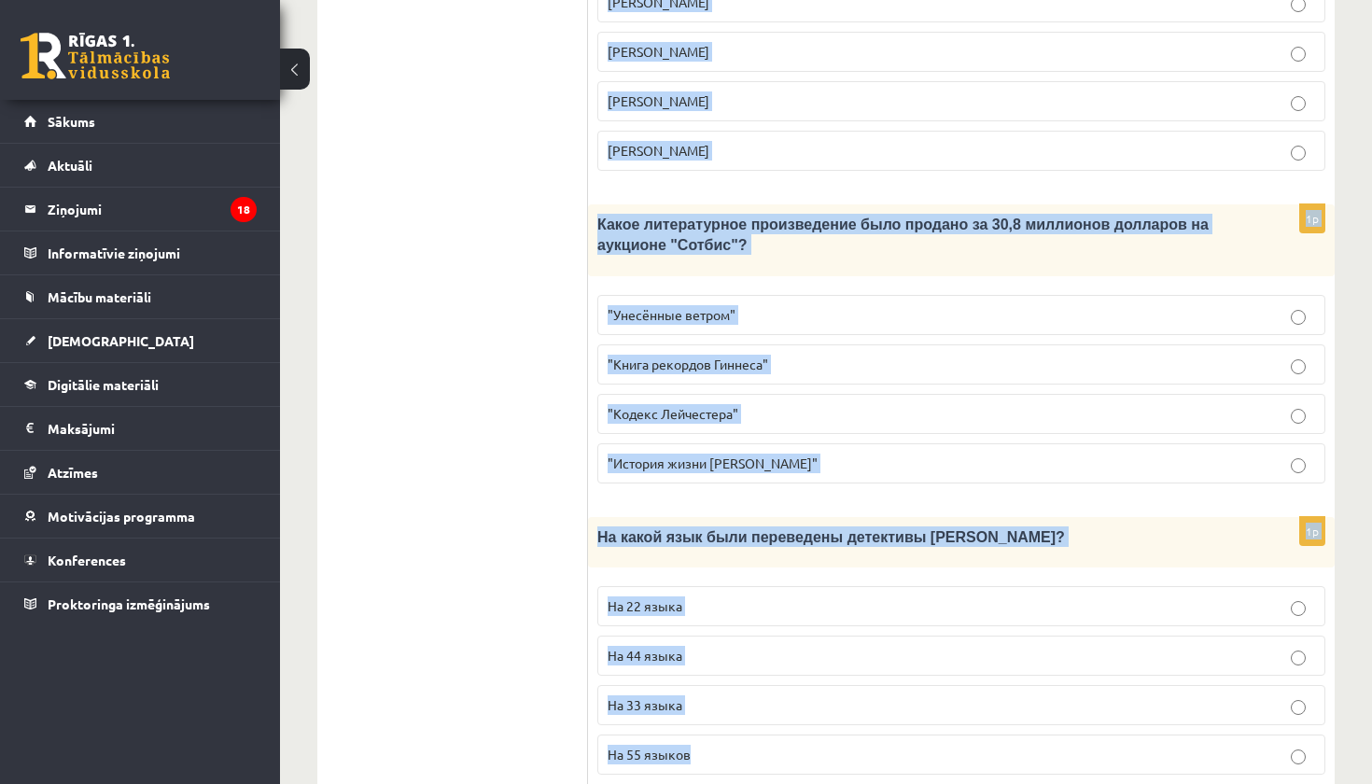
drag, startPoint x: 603, startPoint y: 343, endPoint x: 724, endPoint y: 783, distance: 457.1
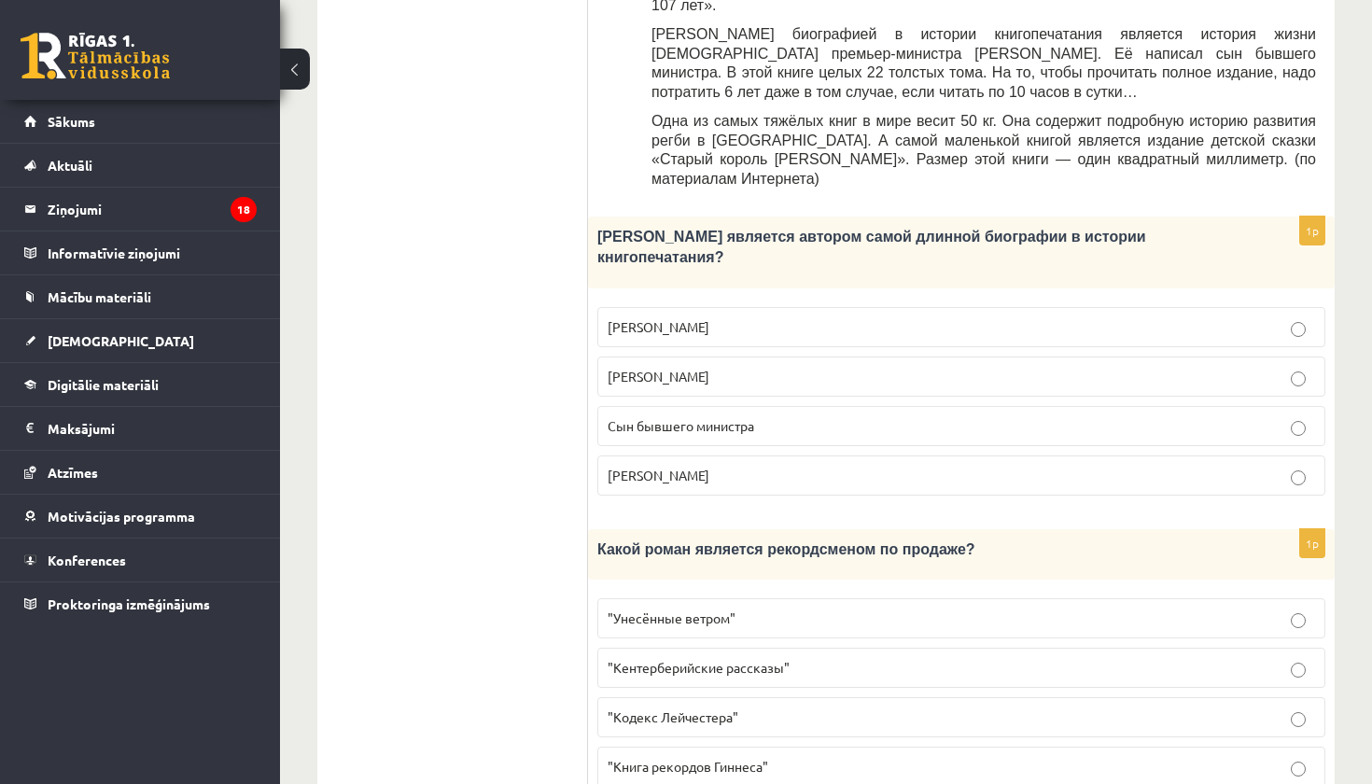
scroll to position [951, 0]
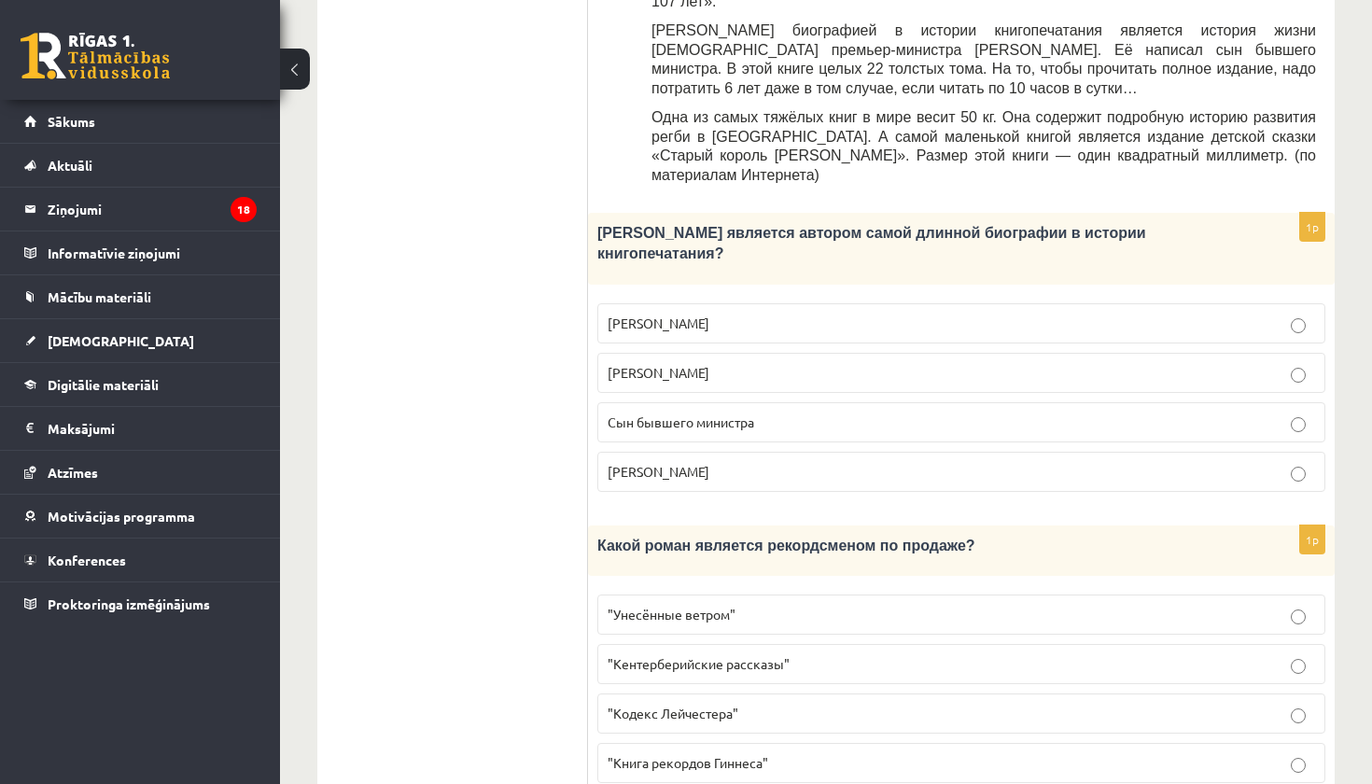
click at [833, 413] on p "Сын бывшего министра" at bounding box center [962, 423] width 708 height 20
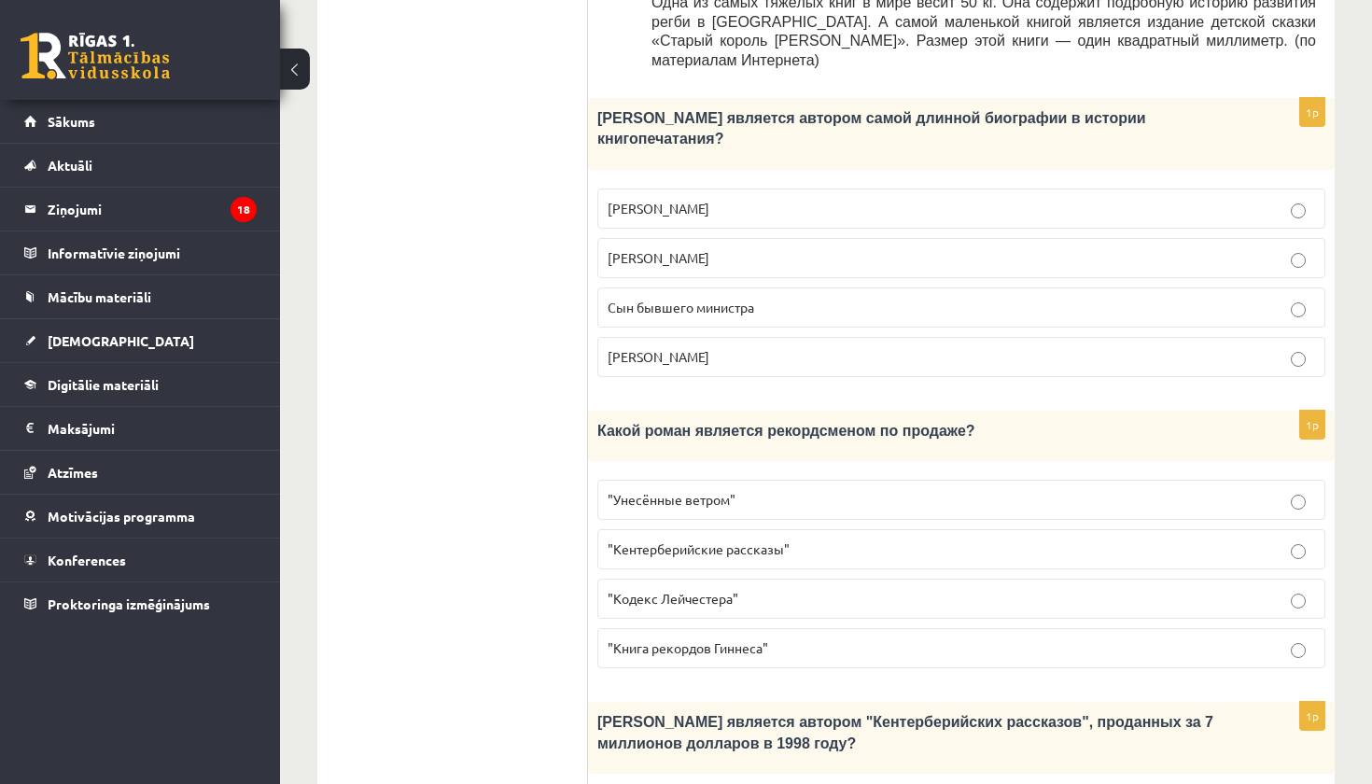
scroll to position [1067, 0]
click at [764, 489] on p ""Унесённые ветром"" at bounding box center [962, 499] width 708 height 20
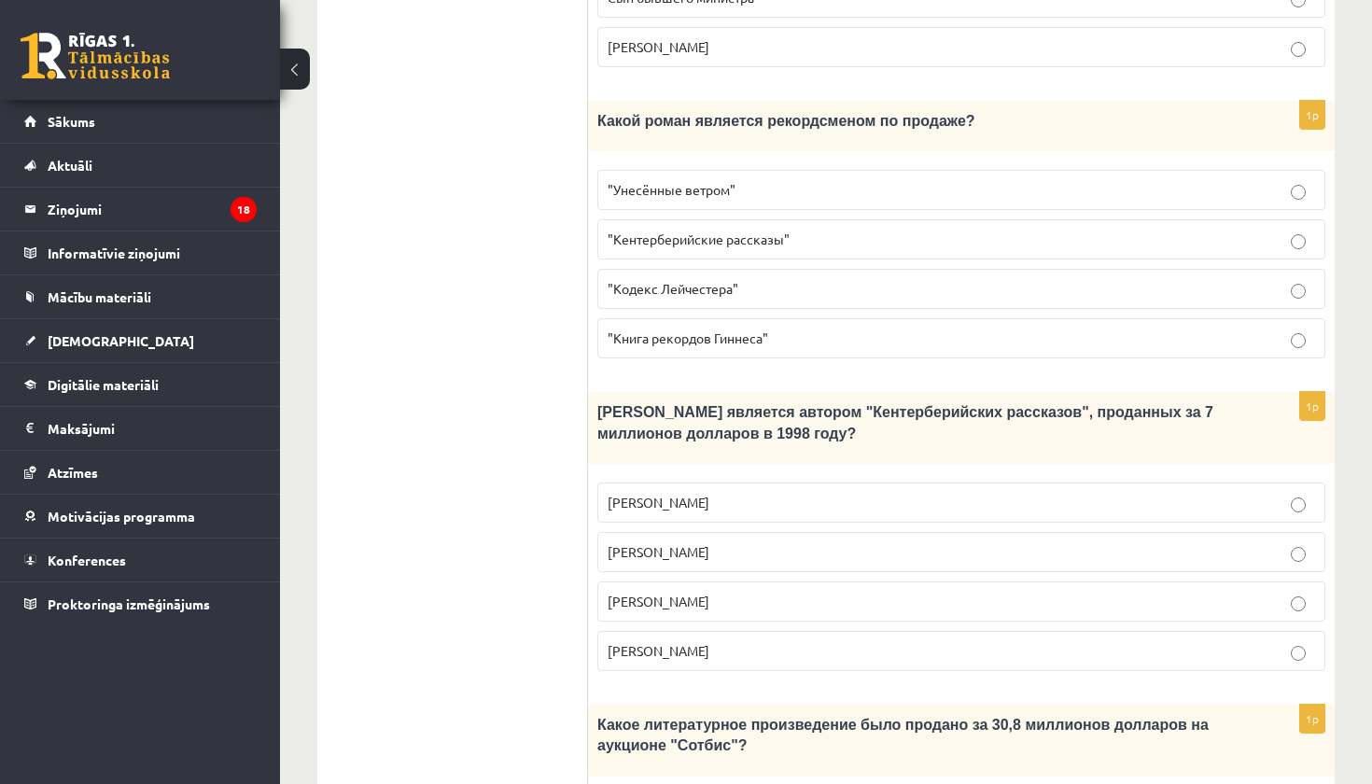
scroll to position [1380, 0]
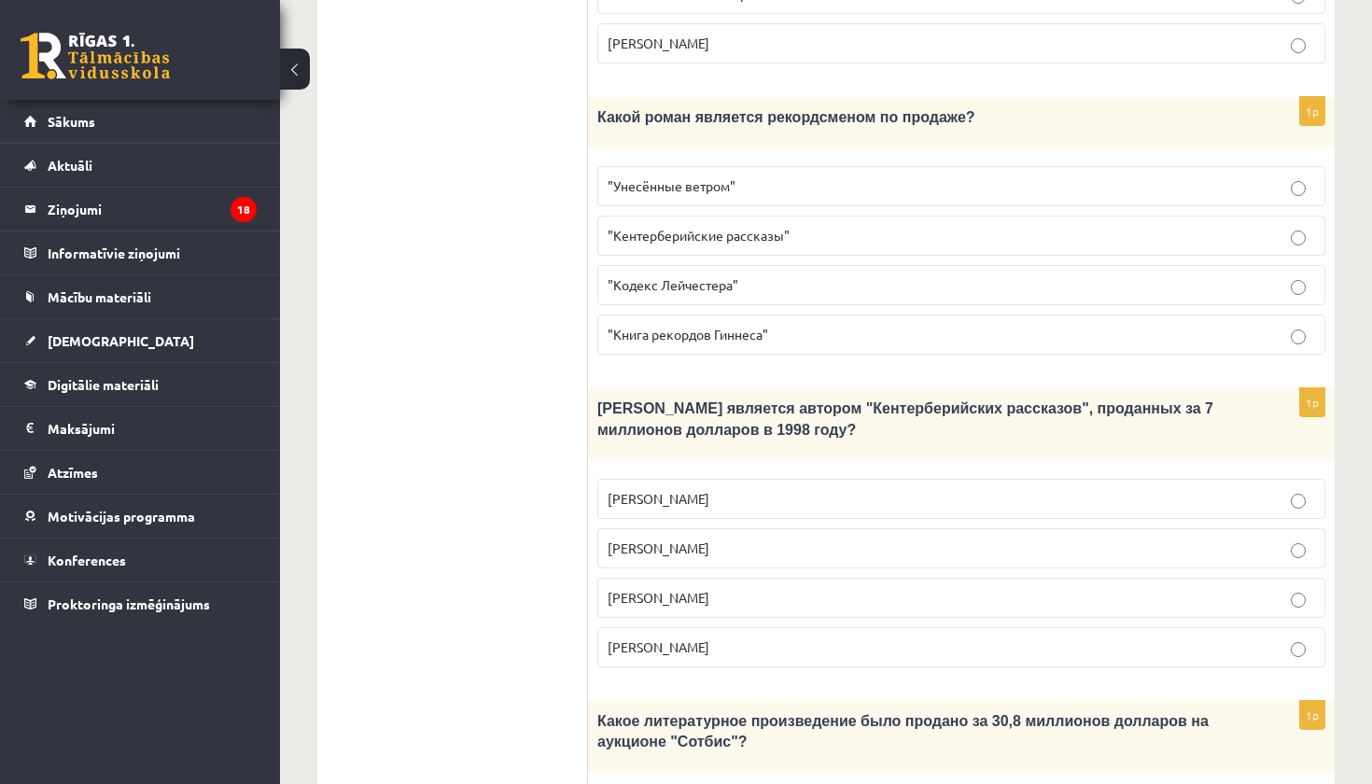
click at [806, 588] on p "Джефри Чосер" at bounding box center [962, 598] width 708 height 20
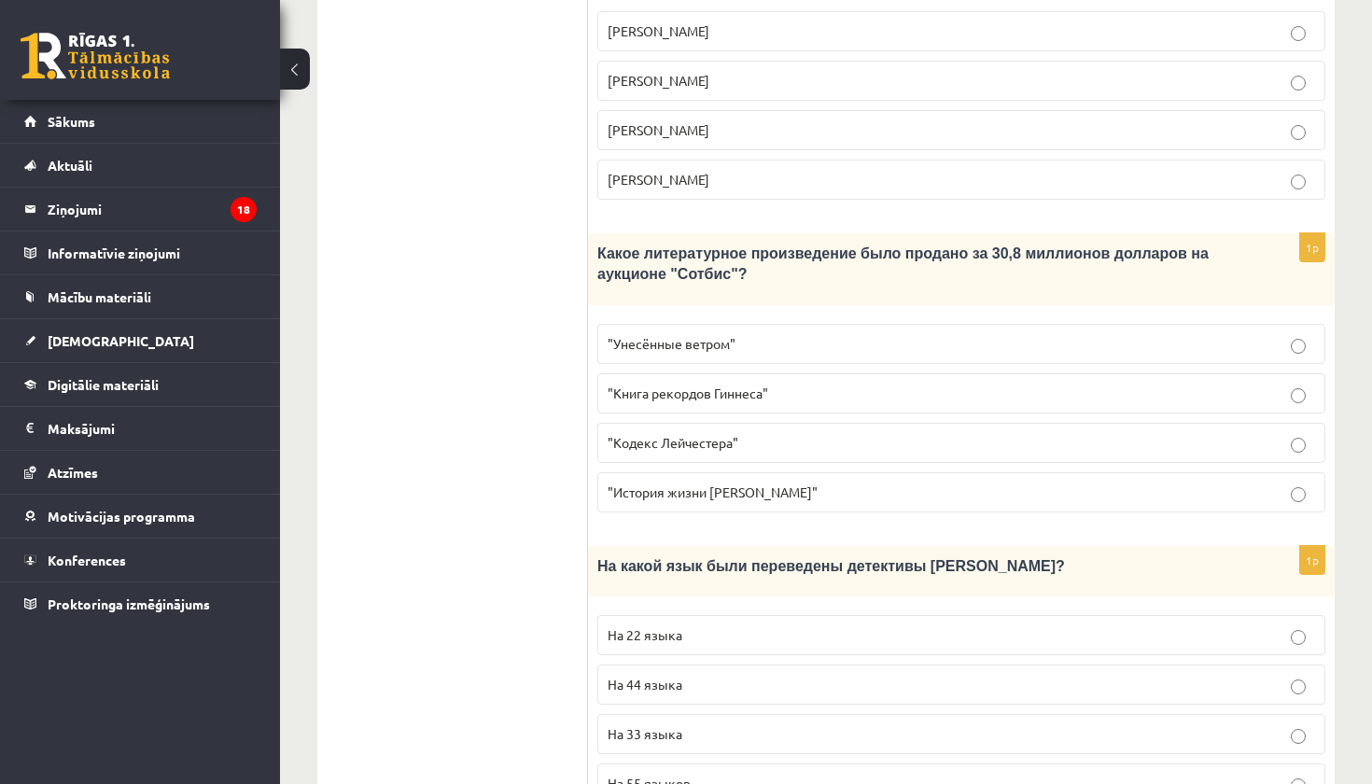
scroll to position [1849, 0]
click at [792, 431] on p ""Кодекс Лейчестера"" at bounding box center [962, 441] width 708 height 20
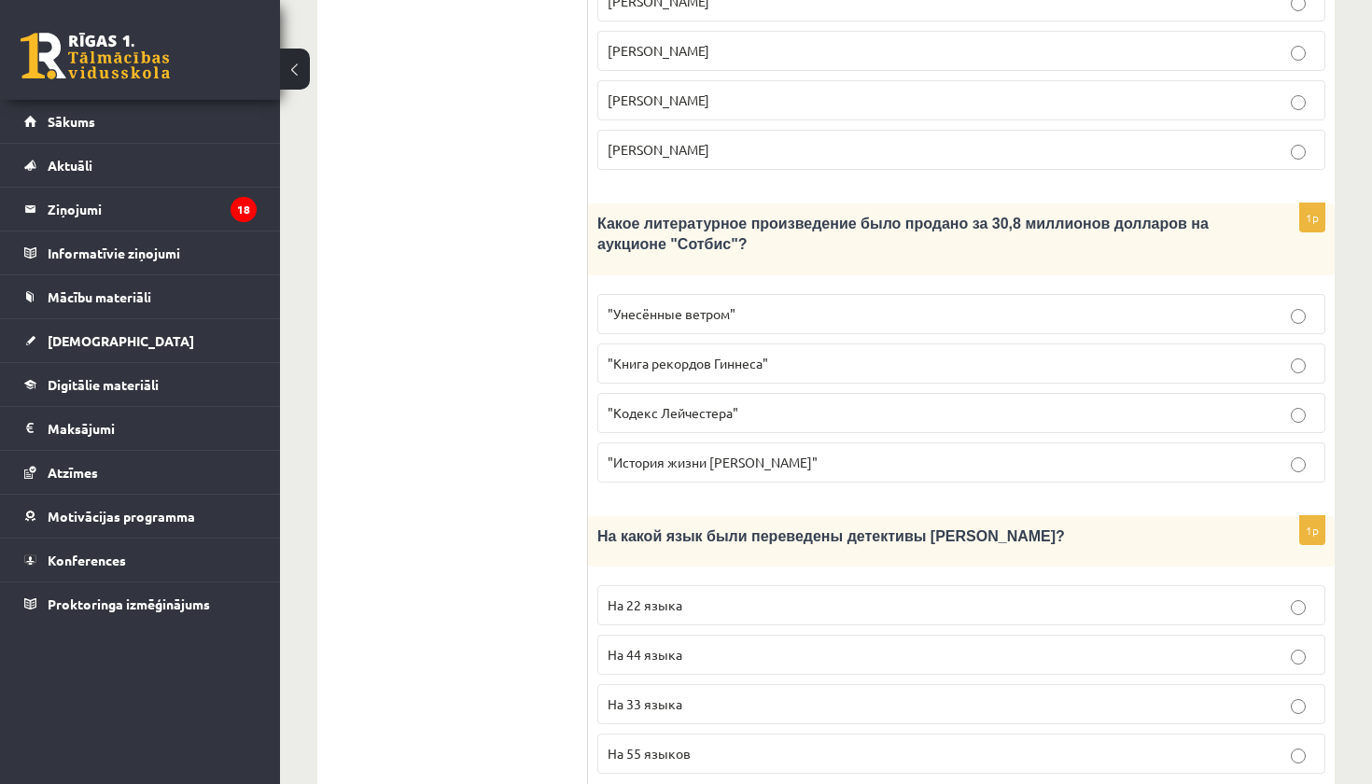
scroll to position [1876, 0]
click at [752, 646] on p "На 44 языка" at bounding box center [962, 656] width 708 height 20
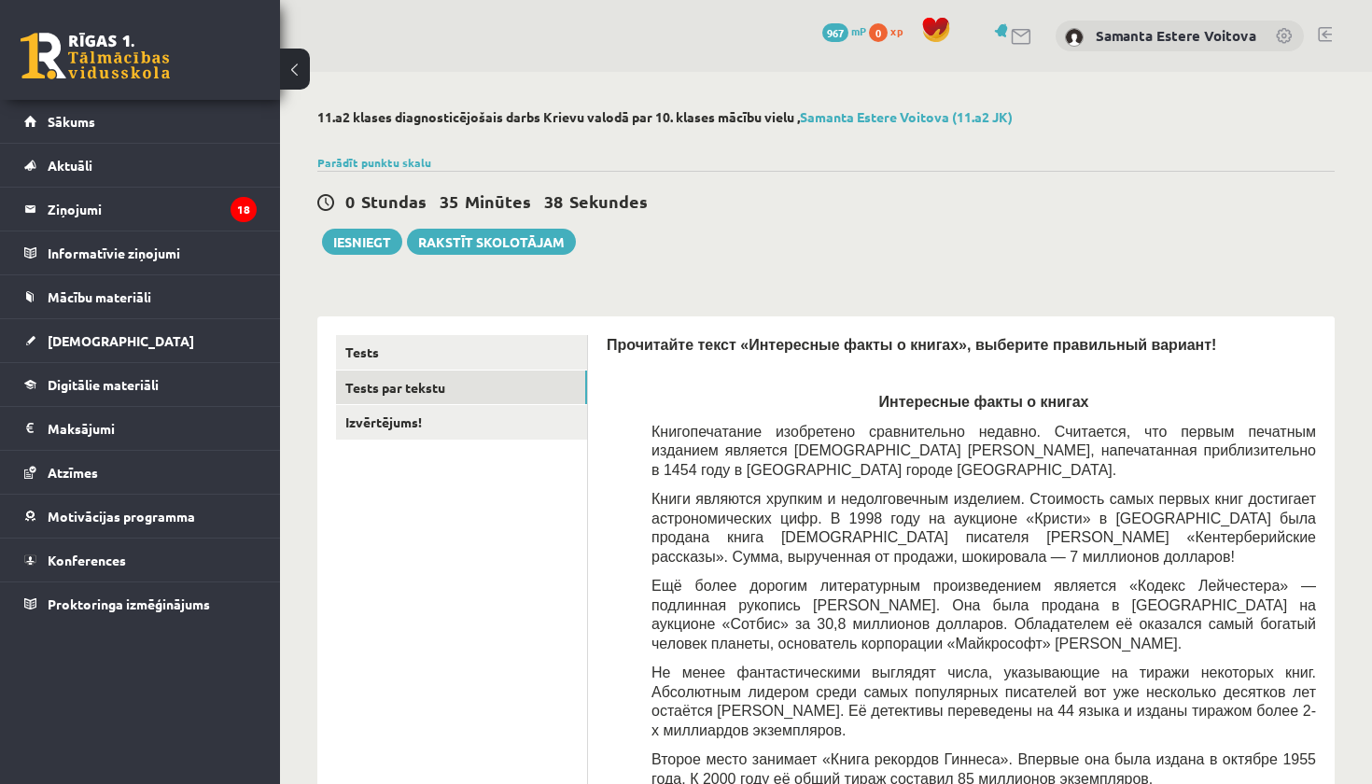
scroll to position [0, 0]
click at [396, 413] on link "Izvērtējums!" at bounding box center [461, 422] width 251 height 35
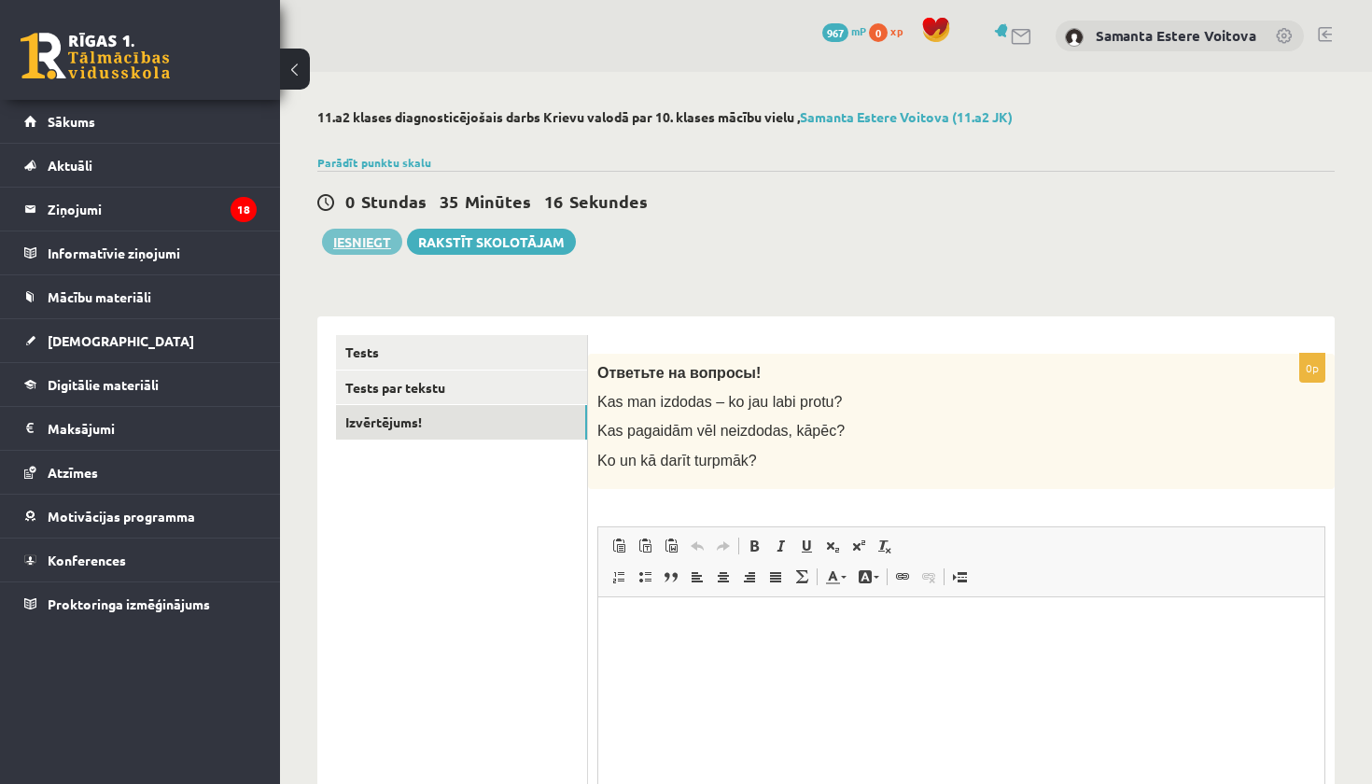
click at [339, 241] on button "Iesniegt" at bounding box center [362, 242] width 80 height 26
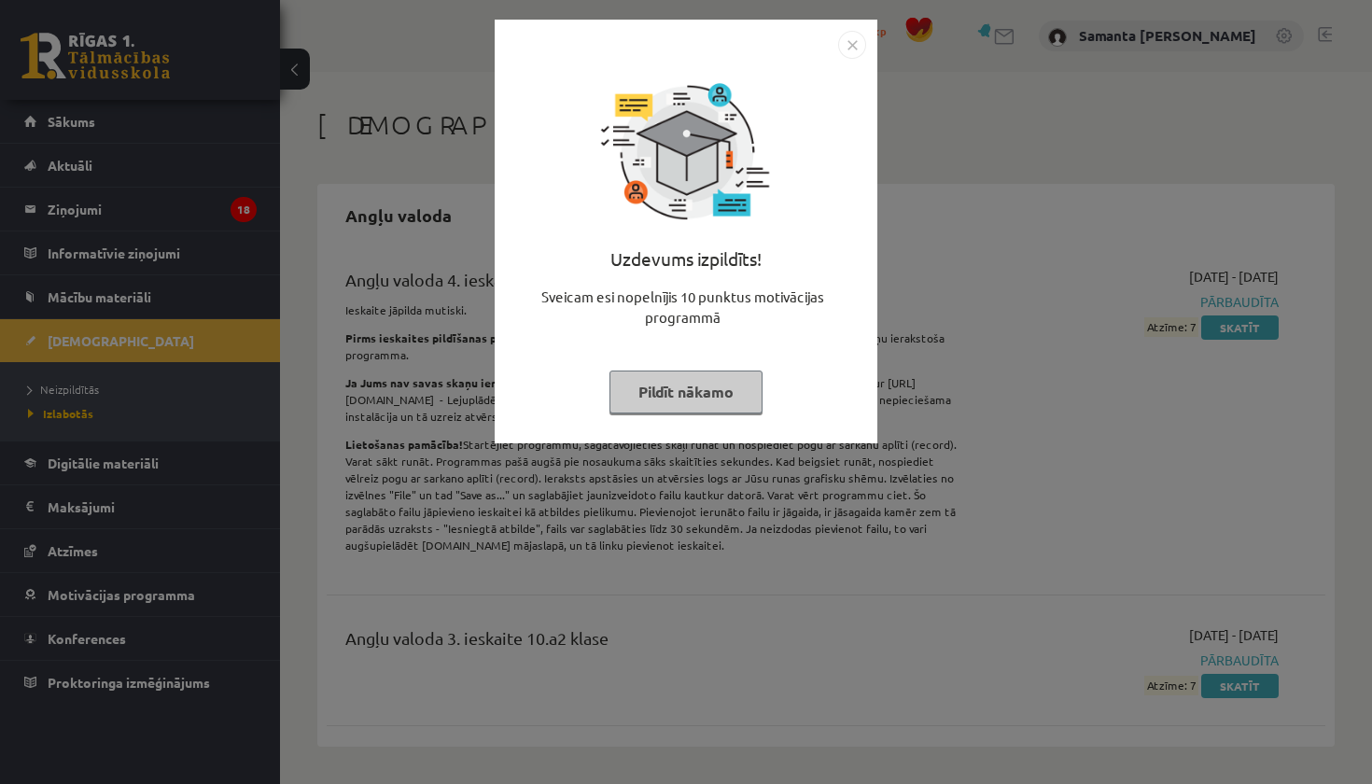
click at [852, 40] on img "Close" at bounding box center [852, 45] width 28 height 28
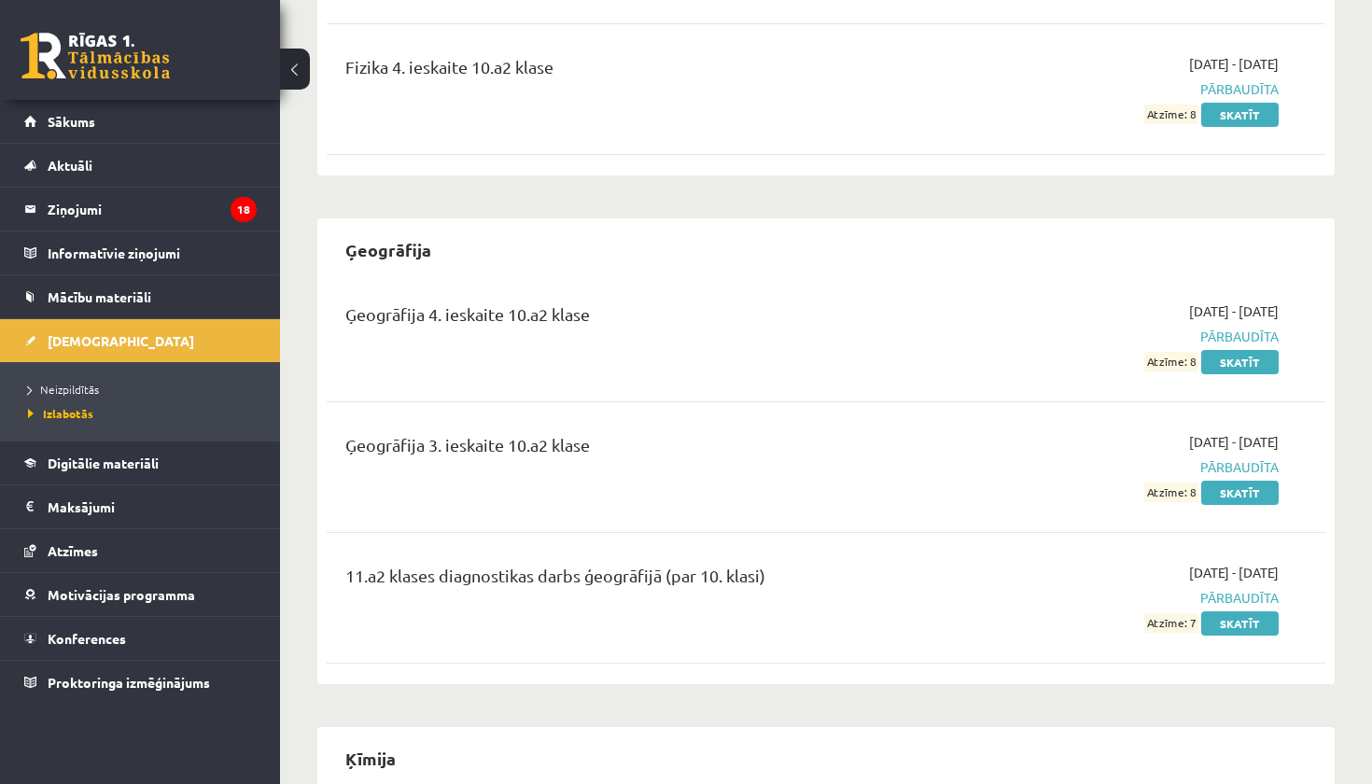
scroll to position [1687, 0]
click at [1231, 611] on link "Skatīt" at bounding box center [1240, 623] width 77 height 24
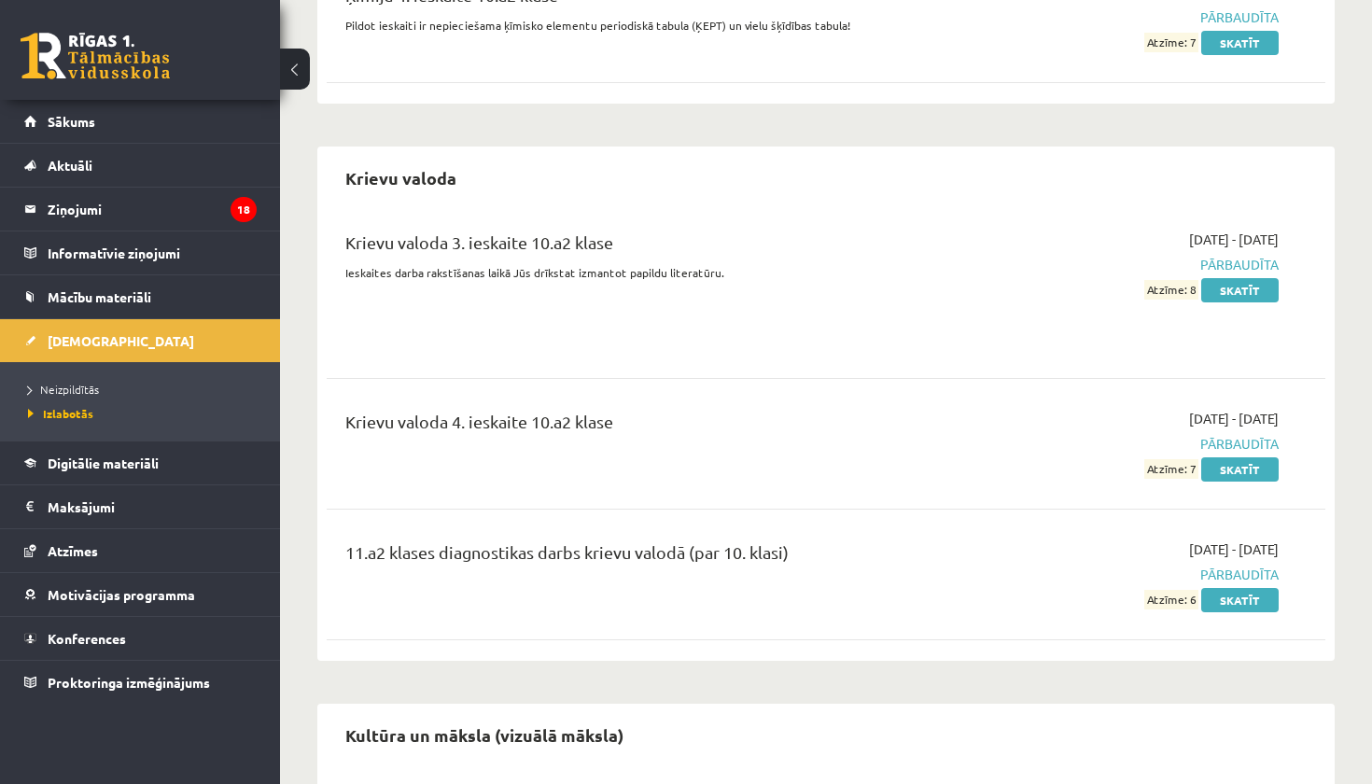
scroll to position [2685, 0]
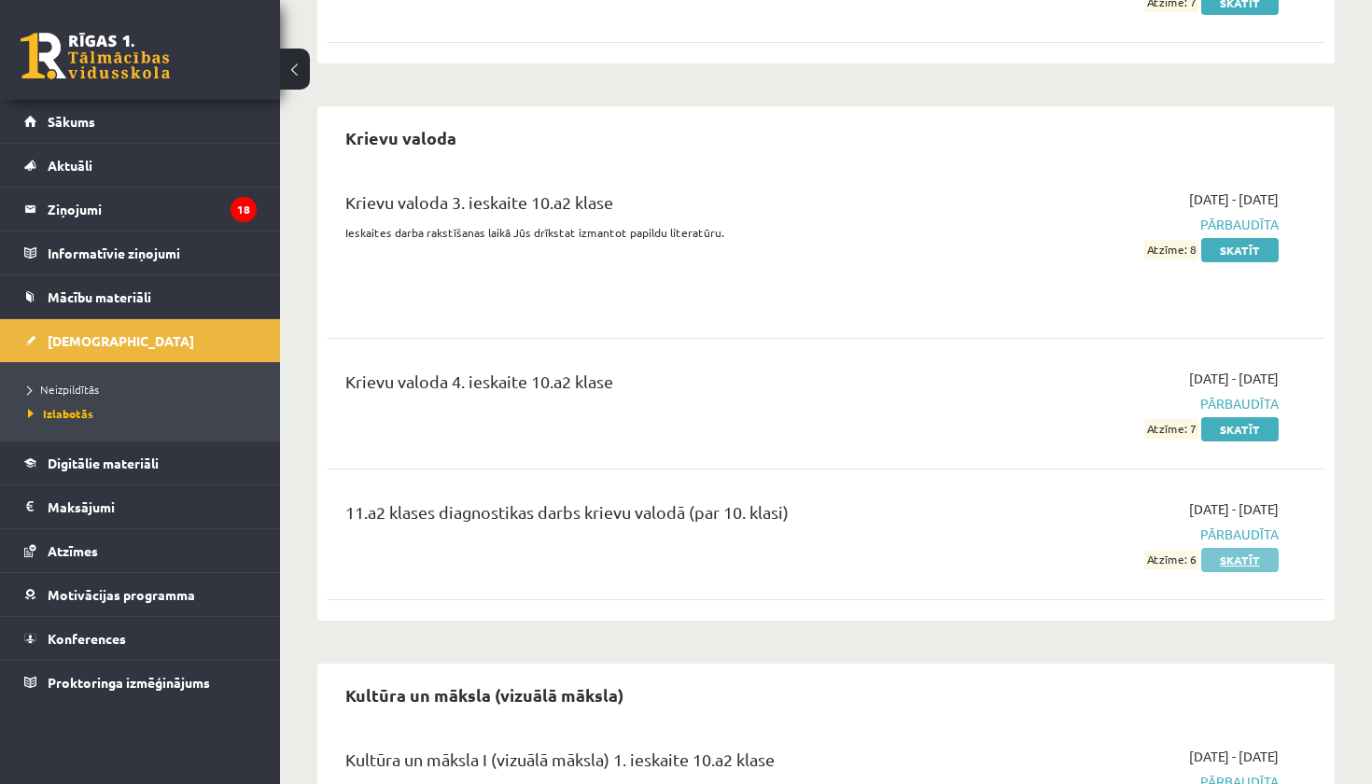
click at [1245, 548] on link "Skatīt" at bounding box center [1240, 560] width 77 height 24
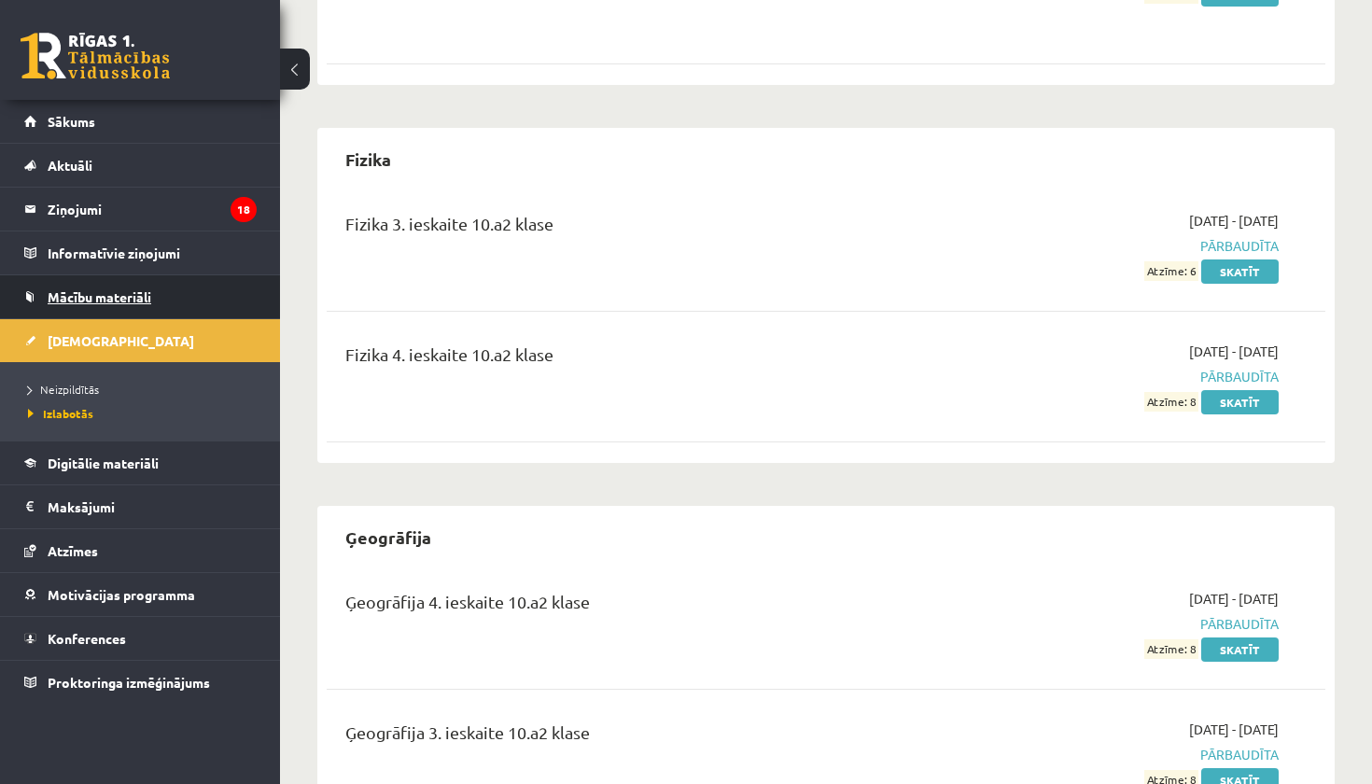
scroll to position [1315, 0]
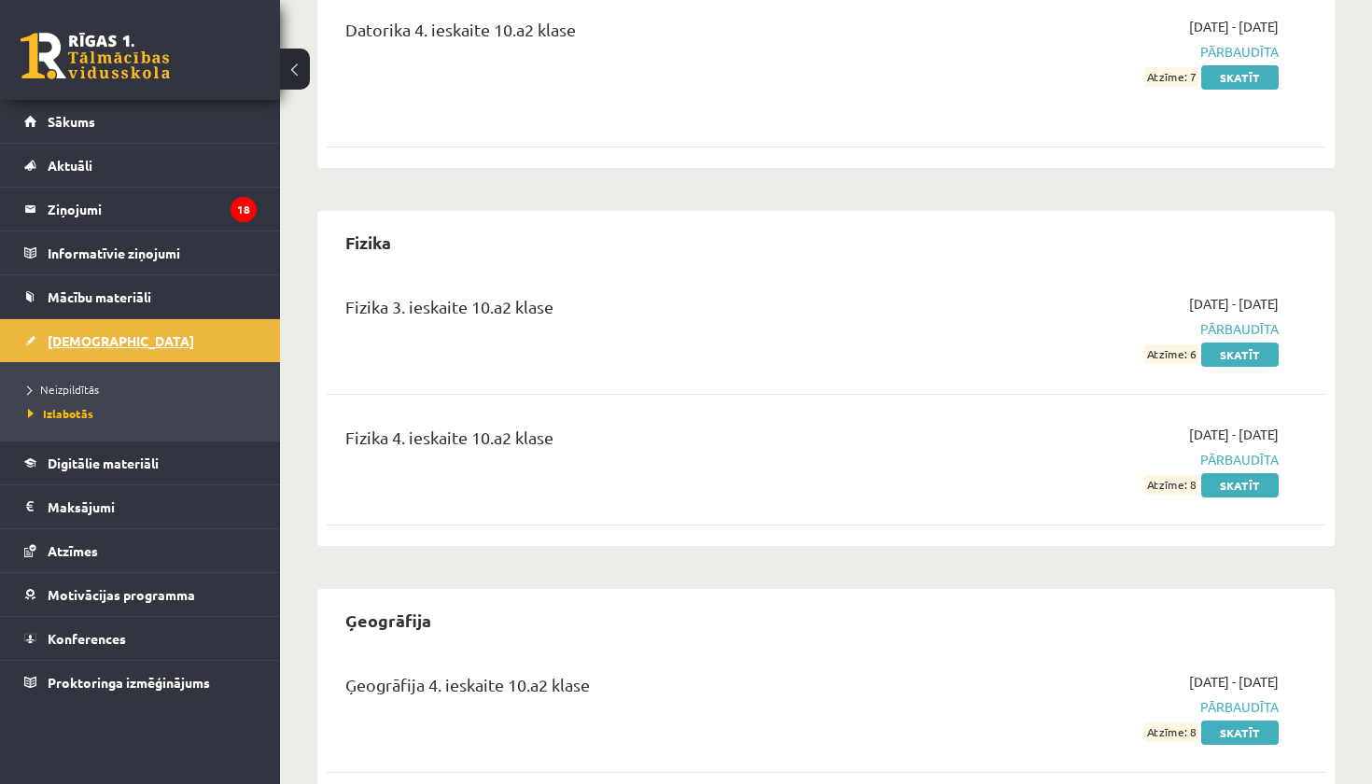
click at [82, 347] on span "[DEMOGRAPHIC_DATA]" at bounding box center [121, 340] width 147 height 17
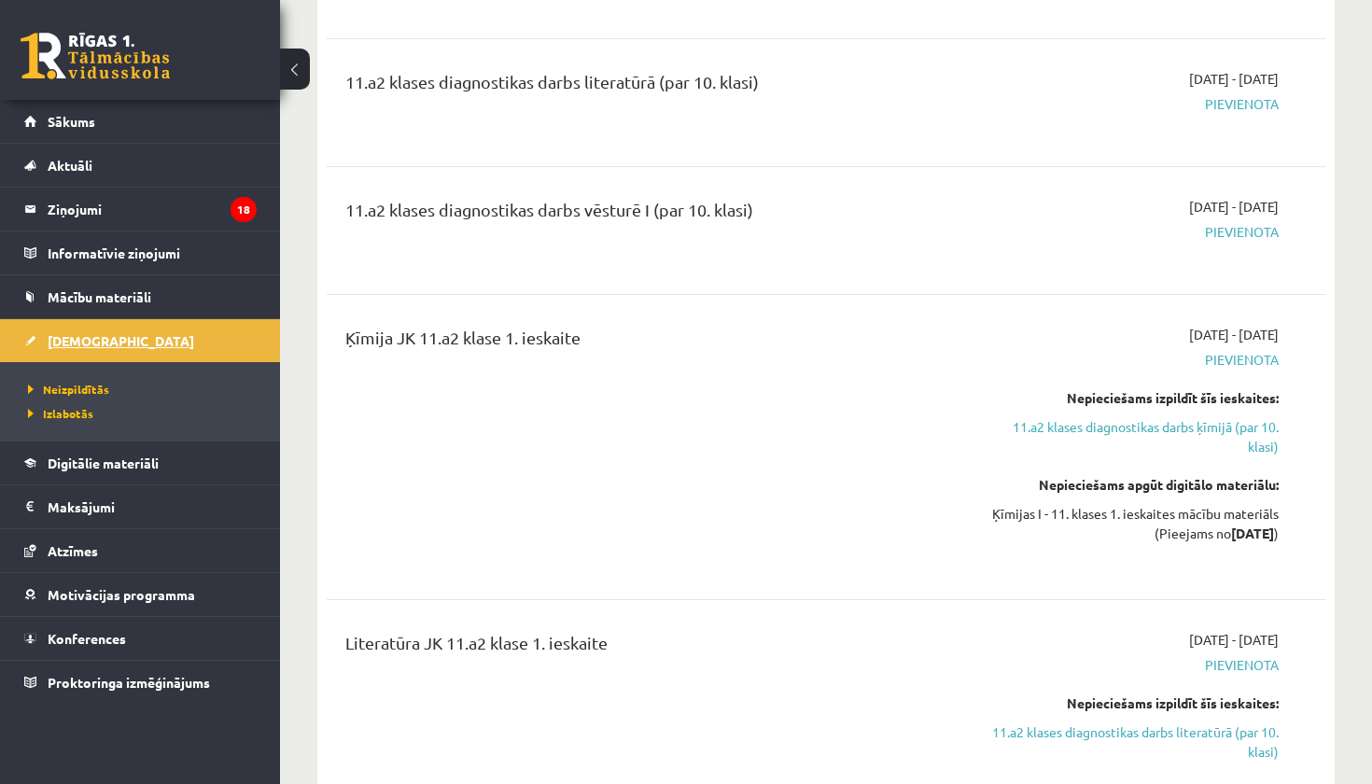
click at [82, 347] on span "[DEMOGRAPHIC_DATA]" at bounding box center [121, 340] width 147 height 17
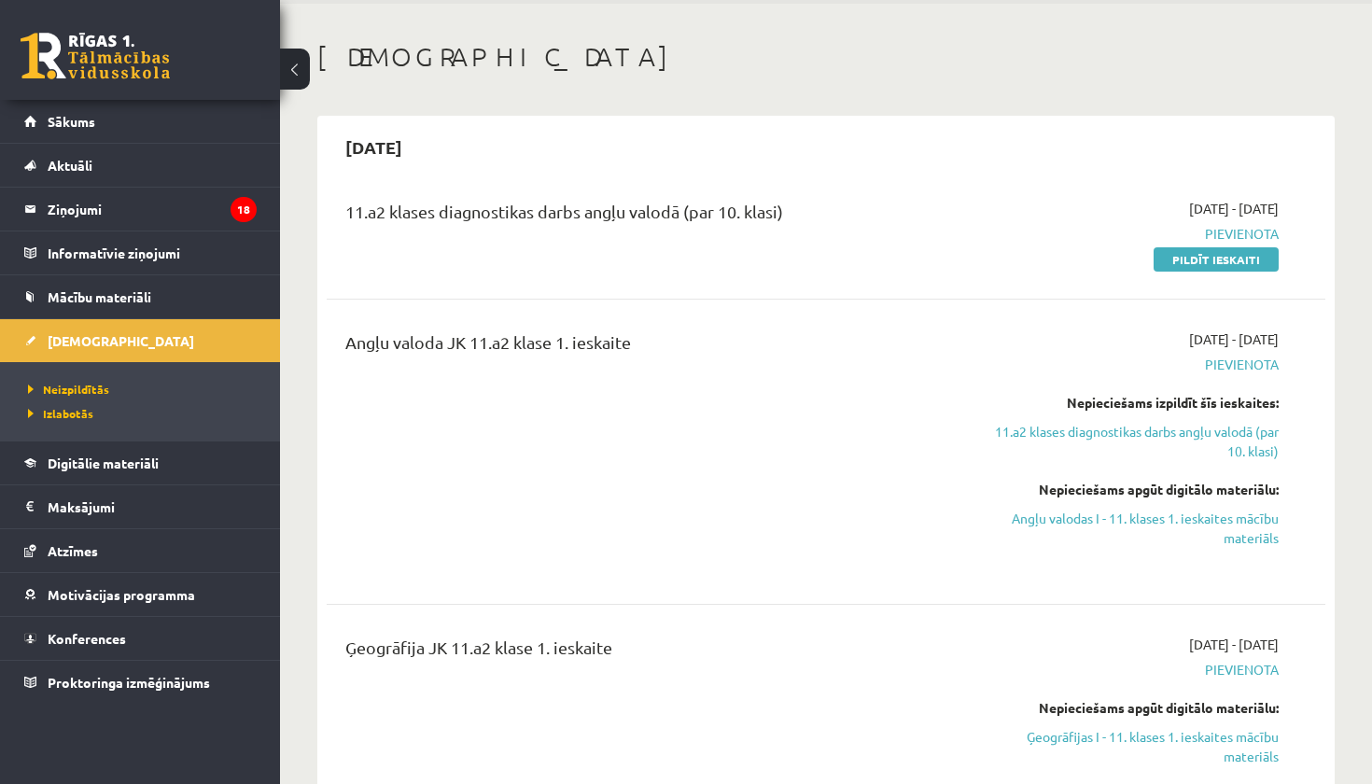
scroll to position [64, 0]
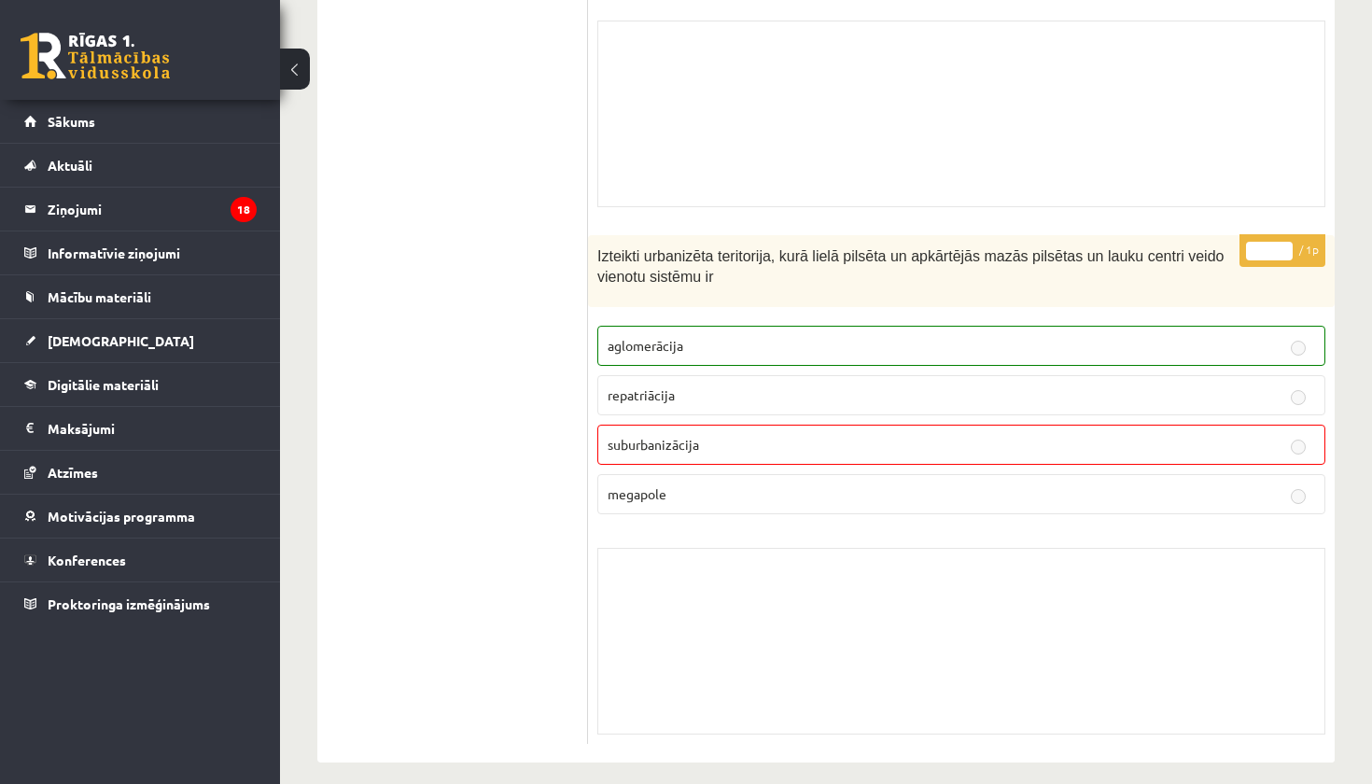
scroll to position [15137, 0]
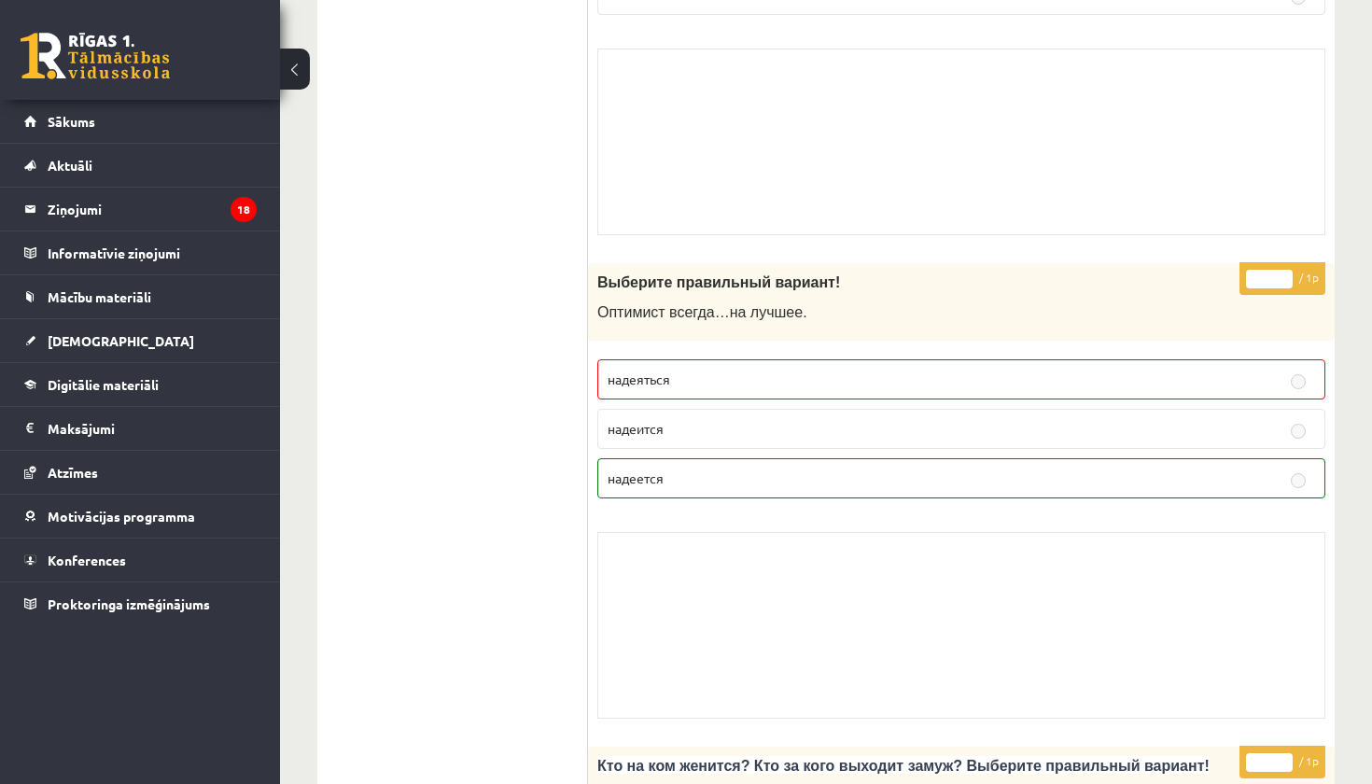
scroll to position [7858, 0]
